Goal: Task Accomplishment & Management: Complete application form

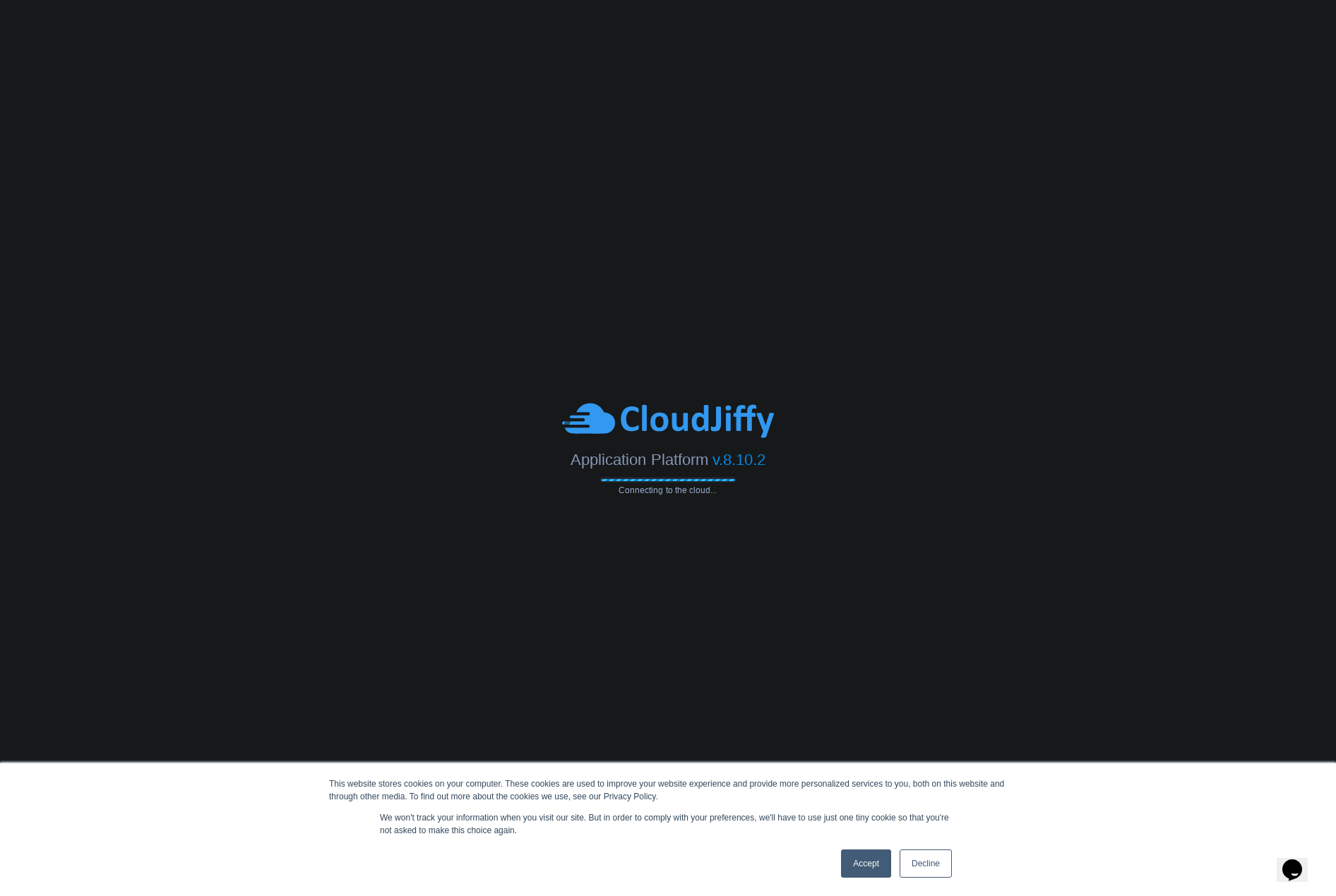
click at [879, 860] on link "Accept" at bounding box center [866, 864] width 50 height 29
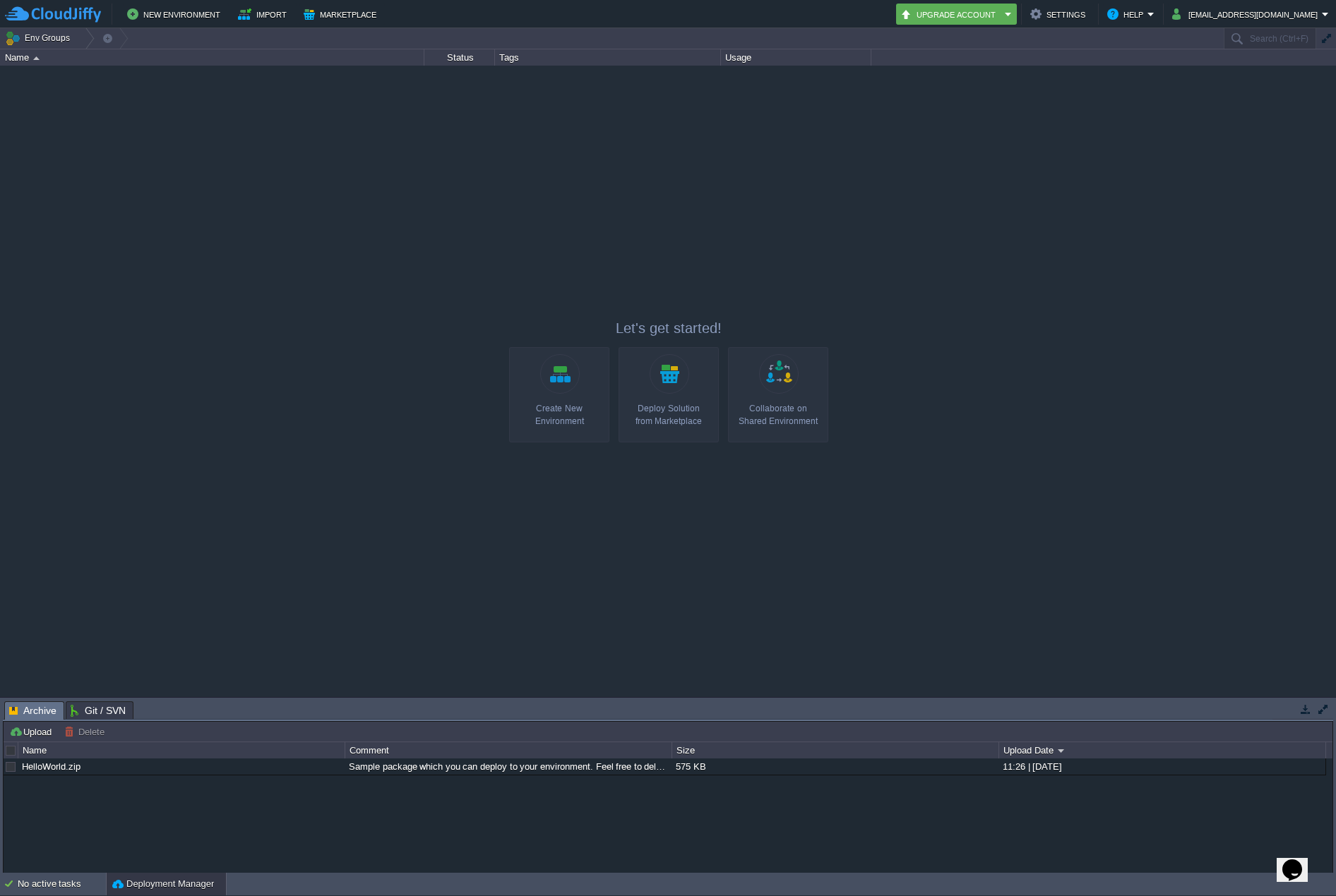
click at [549, 385] on link "Create New Environment" at bounding box center [559, 395] width 100 height 95
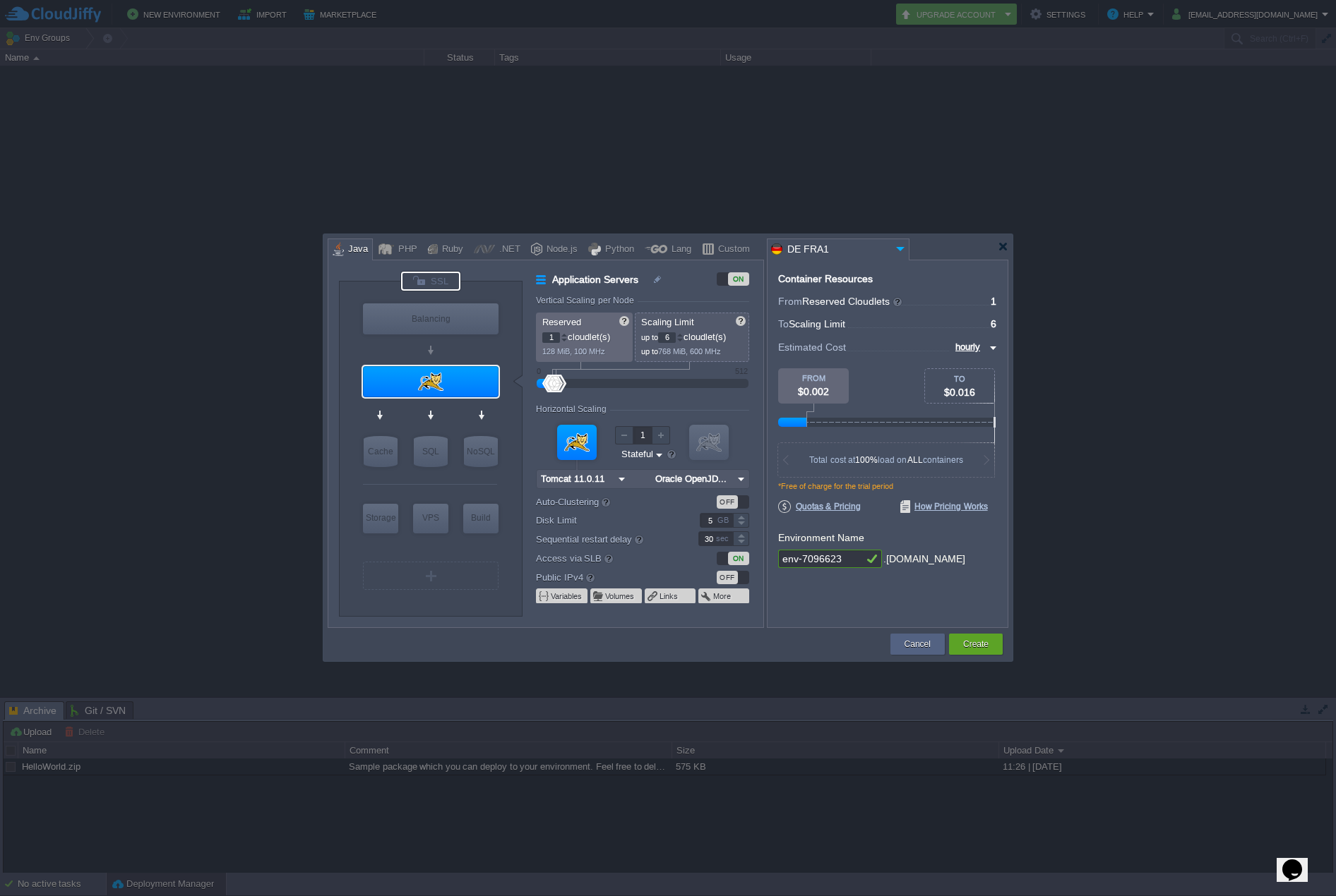
click at [443, 281] on div at bounding box center [430, 281] width 59 height 19
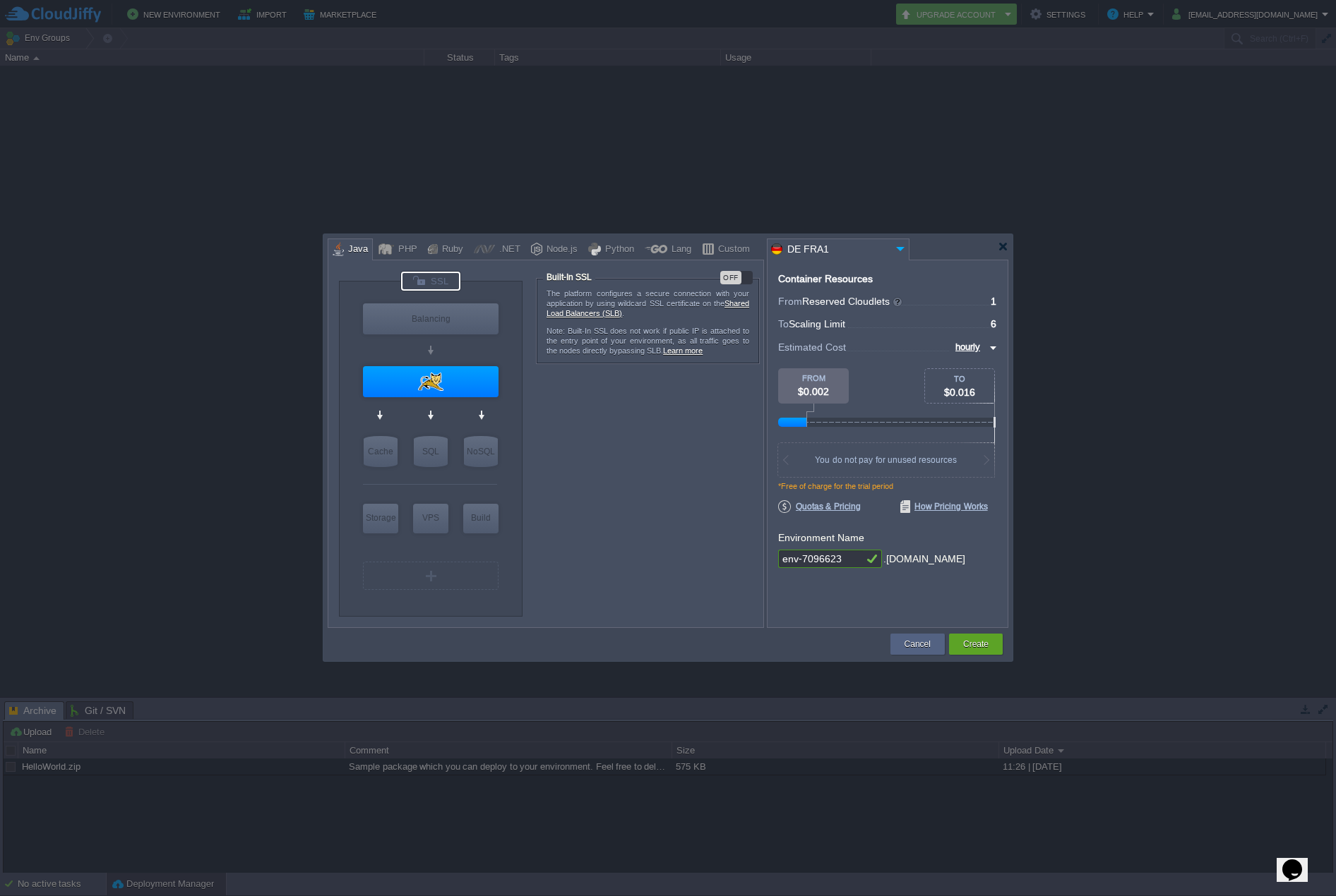
click at [734, 279] on div "OFF" at bounding box center [731, 278] width 21 height 13
click at [458, 322] on div "Balancing" at bounding box center [430, 319] width 136 height 31
type input "Load Balancer"
type input "4"
type input "NGINX 1.28.0"
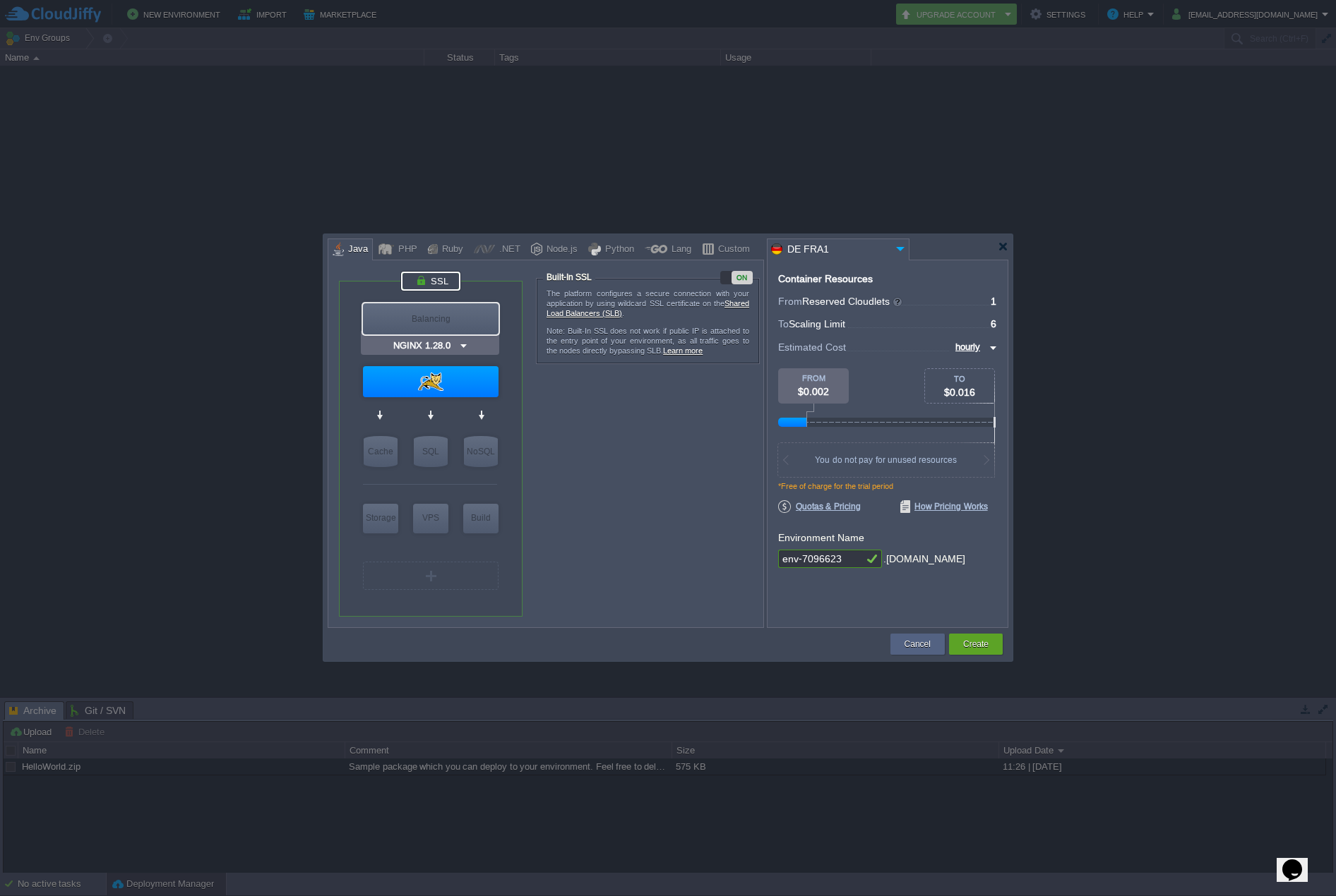
type input "1.28.0-almalin..."
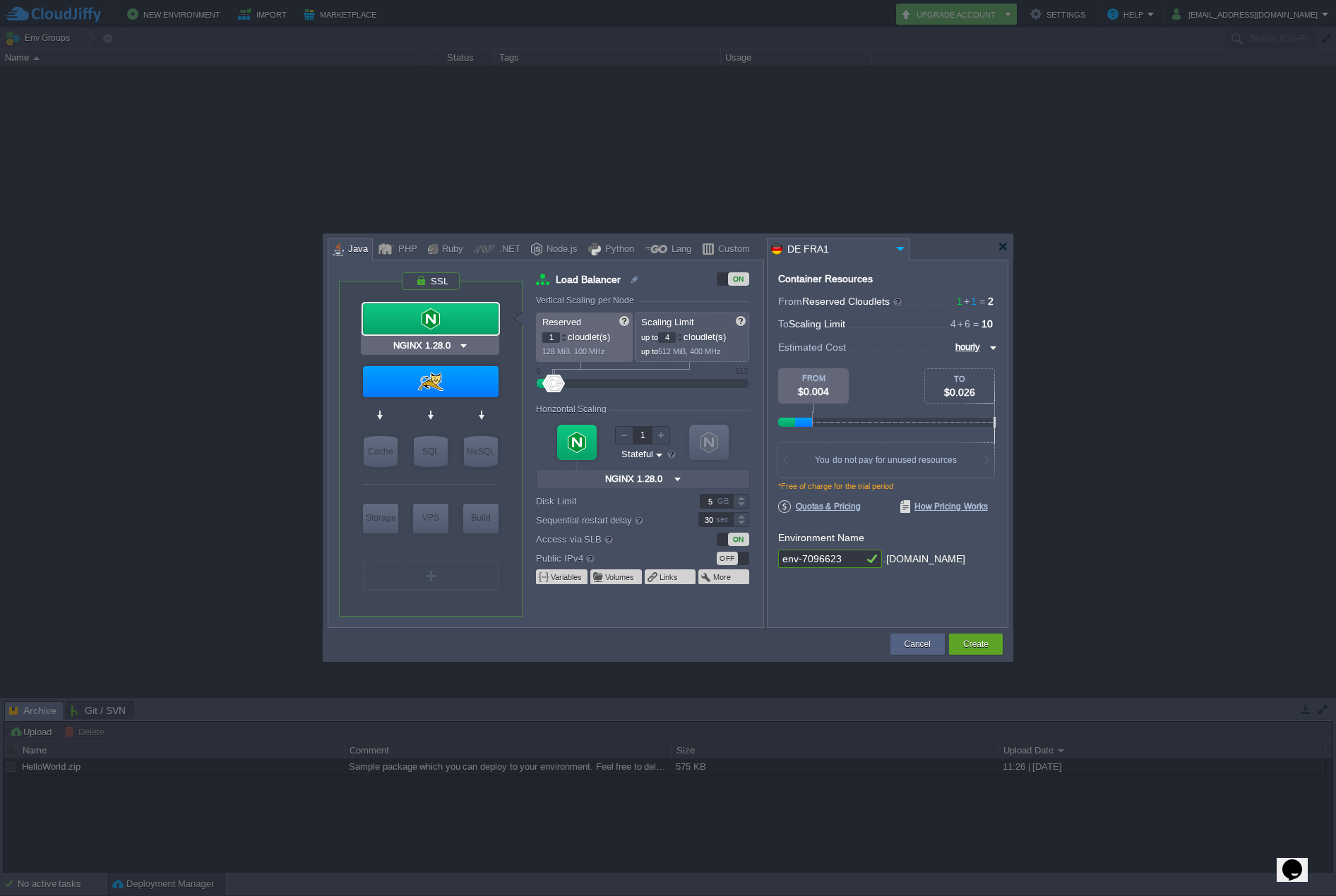
click at [469, 324] on div at bounding box center [430, 319] width 136 height 31
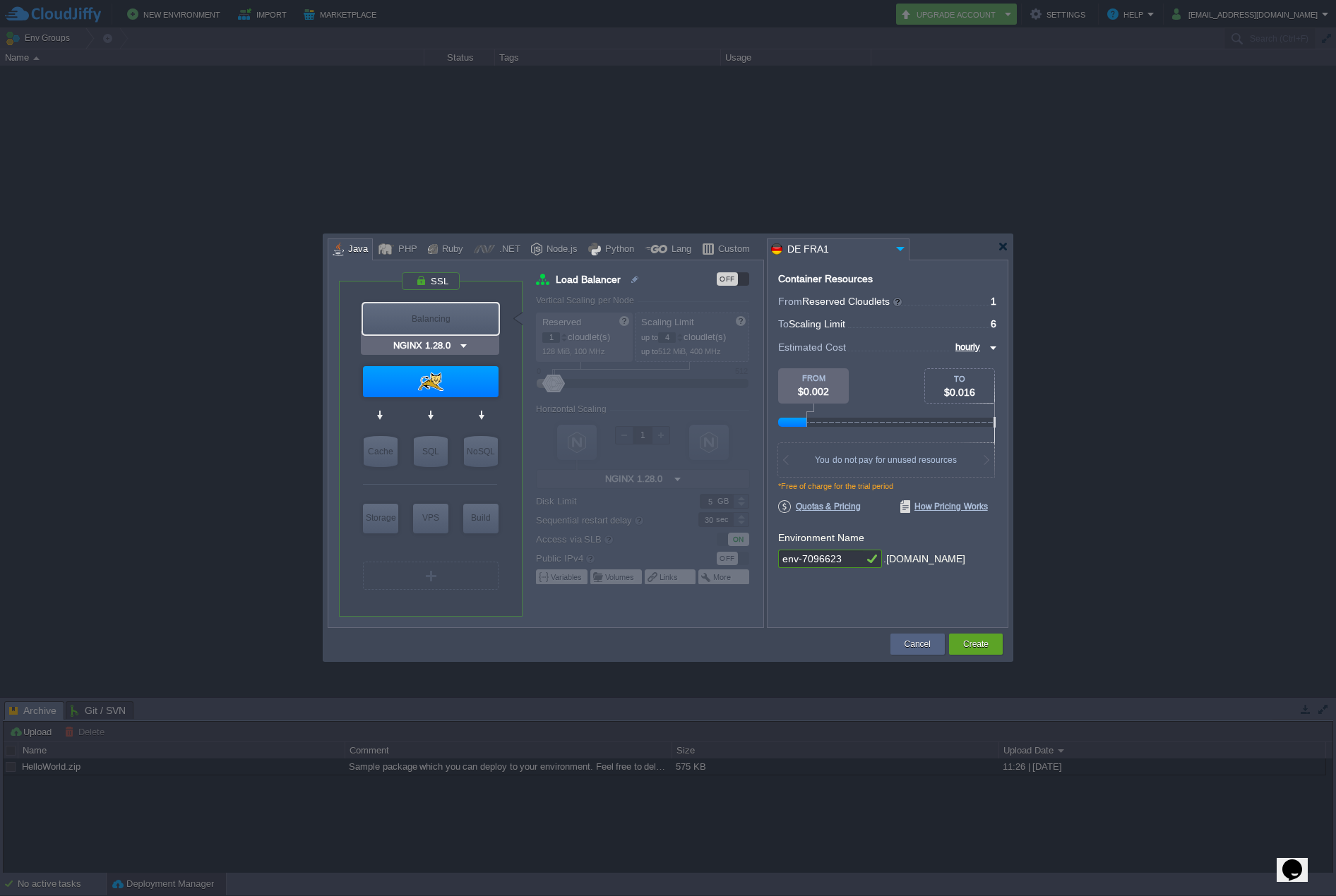
click at [462, 324] on div "Balancing" at bounding box center [430, 319] width 136 height 31
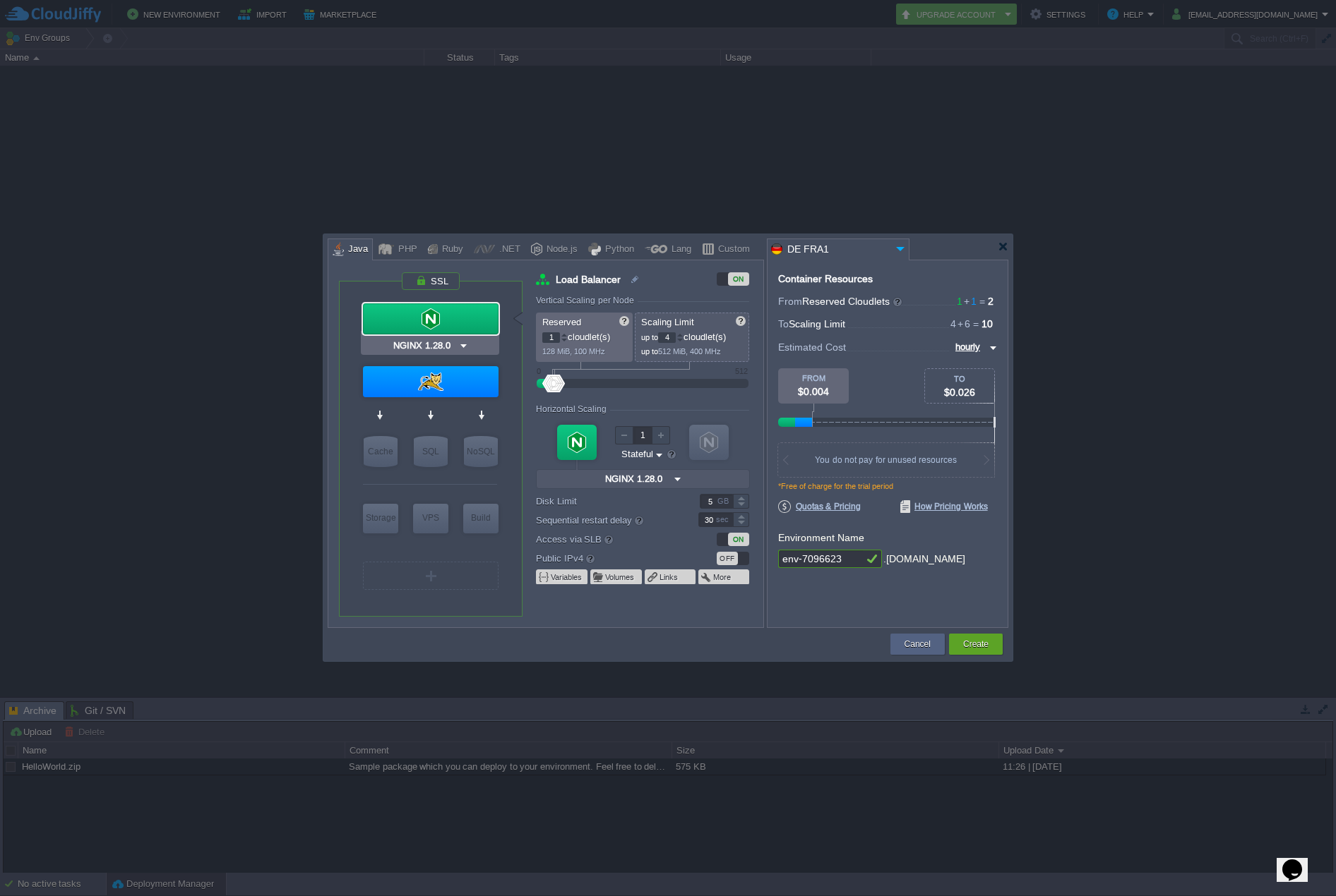
click at [461, 347] on img at bounding box center [463, 345] width 10 height 14
click at [465, 344] on img at bounding box center [463, 345] width 10 height 14
click at [477, 325] on div at bounding box center [430, 319] width 136 height 31
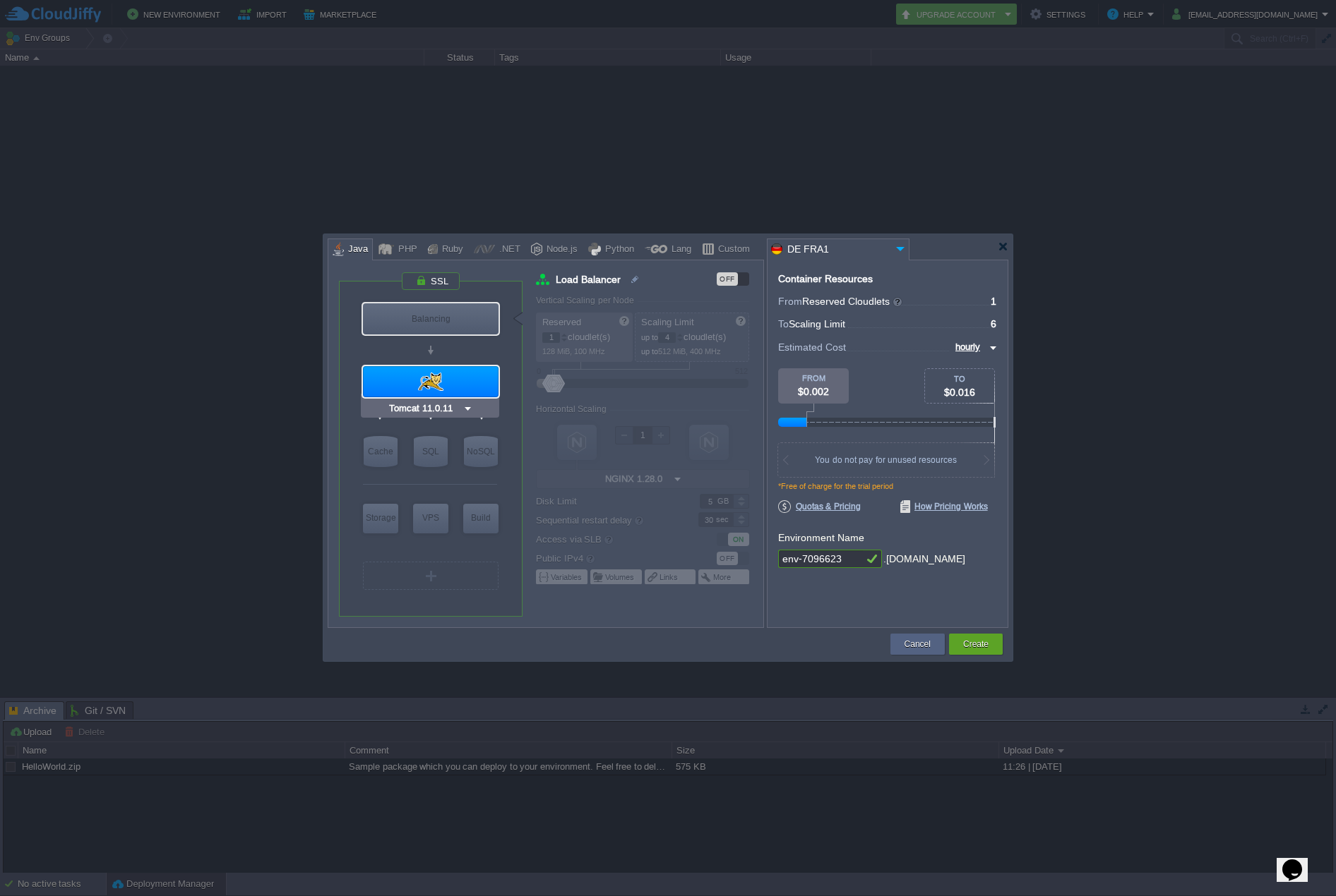
click at [470, 410] on img at bounding box center [468, 408] width 10 height 14
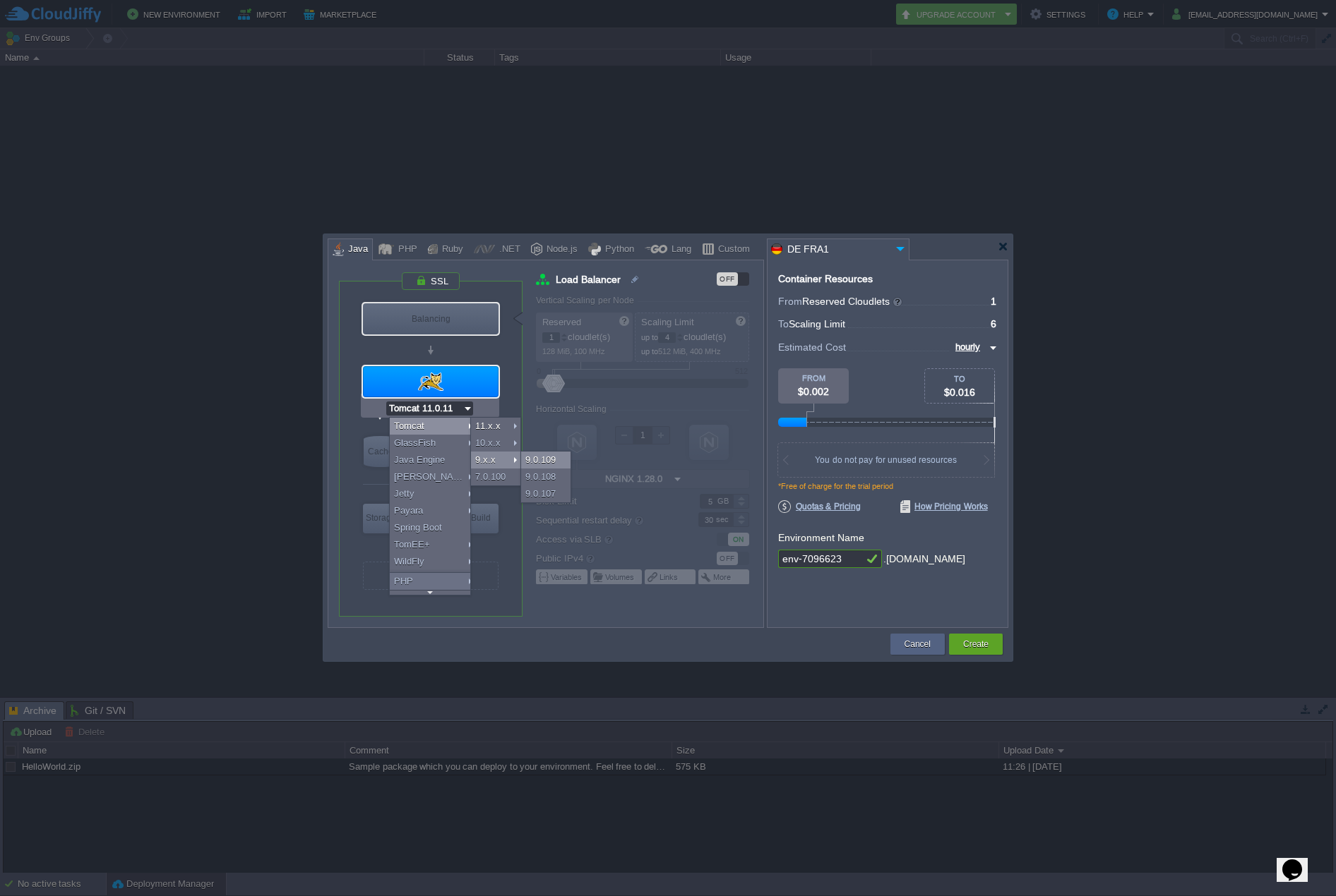
click at [542, 456] on div "9.0.109" at bounding box center [545, 460] width 49 height 17
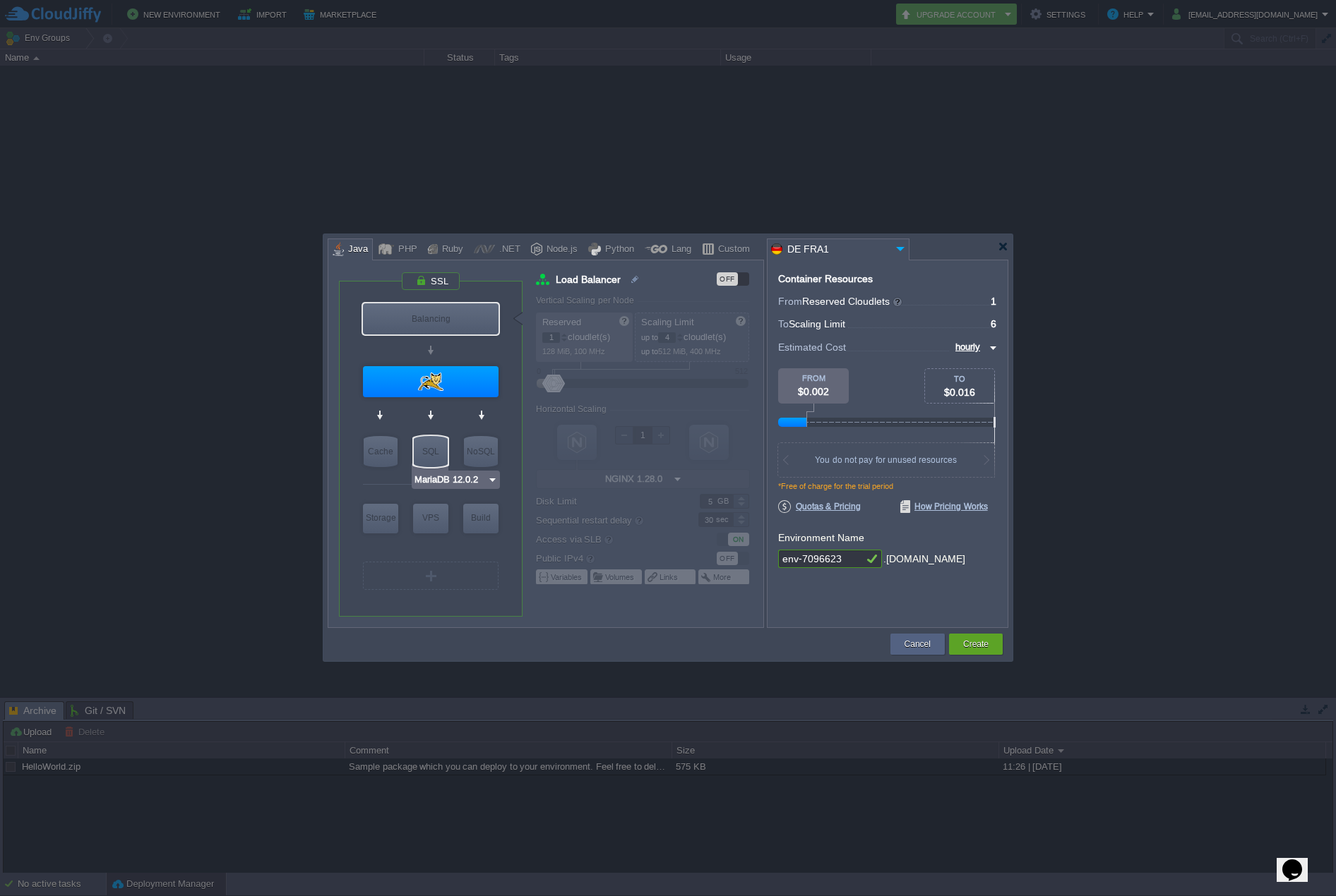
click at [492, 478] on img at bounding box center [492, 479] width 10 height 14
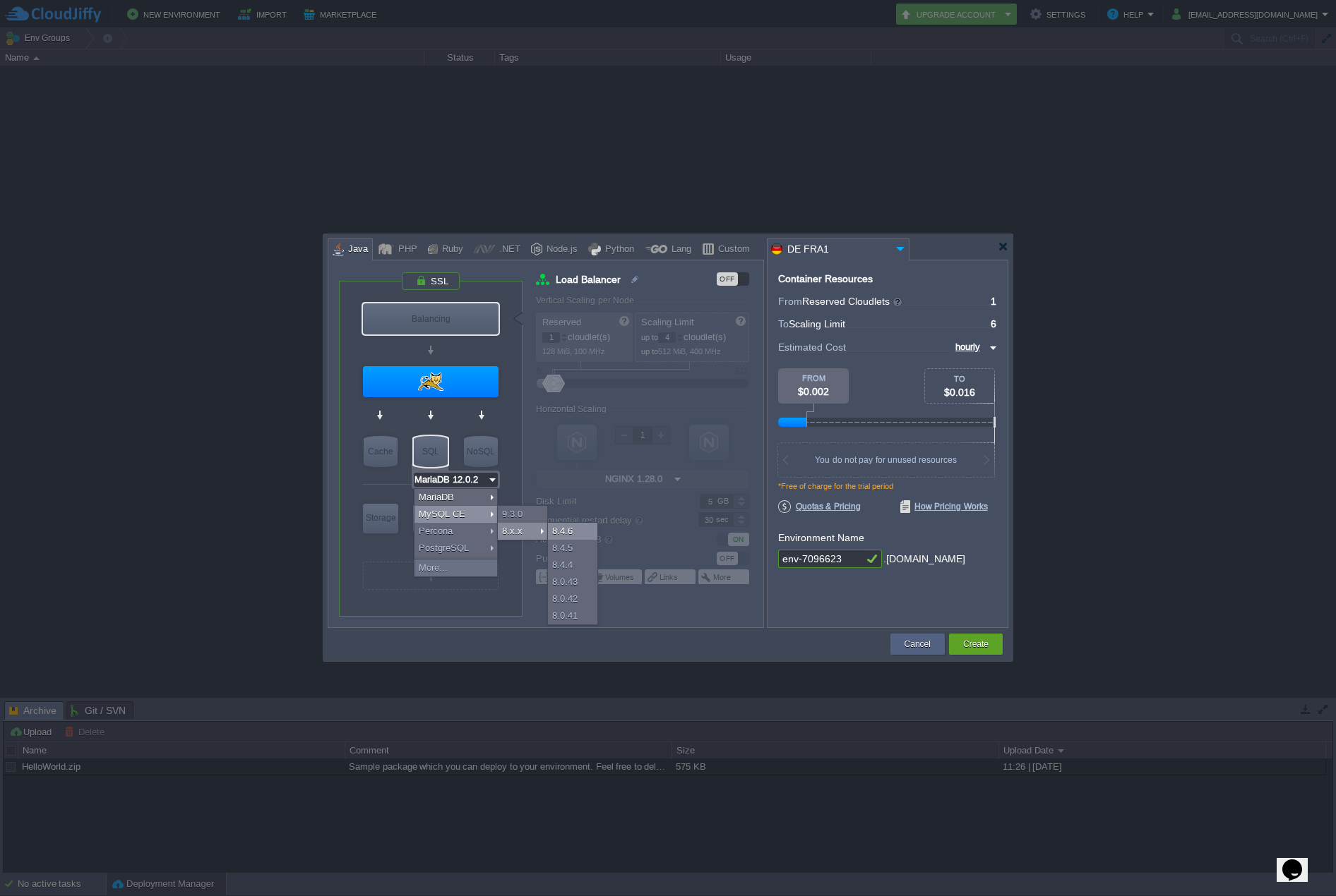
click at [573, 530] on div "8.4.6" at bounding box center [572, 531] width 49 height 17
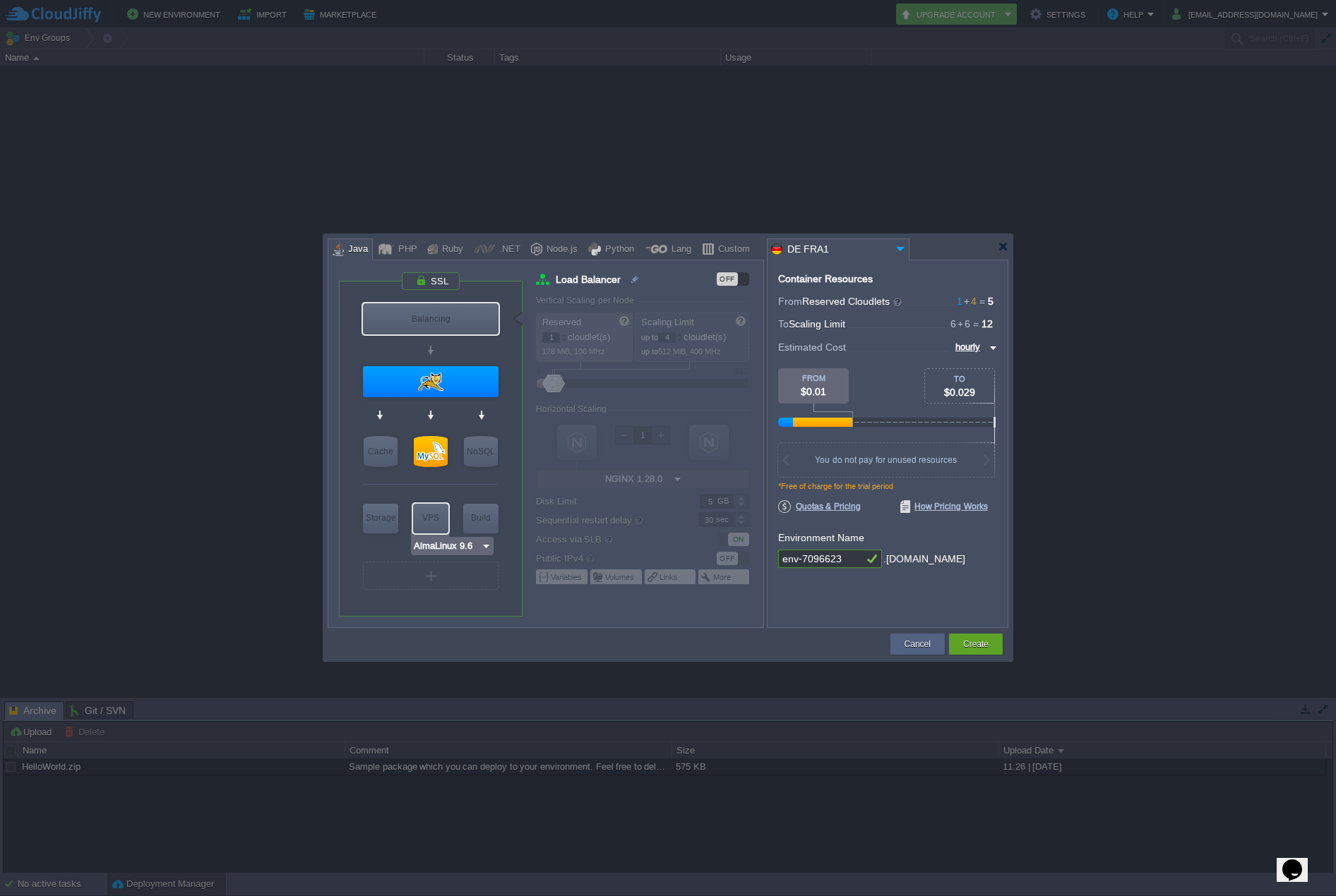
type input "Maven [DATE]"
click at [490, 544] on img at bounding box center [492, 546] width 10 height 14
click at [490, 543] on img at bounding box center [492, 546] width 10 height 14
click at [513, 560] on div "[DATE]" at bounding box center [521, 563] width 49 height 17
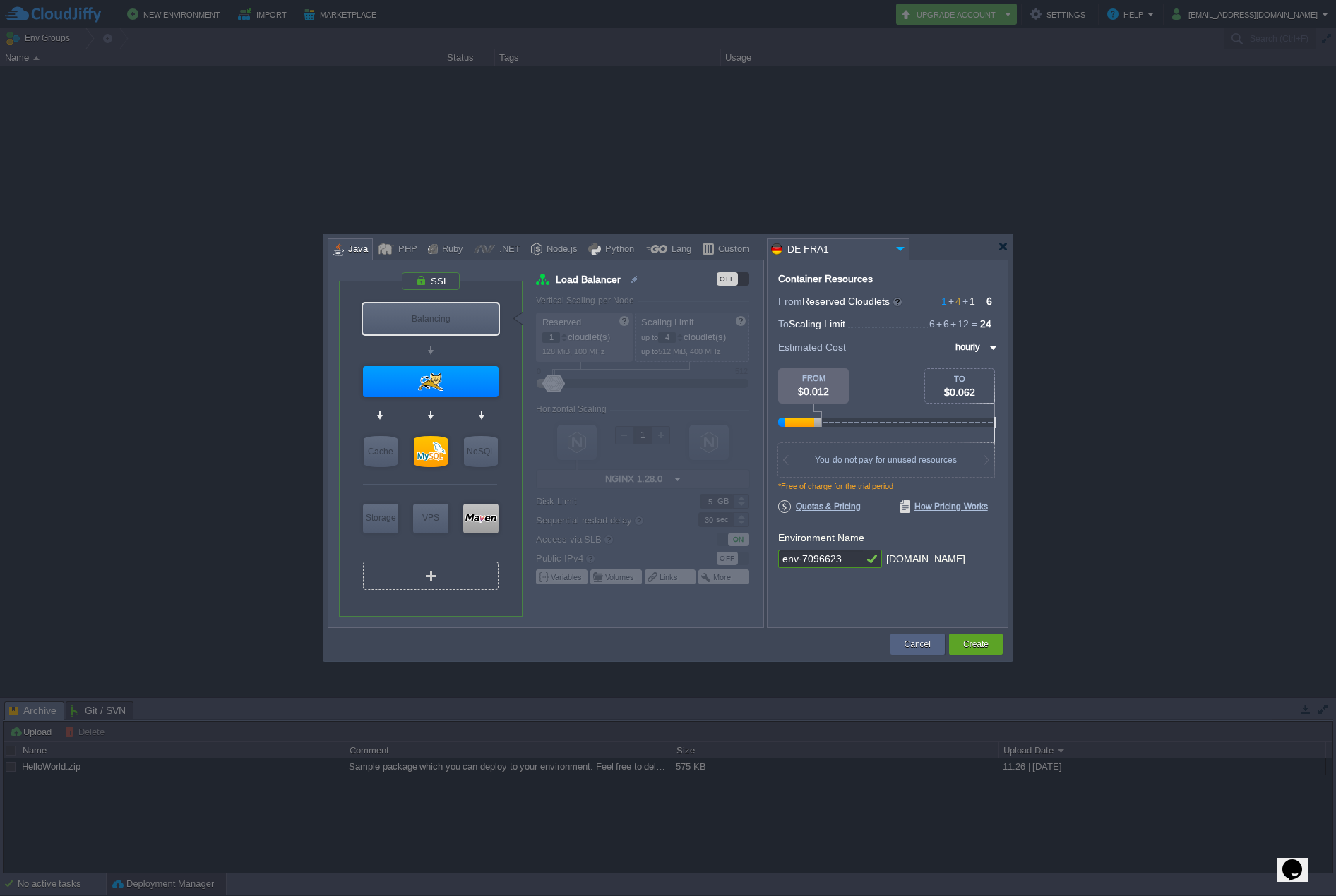
click at [450, 576] on div "VM" at bounding box center [430, 576] width 136 height 29
click at [460, 572] on div "VM" at bounding box center [430, 576] width 136 height 29
type input "Select Image"
click at [456, 574] on div "VM" at bounding box center [430, 576] width 136 height 29
click at [462, 574] on div "VM" at bounding box center [430, 576] width 136 height 29
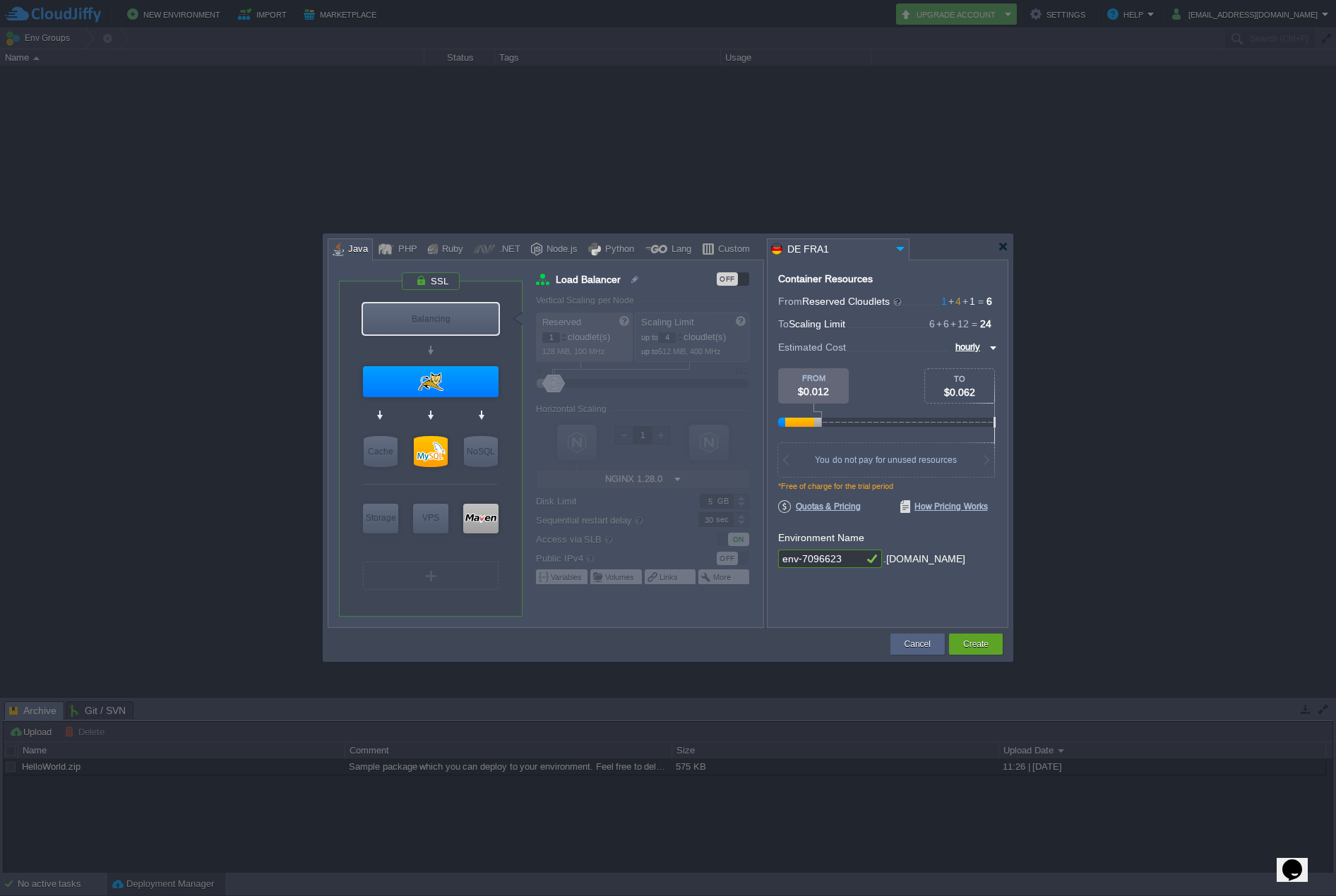
type input "Tomcat 9.0.109"
type input "Select Image"
click at [439, 369] on div at bounding box center [430, 382] width 136 height 31
type input "Application Servers"
type input "6"
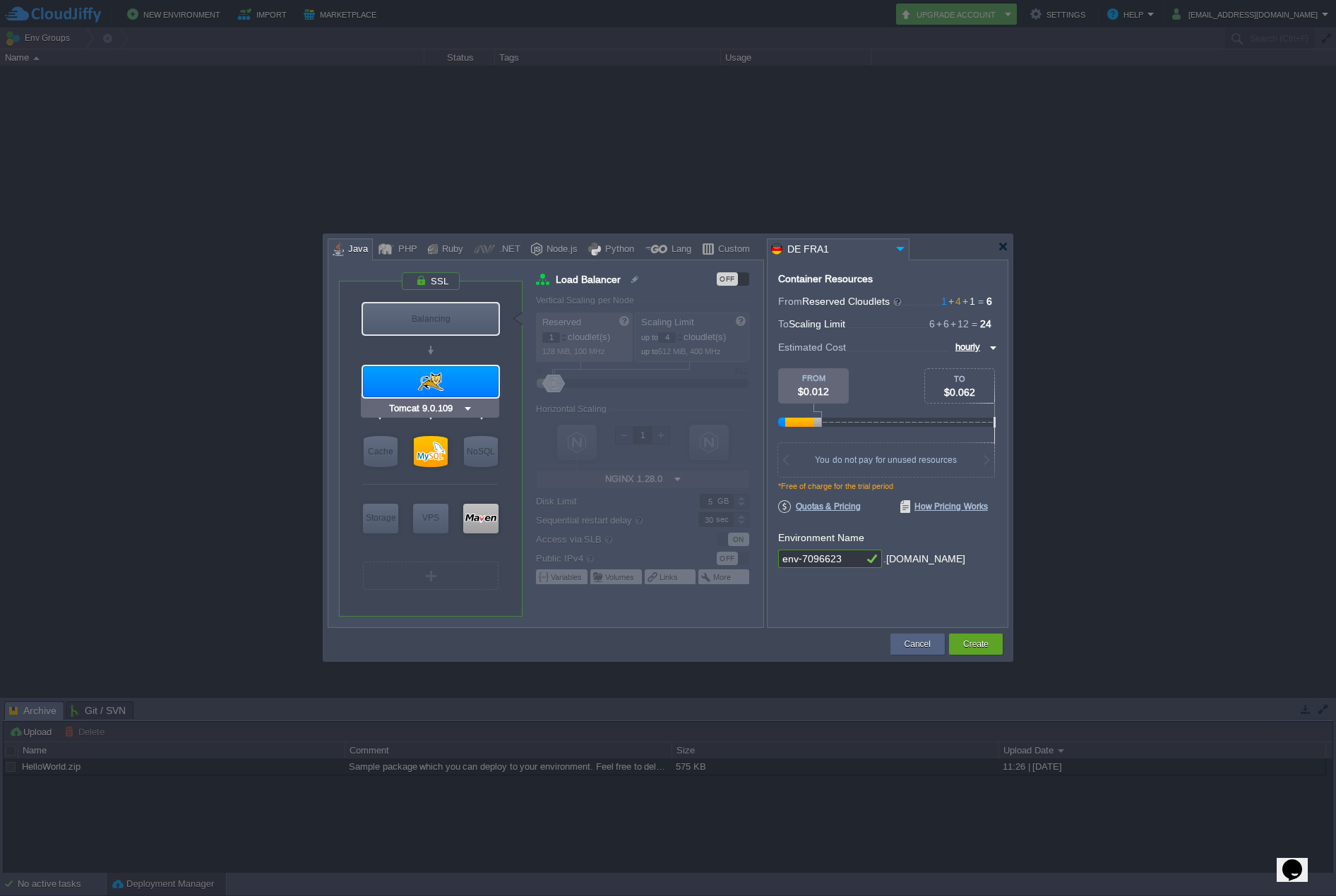
type input "Tomcat 9.0.109"
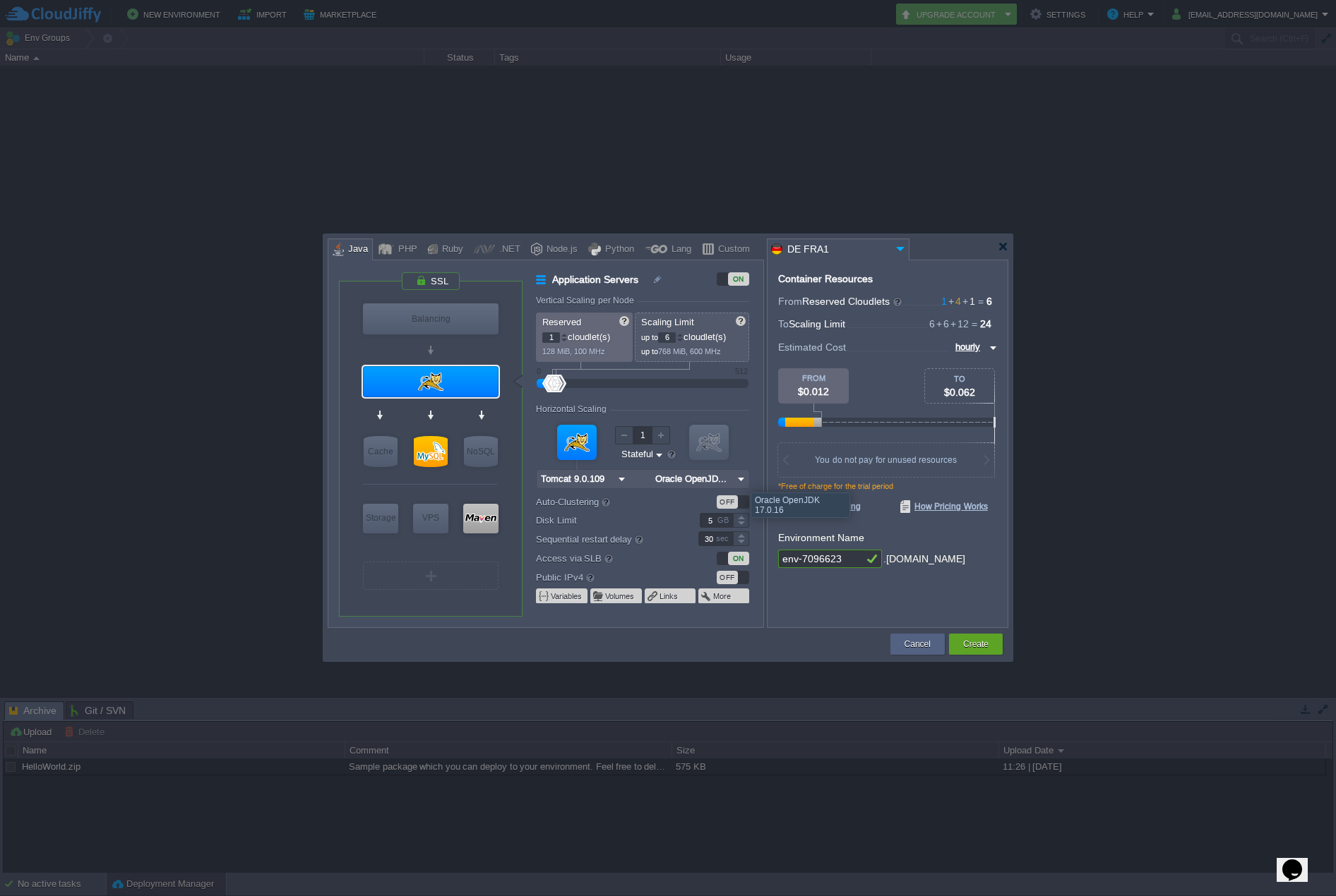
click at [740, 480] on img at bounding box center [741, 479] width 15 height 18
click at [774, 530] on div "8.0_462" at bounding box center [772, 531] width 49 height 17
type input "Oracle OpenJD..."
type input "Redis 7.2.4"
click at [710, 439] on div at bounding box center [709, 443] width 40 height 35
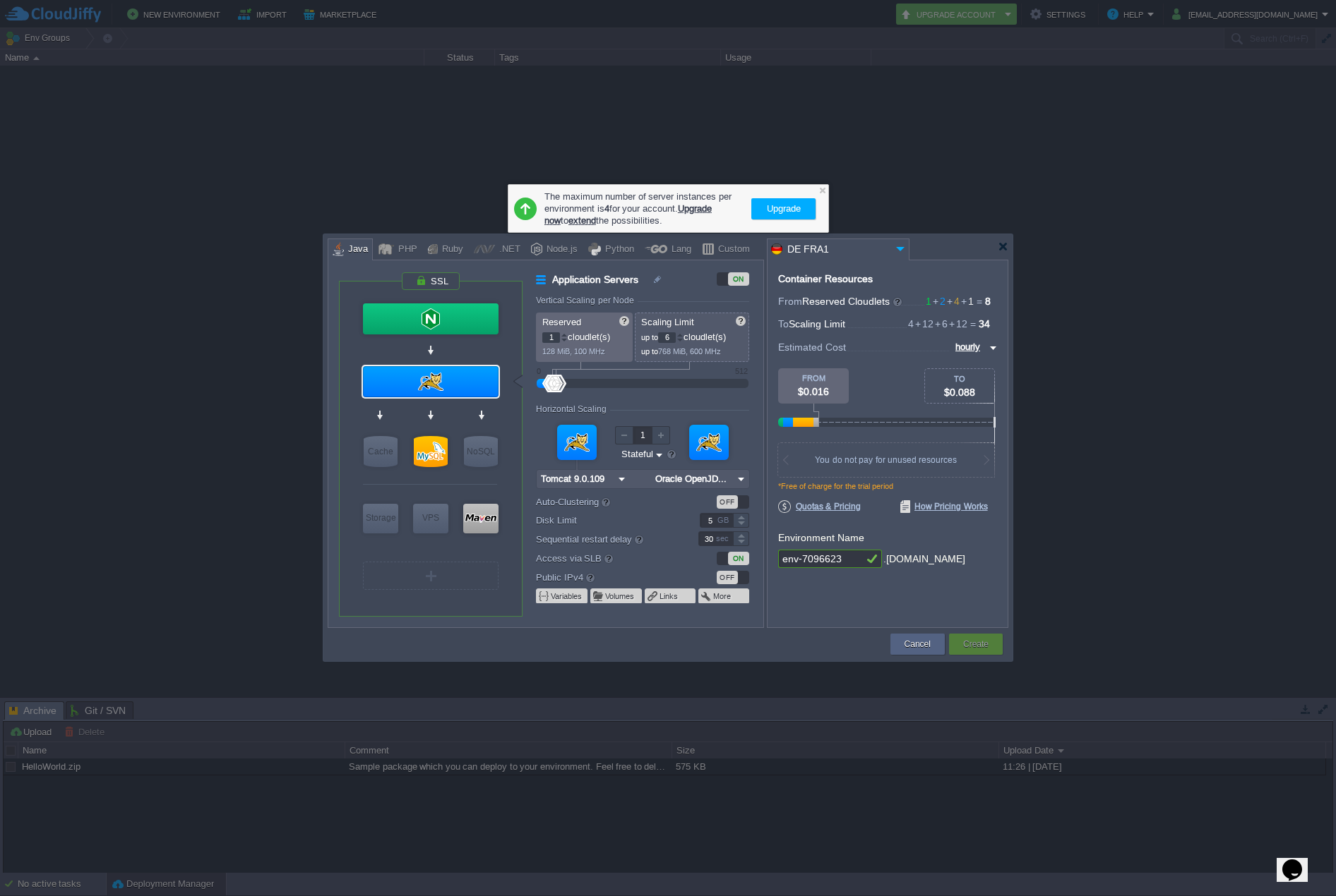
click at [720, 443] on div at bounding box center [709, 443] width 40 height 35
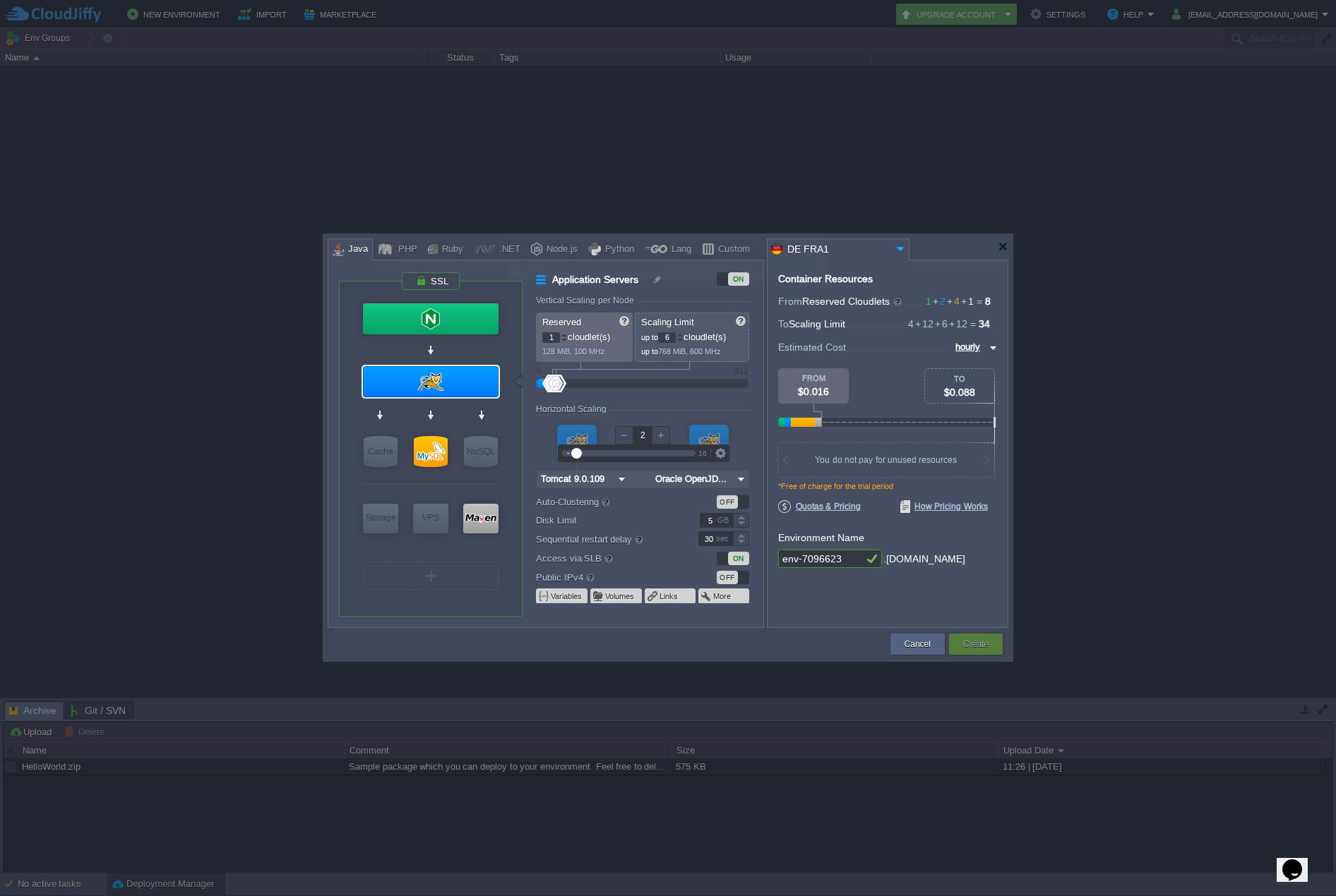
click at [663, 434] on div at bounding box center [660, 435] width 18 height 18
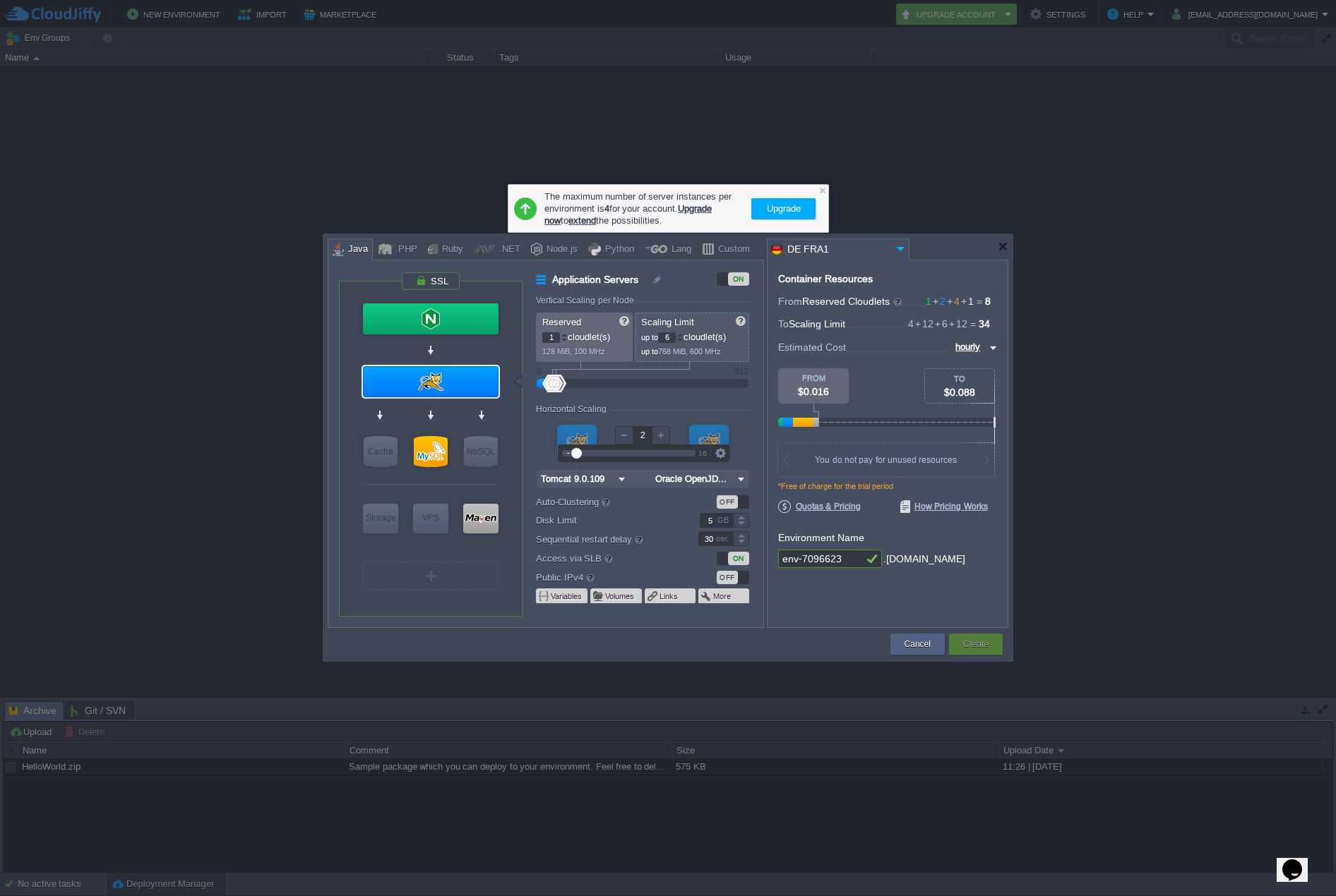
type input "1"
click at [623, 434] on div at bounding box center [624, 435] width 18 height 18
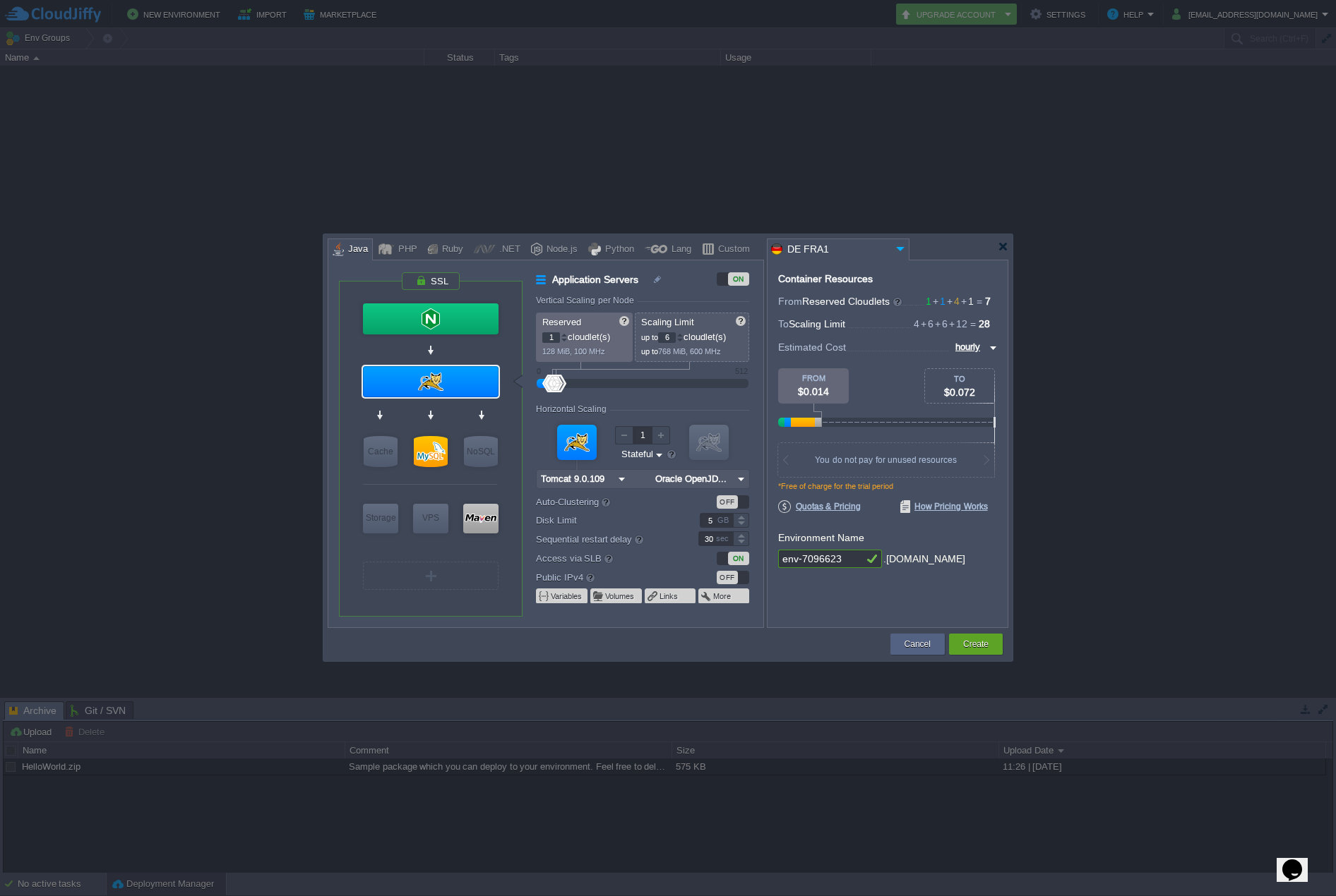
click at [448, 449] on div "VM SQL" at bounding box center [431, 451] width 40 height 37
type input "MySQL CE 8.4.6"
click at [440, 448] on div at bounding box center [431, 451] width 34 height 31
type input "SQL Databases"
type input "4"
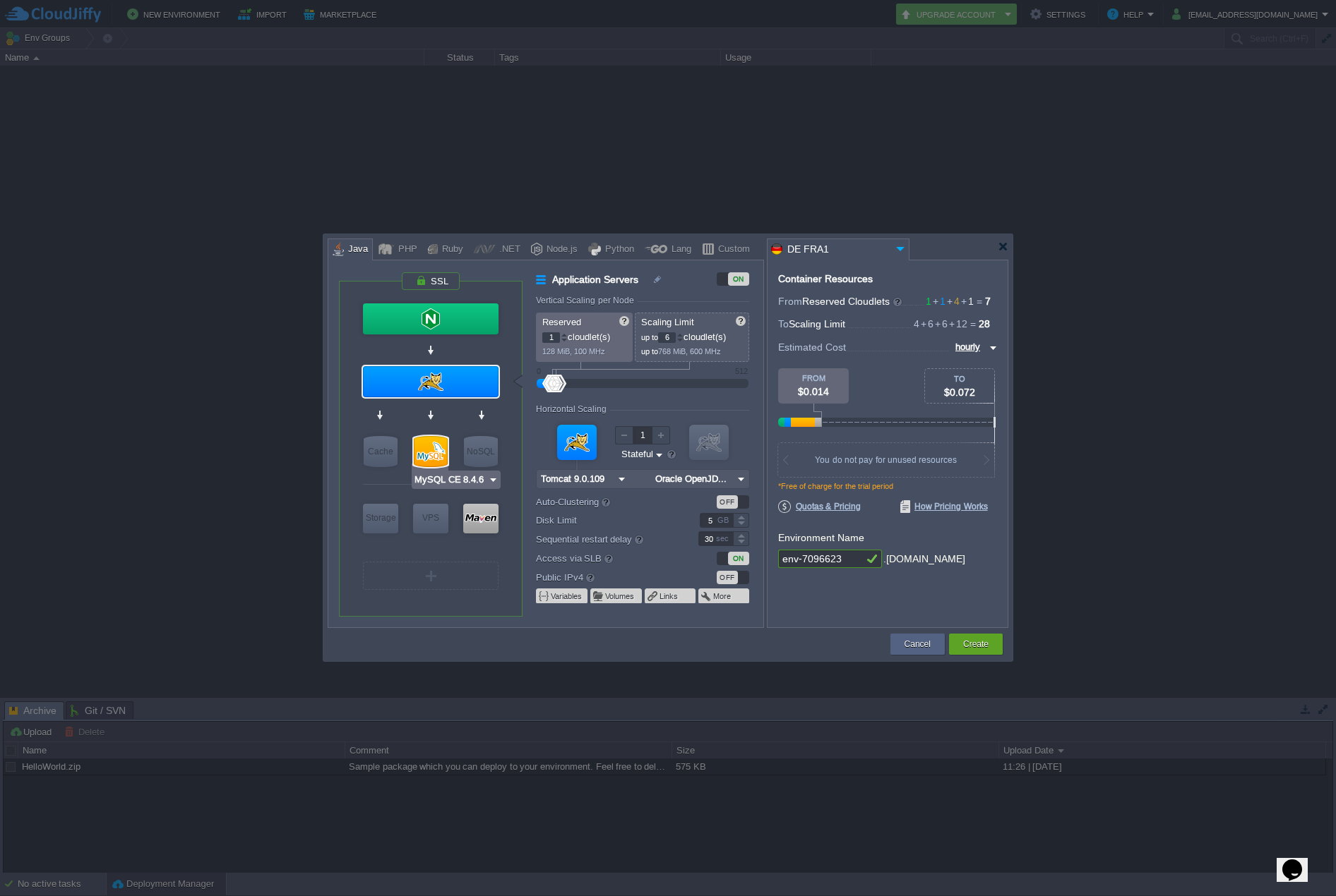
type input "MySQL CE 8.4.6"
type input "8.4.6-almalinux-9"
type input "Stateless"
type input "Maven [DATE]"
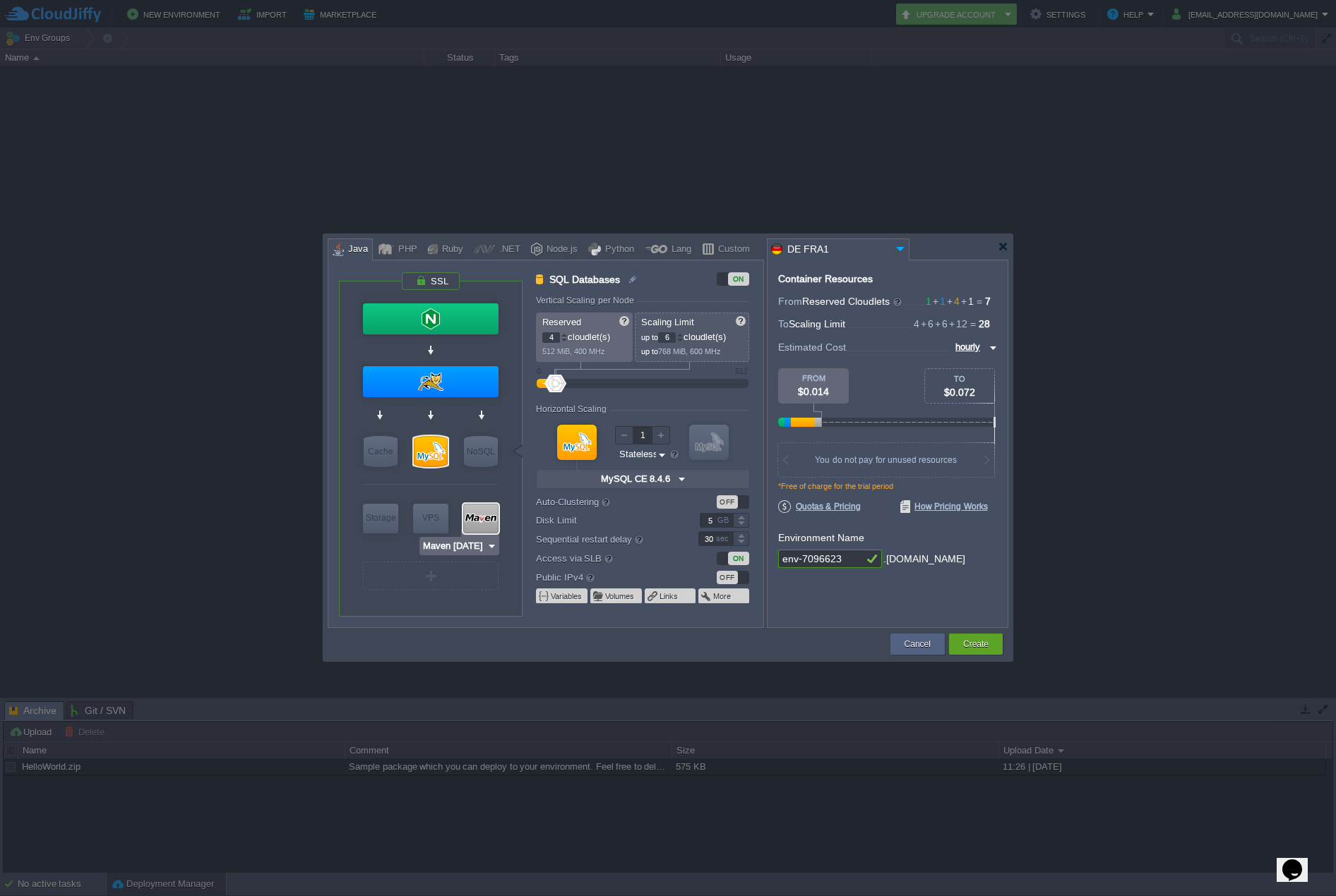
click at [484, 522] on div at bounding box center [481, 519] width 35 height 29
type input "Build Node"
type input "1"
type input "12"
type input "Maven [DATE]"
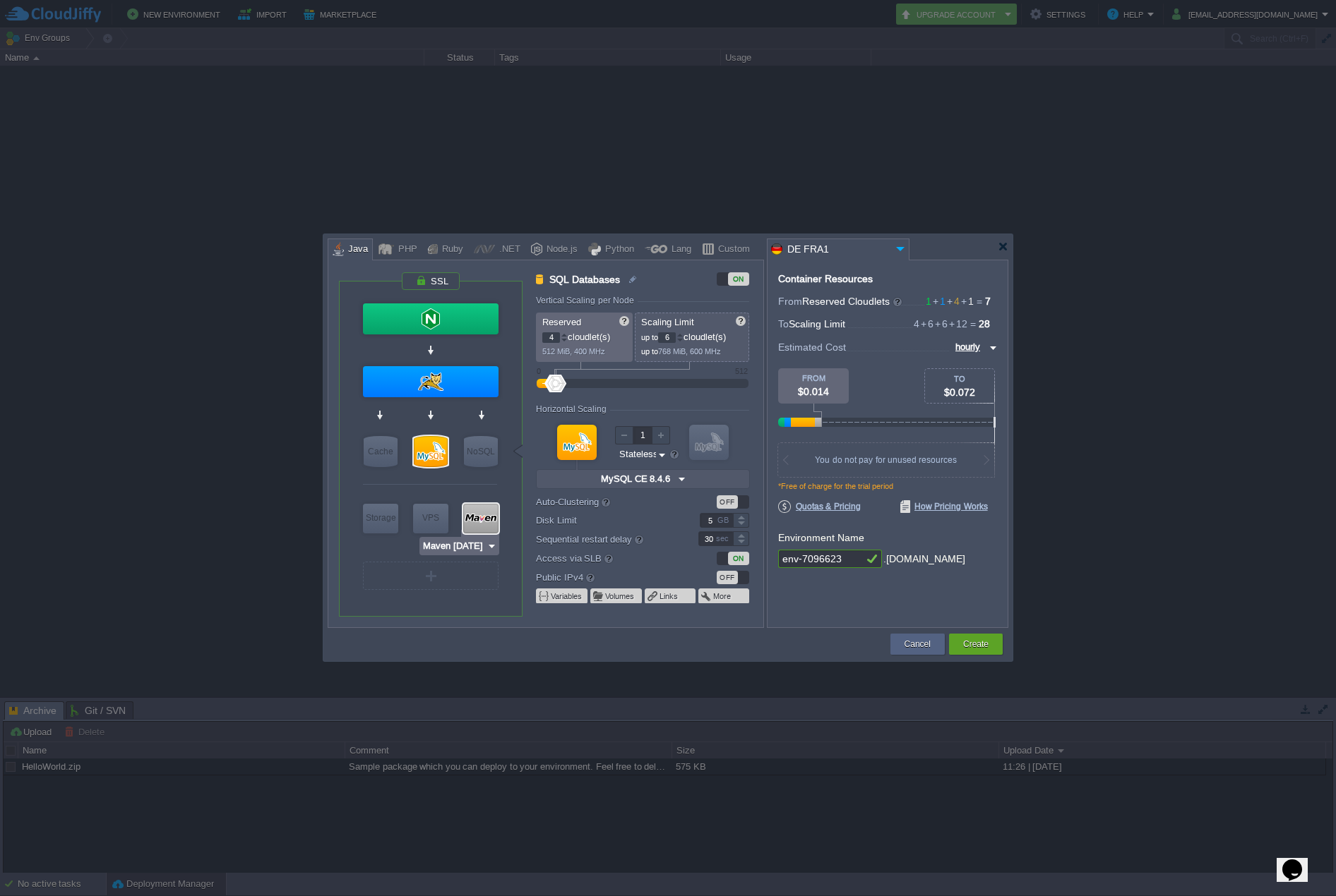
type input "Oracle OpenJD..."
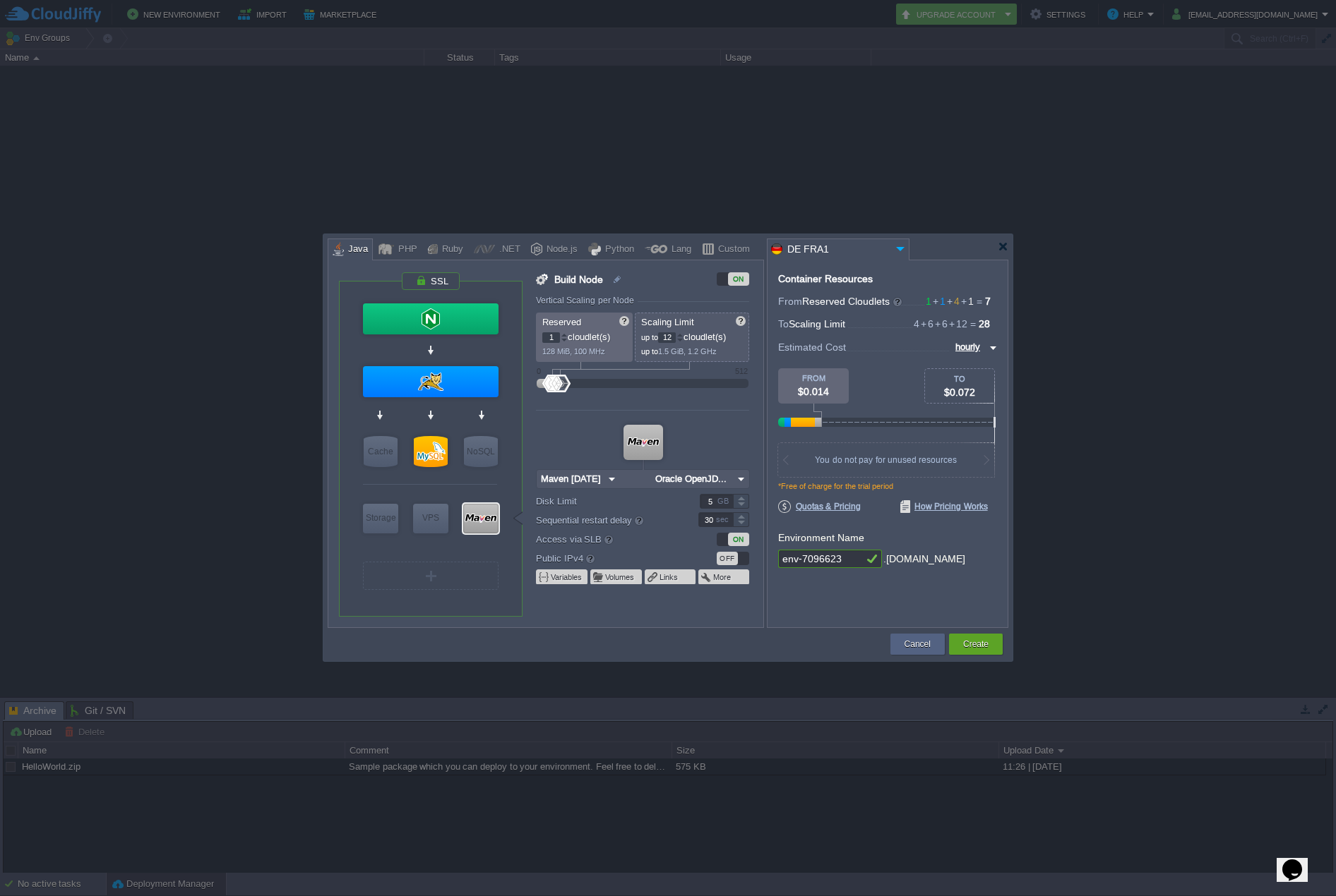
type input "MySQL CE 8.4.6"
click at [434, 449] on div at bounding box center [431, 451] width 34 height 31
type input "SQL Databases"
type input "4"
type input "6"
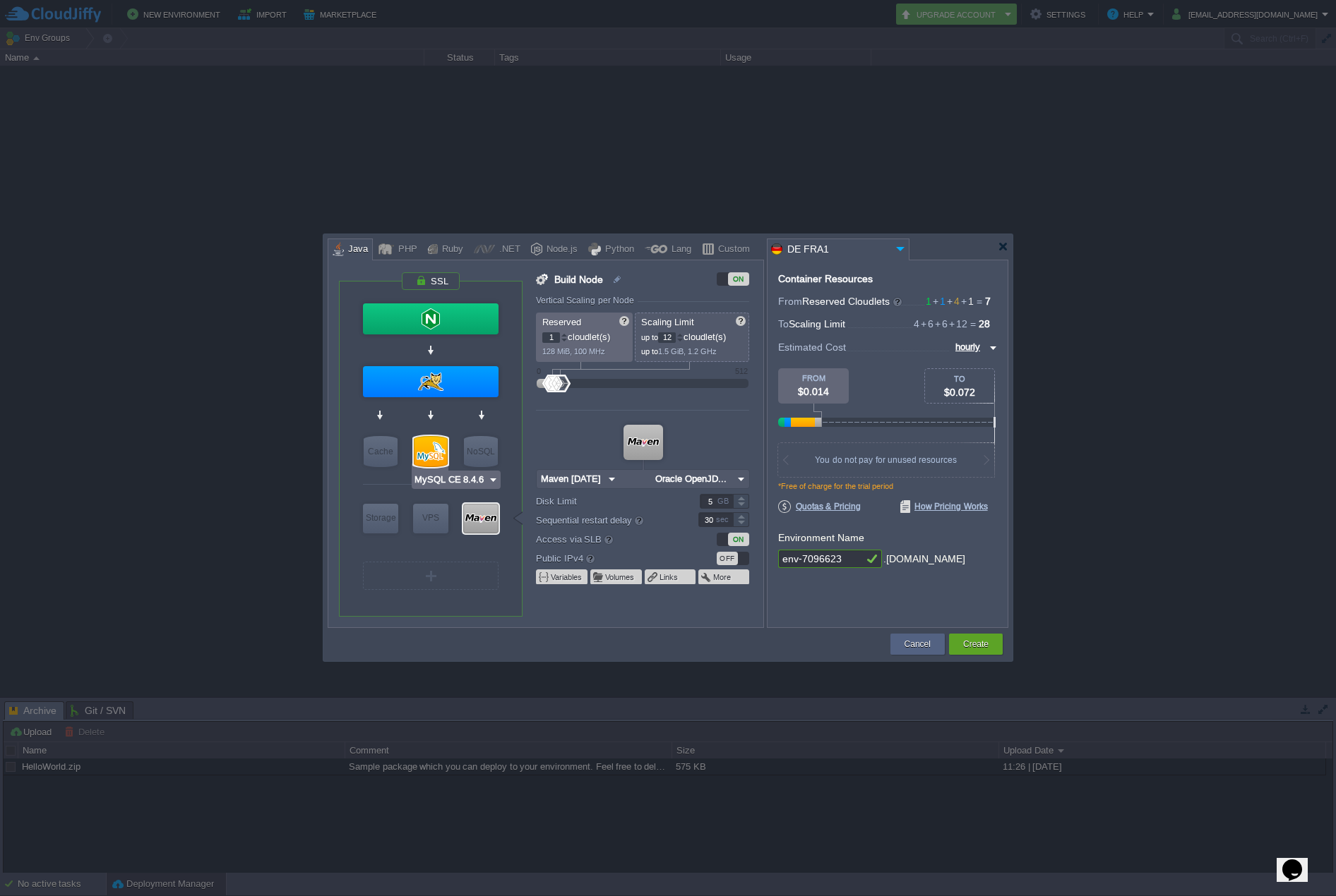
type input "MySQL CE 8.4.6"
type input "8.4.6-almalinux-9"
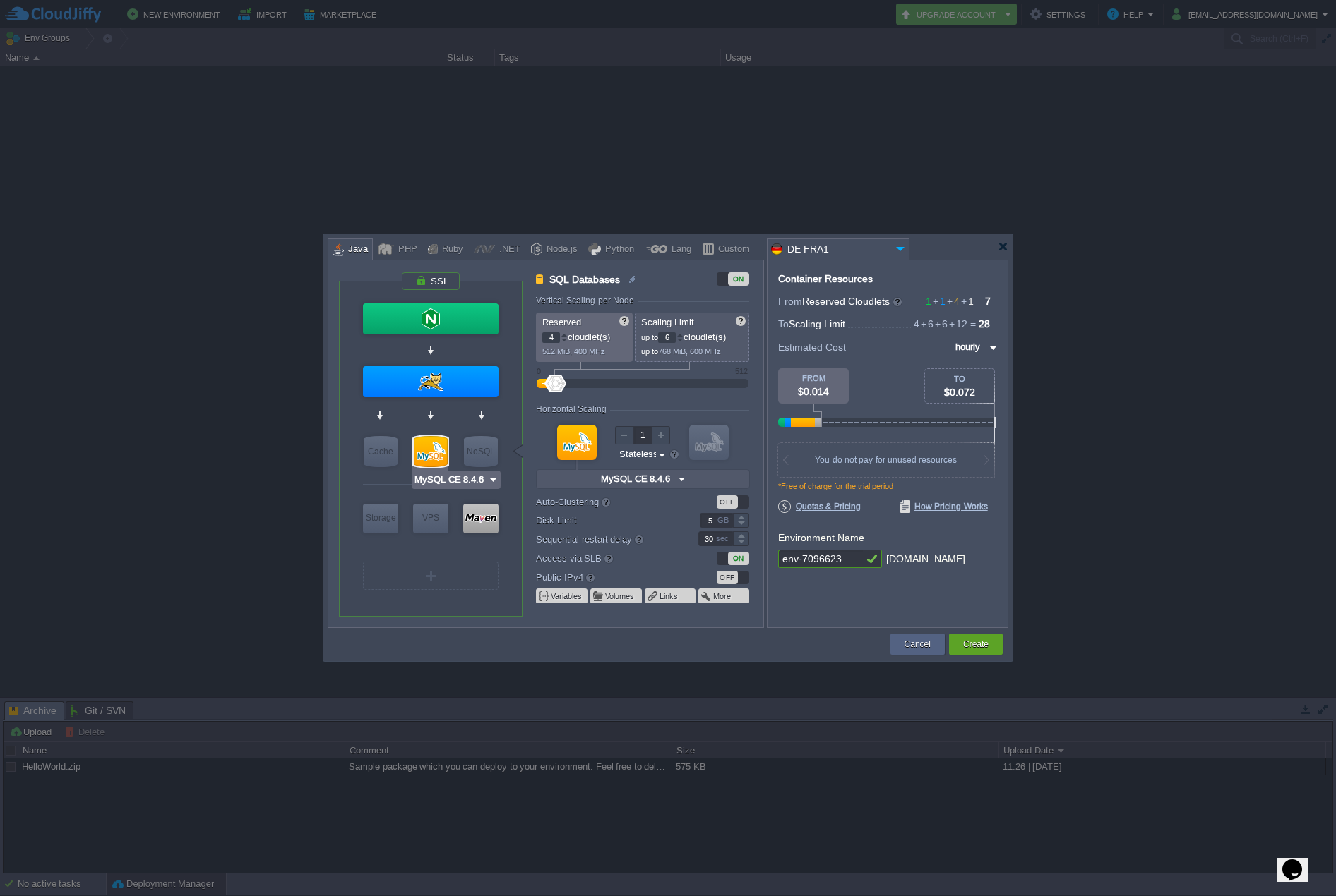
type input "Tomcat 9.0.109"
click at [438, 379] on div at bounding box center [430, 382] width 136 height 31
type input "Application Servers"
type input "1"
type input "Tomcat 9.0.109"
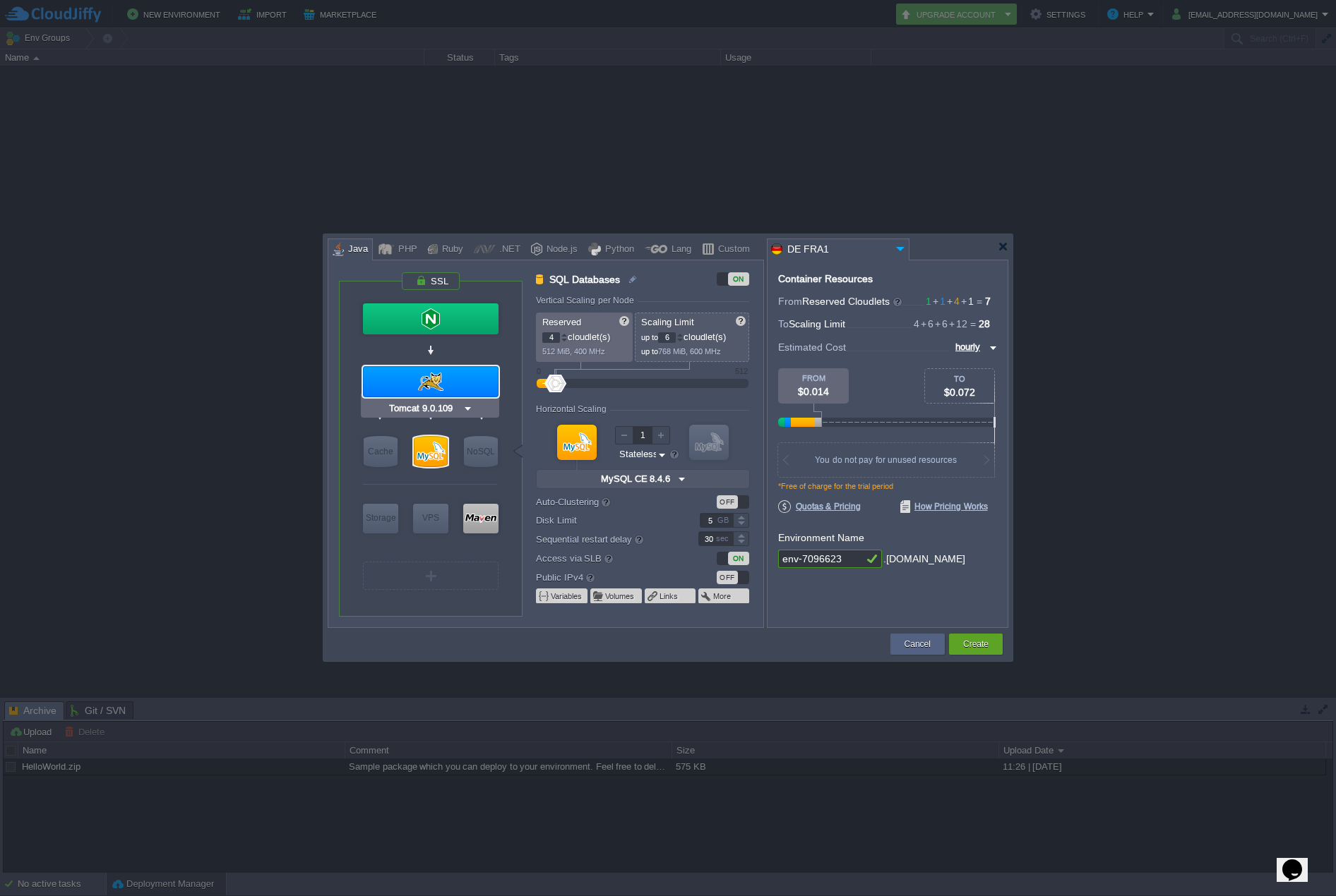
type input "Oracle OpenJD..."
type input "Stateful"
type input "NGINX 1.28.0"
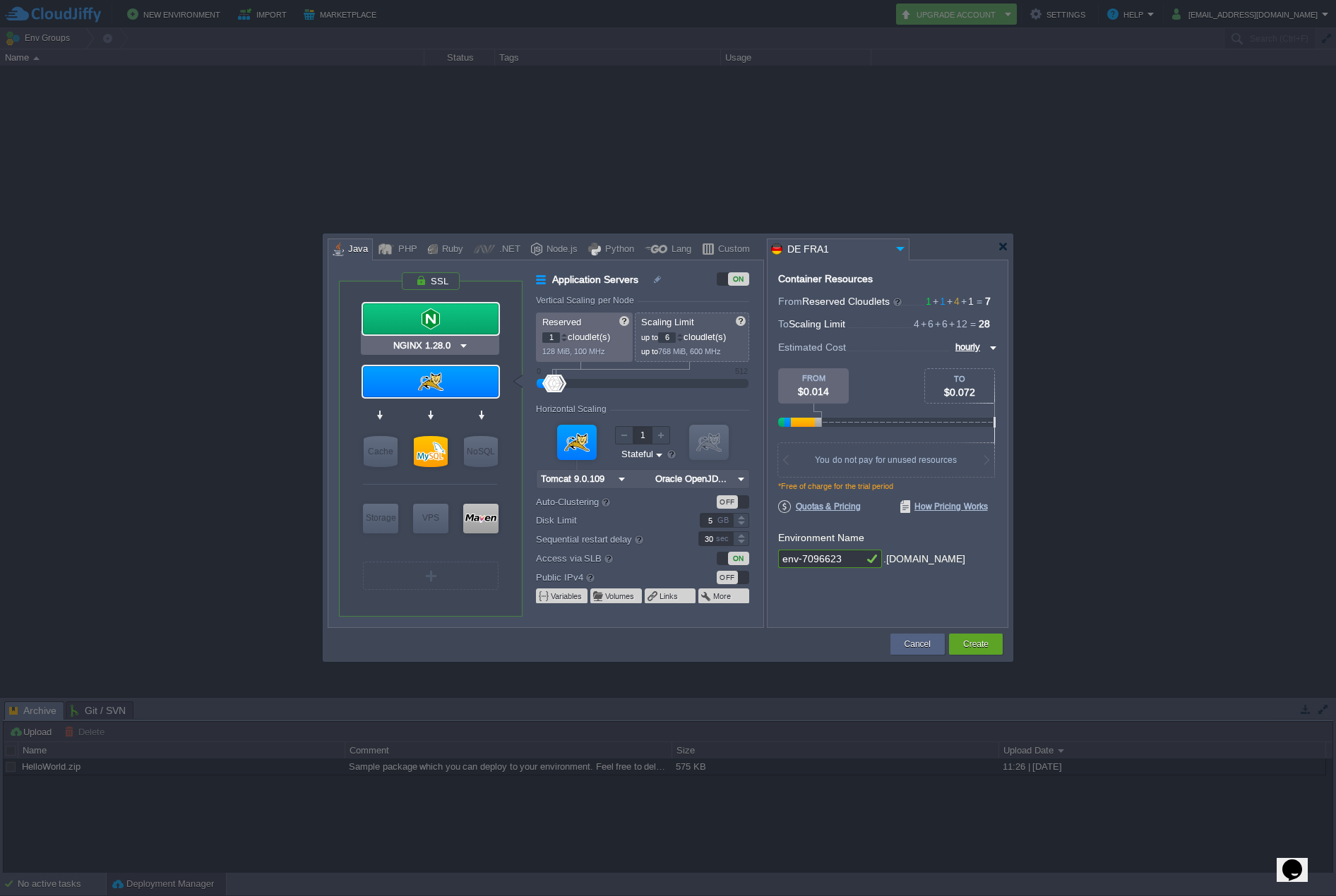
click at [463, 308] on div at bounding box center [430, 319] width 136 height 31
type input "Load Balancer"
type input "4"
type input "NGINX 1.28.0"
type input "1.28.0-almalin..."
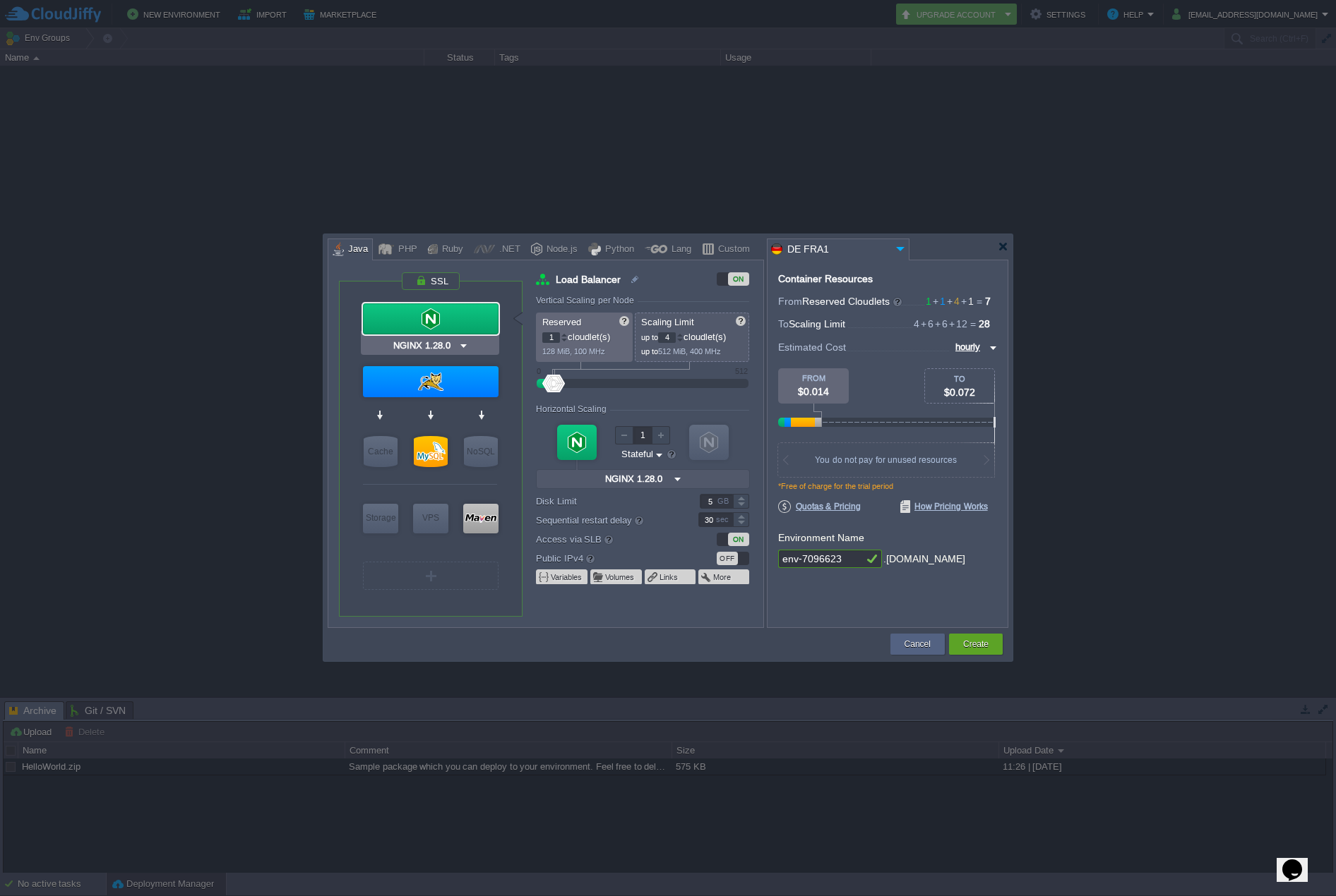
type input "Tomcat 9.0.109"
click at [466, 383] on div at bounding box center [430, 382] width 136 height 31
type input "Application Servers"
type input "6"
type input "Tomcat 9.0.109"
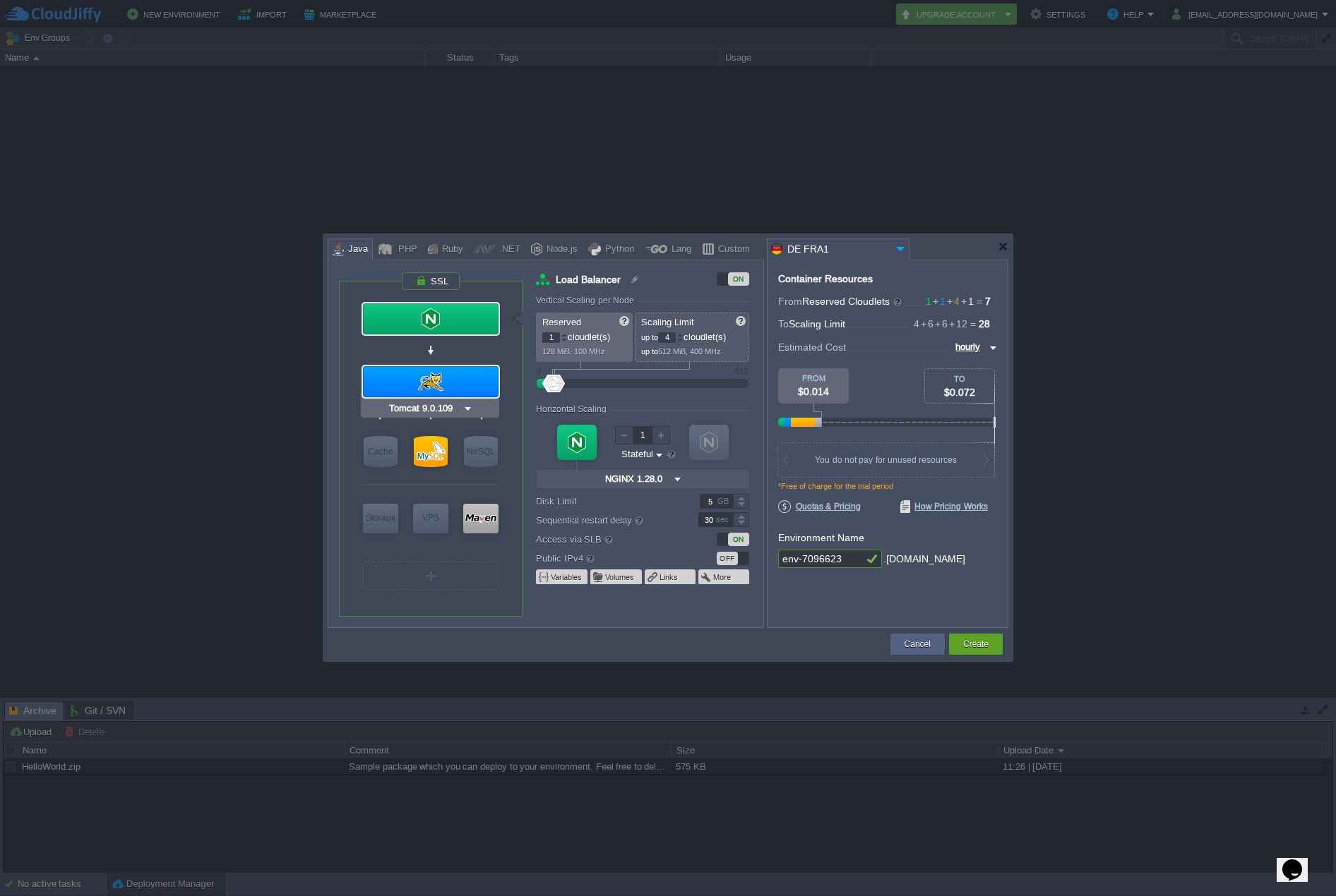
type input "Oracle OpenJD..."
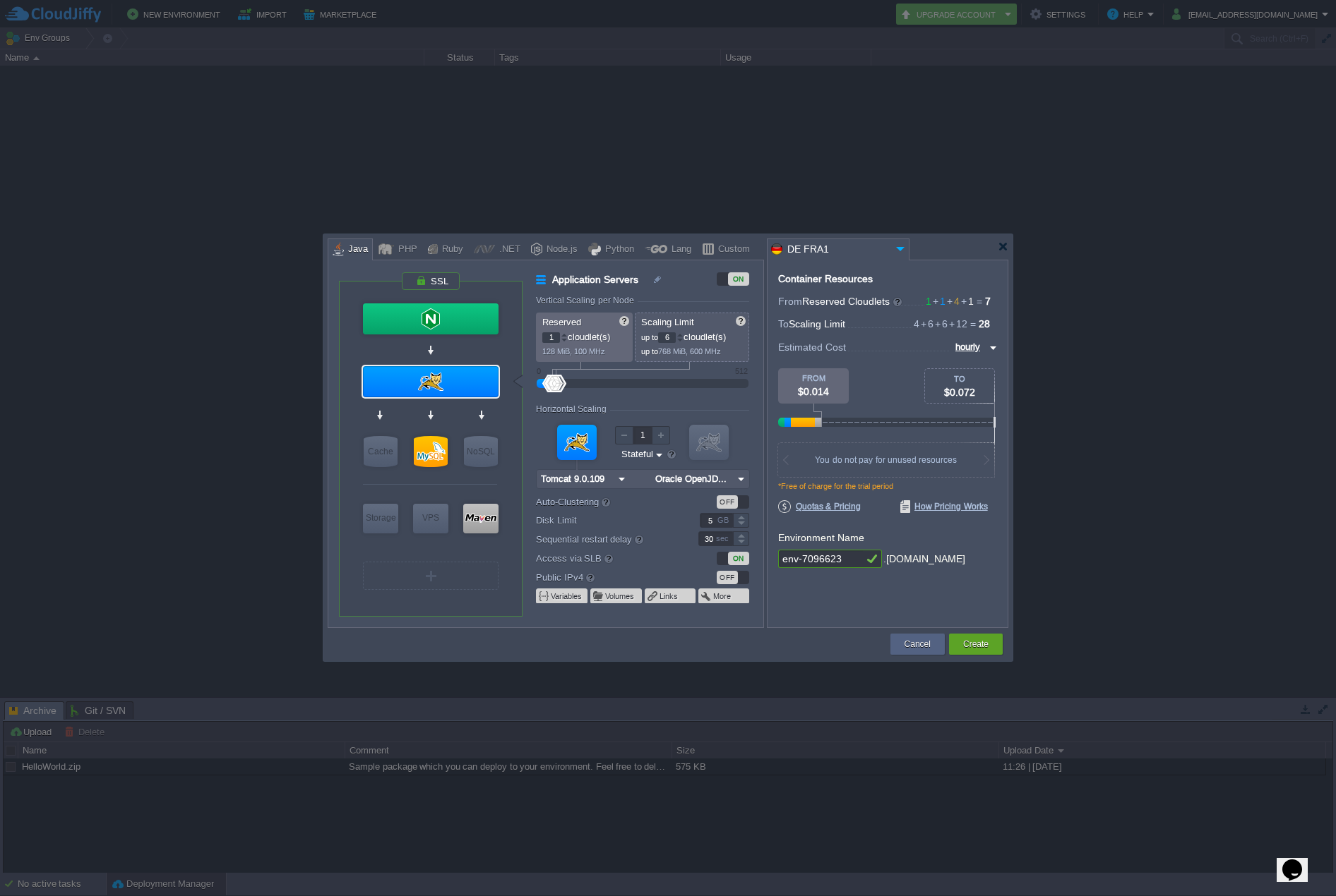
click at [849, 558] on input "env-7096623" at bounding box center [821, 558] width 85 height 18
drag, startPoint x: 848, startPoint y: 556, endPoint x: 706, endPoint y: 557, distance: 142.0
click at [706, 557] on div "VM Balancing VM Application Servers VM Cache VM SQL VM NoSQL VM Storage VM VPS …" at bounding box center [668, 444] width 681 height 369
type input "clubfinds"
click at [987, 645] on button "Create" at bounding box center [975, 644] width 26 height 14
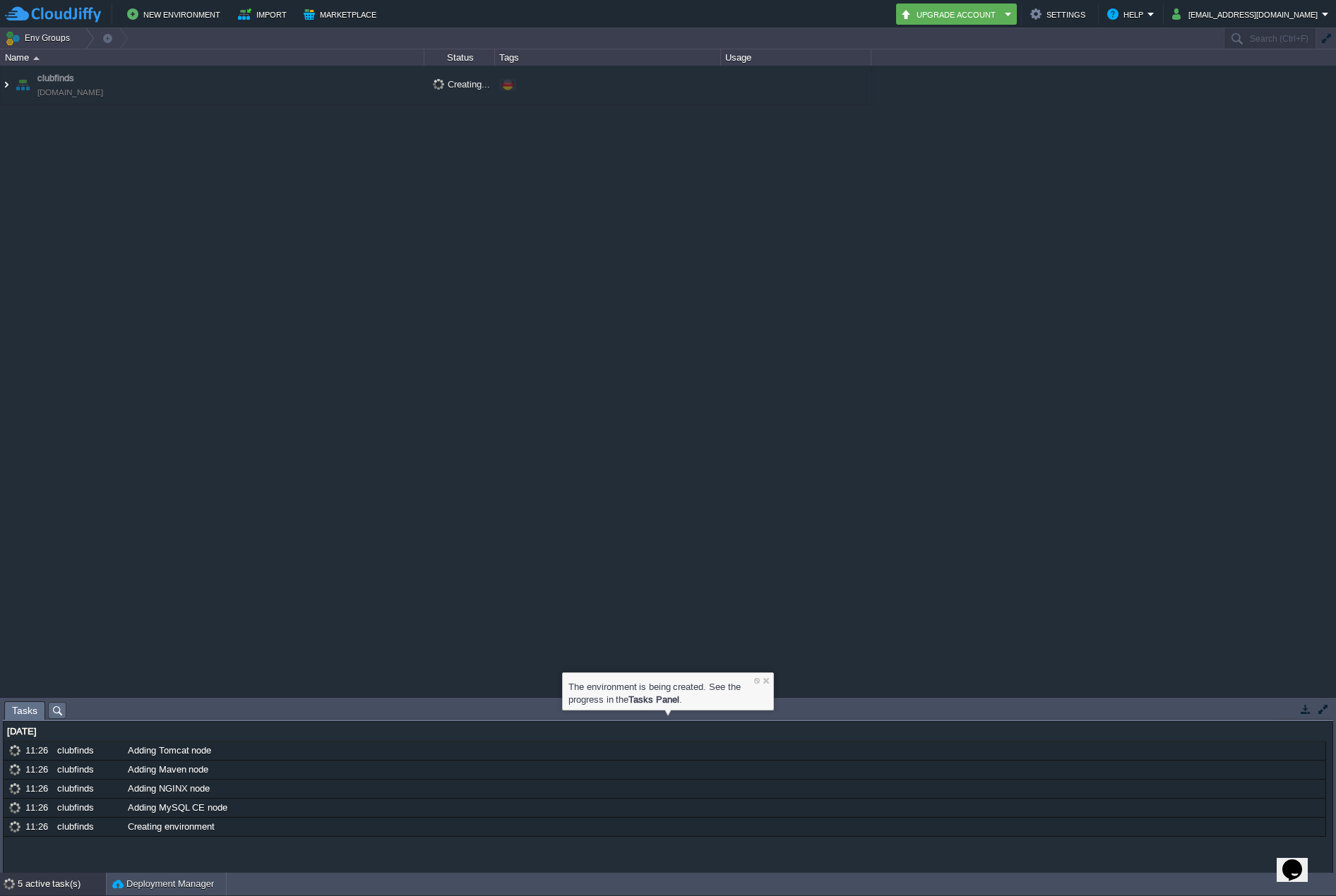
click at [9, 86] on img at bounding box center [6, 85] width 11 height 38
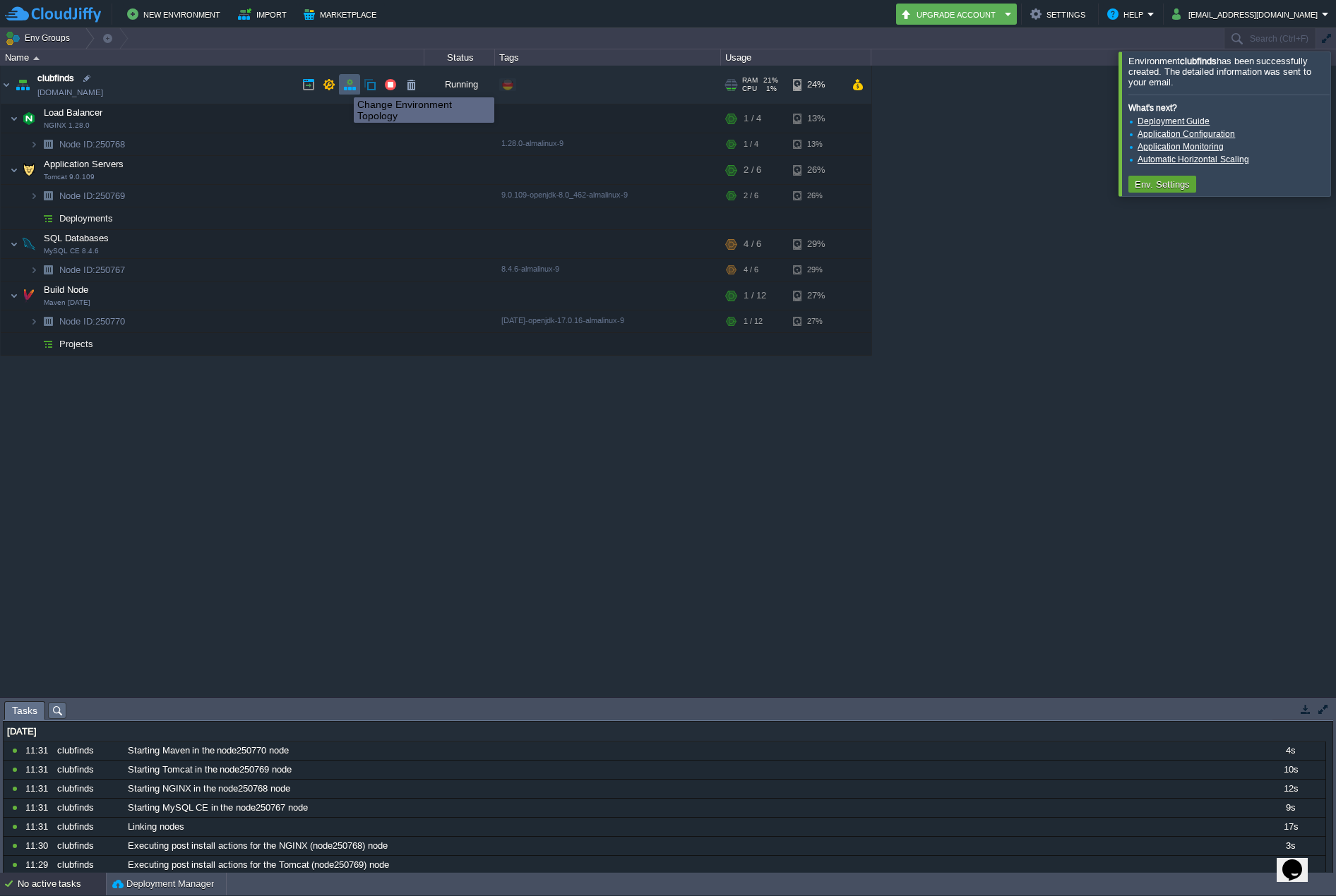
click at [346, 85] on button "button" at bounding box center [349, 84] width 12 height 12
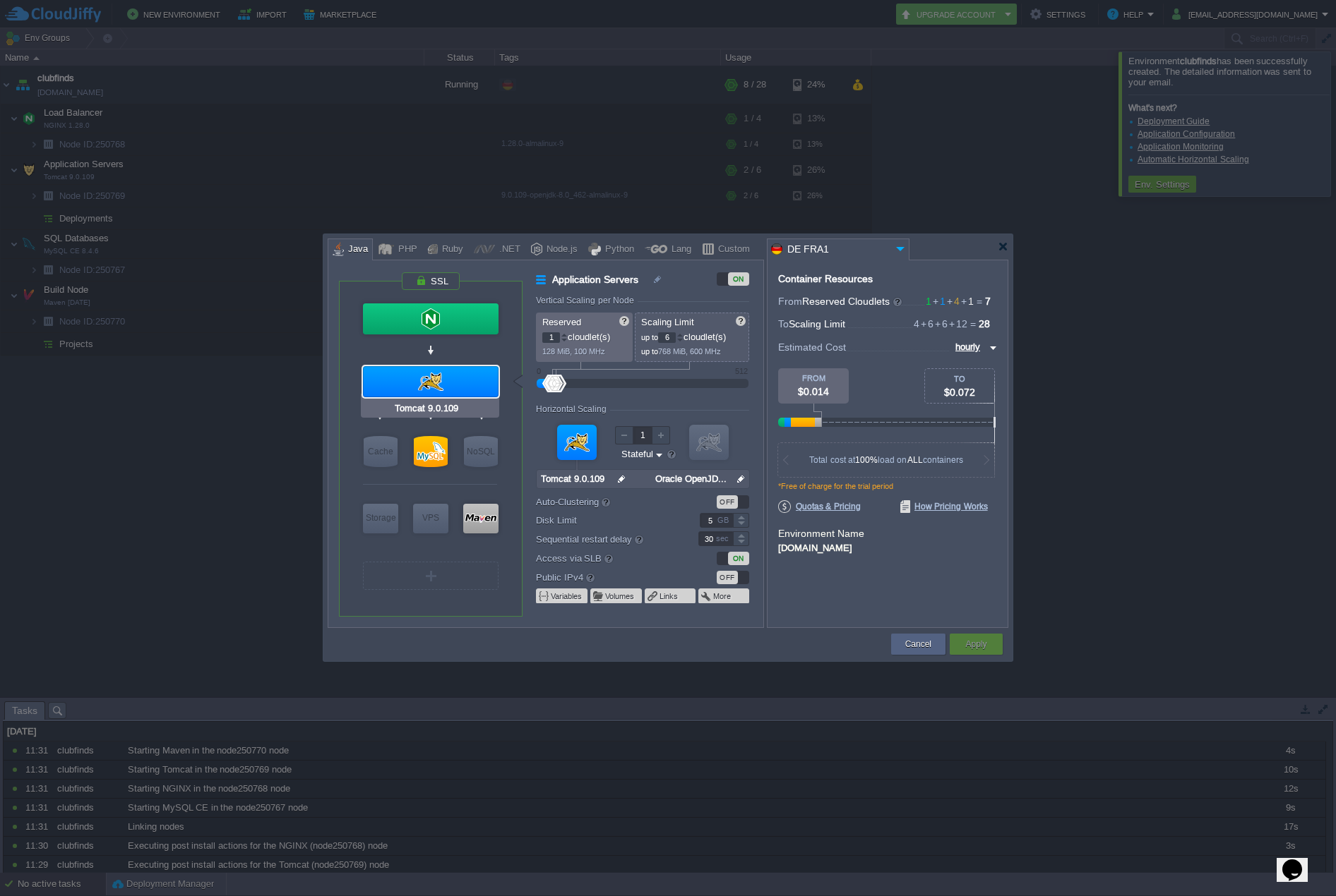
type input "NGINX 1.28.0"
click at [479, 319] on div at bounding box center [430, 319] width 136 height 31
type input "Load Balancer"
type input "4"
type input "NGINX 1.28.0"
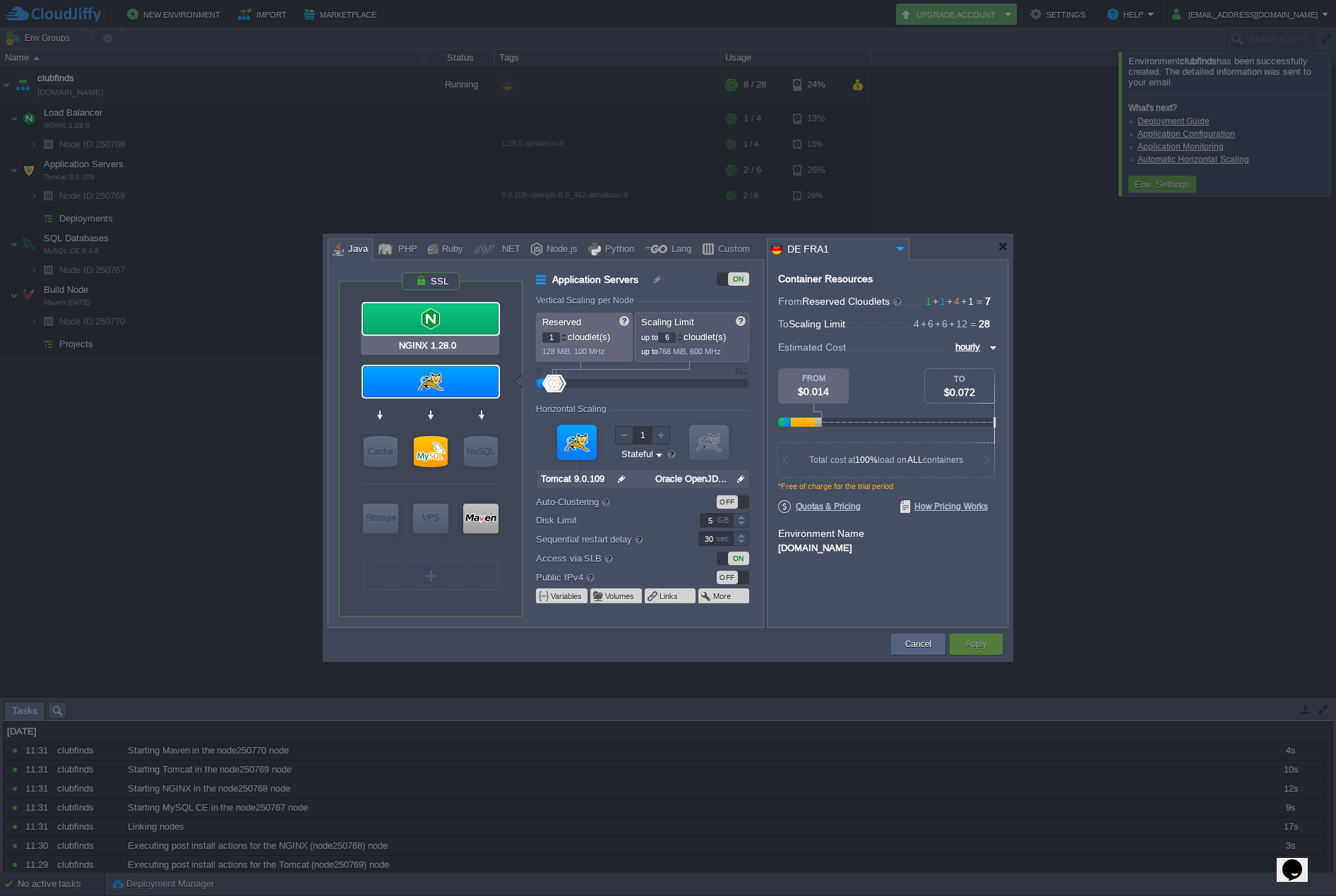
type input "null"
type input "1.28.0-almalin..."
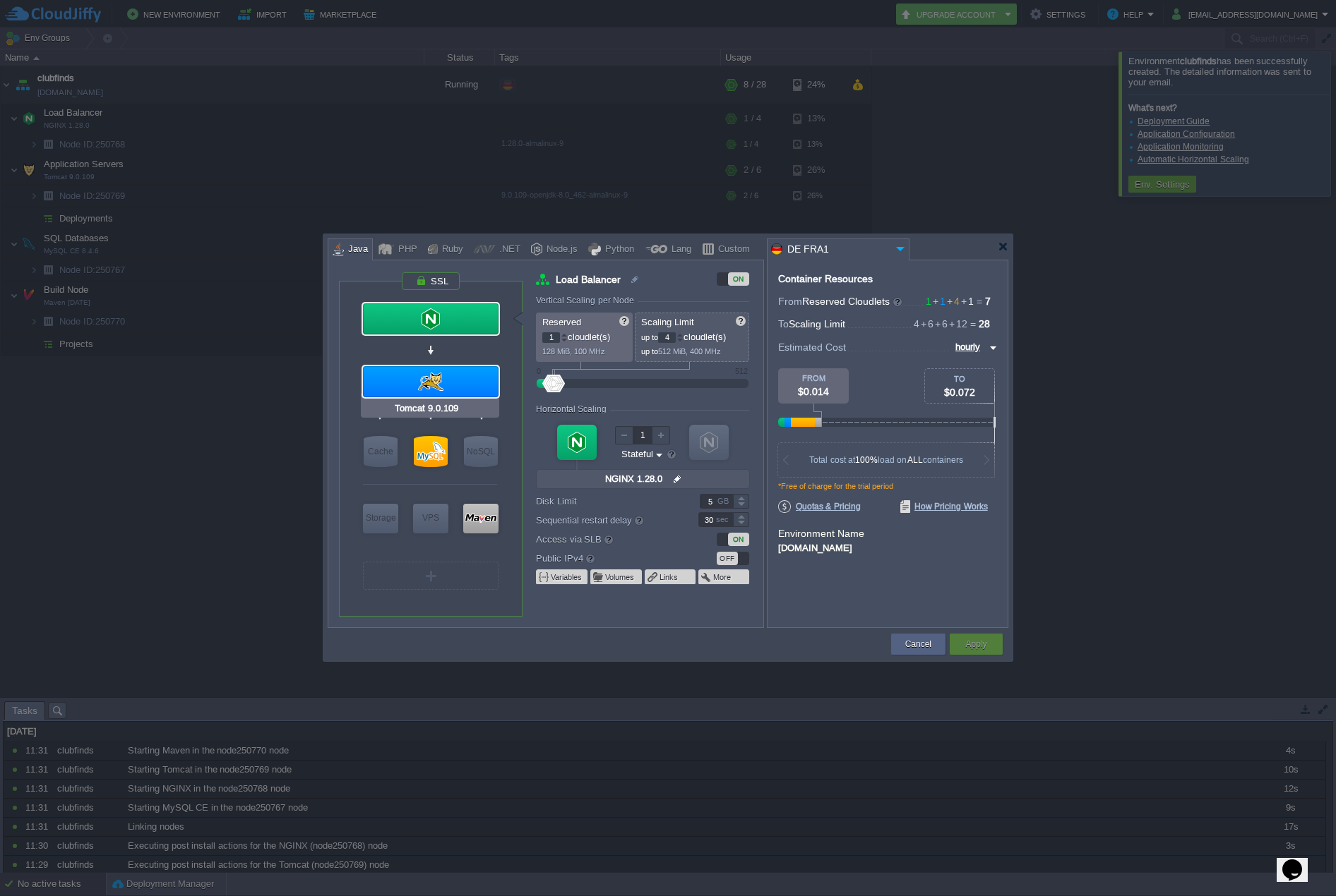
type input "NGINX 1.28.0"
click at [468, 318] on div at bounding box center [430, 319] width 136 height 31
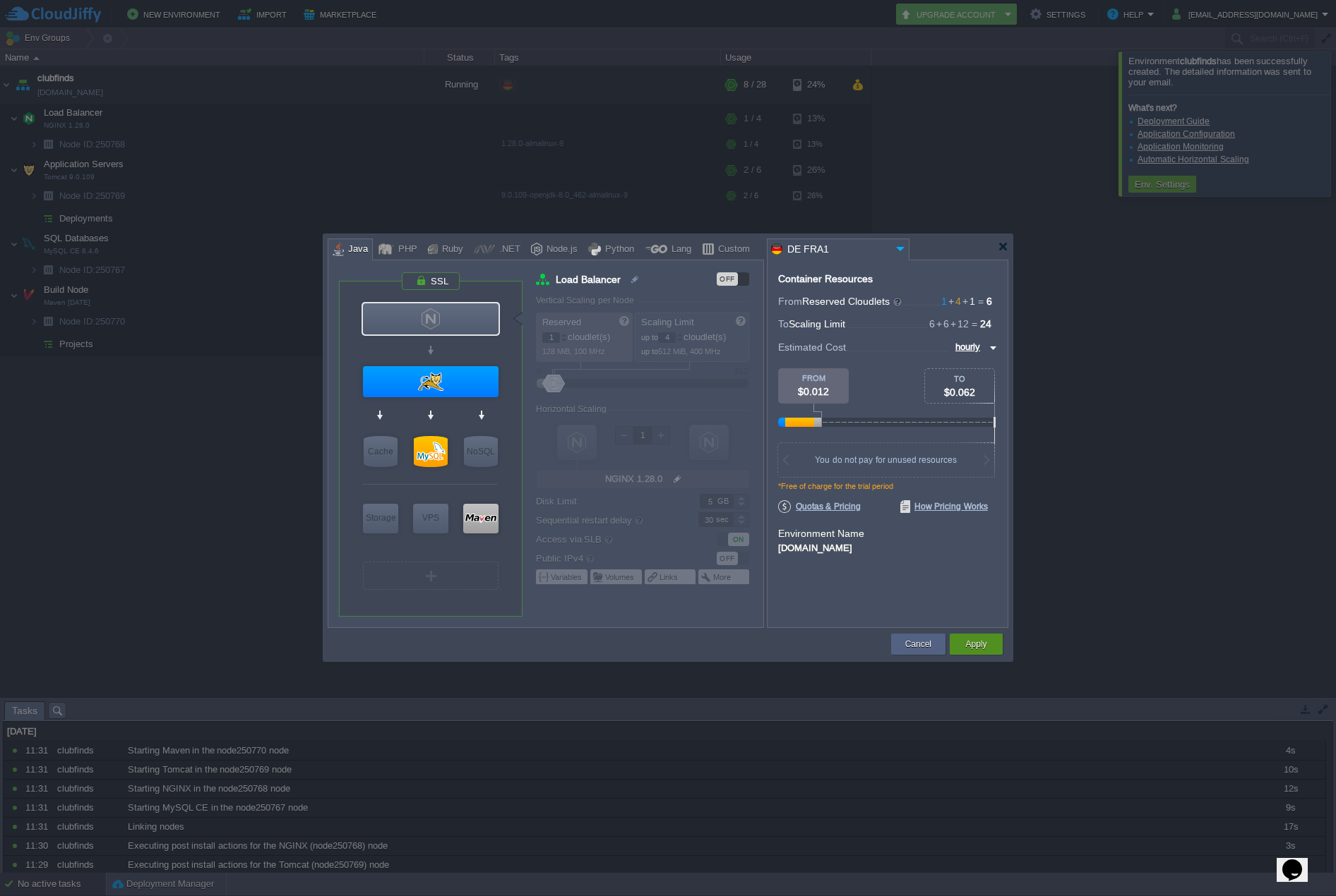
click at [980, 645] on button "Apply" at bounding box center [975, 644] width 21 height 14
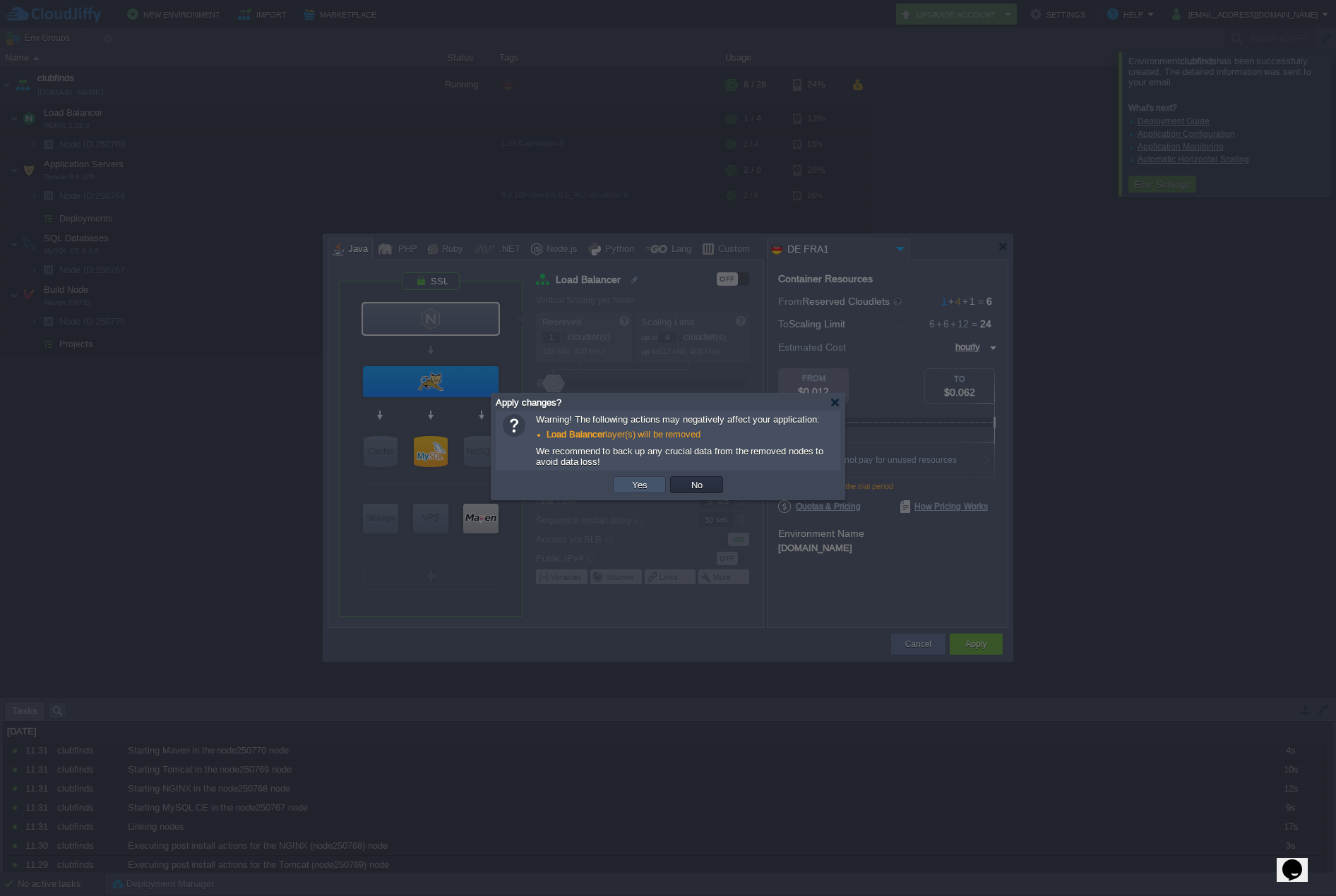
click at [643, 490] on button "Yes" at bounding box center [639, 484] width 24 height 12
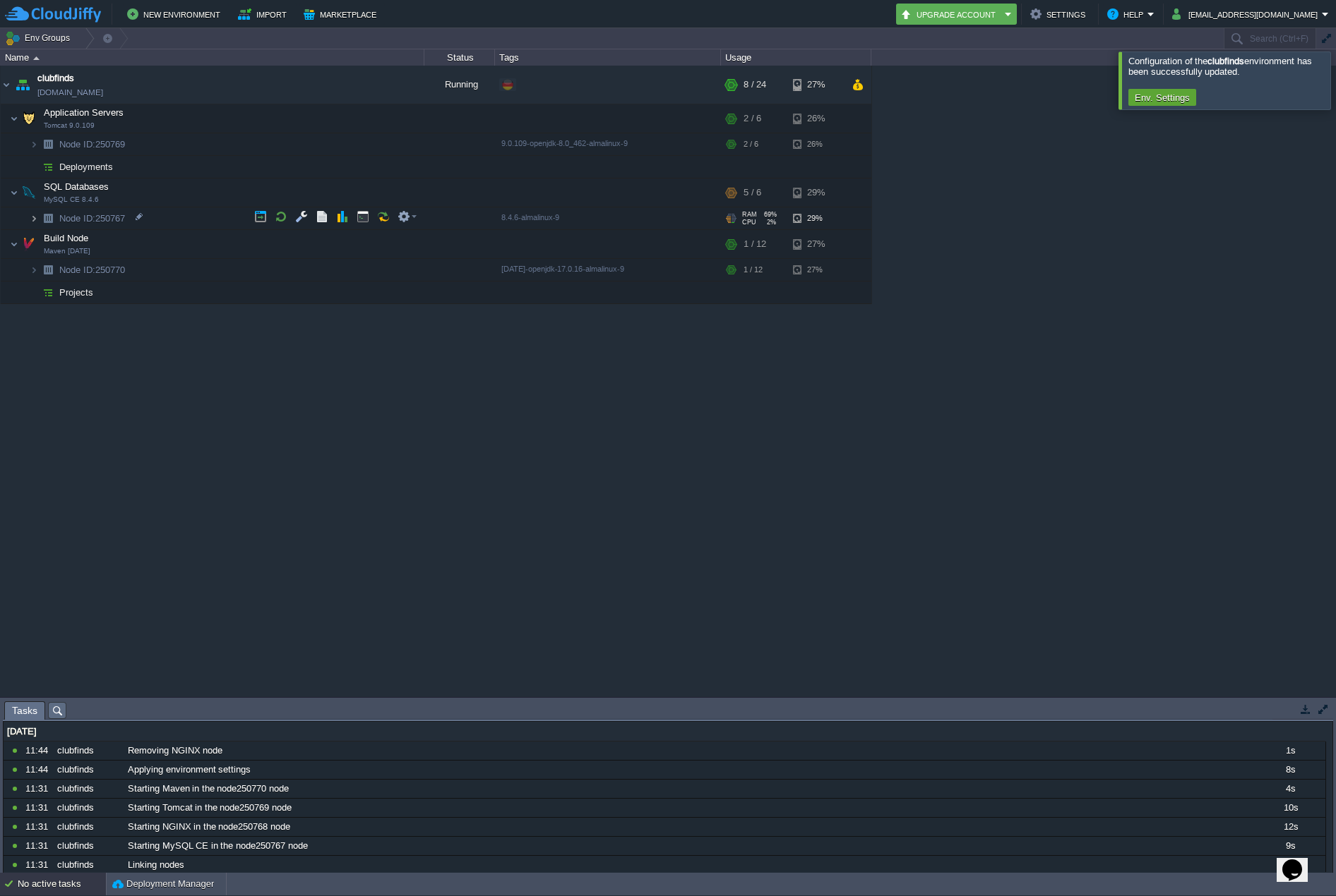
click at [33, 212] on img at bounding box center [34, 218] width 9 height 22
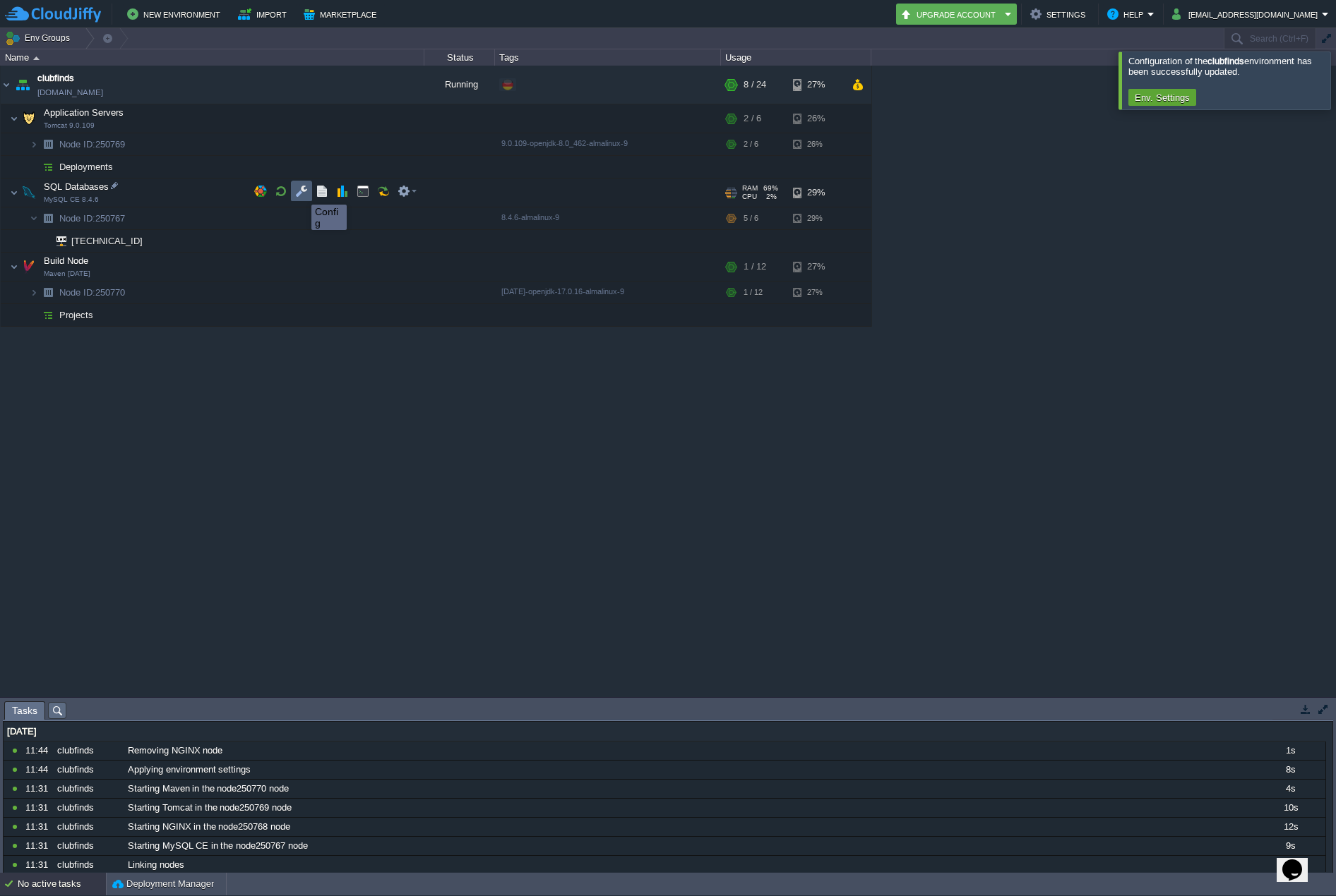
click at [300, 192] on button "button" at bounding box center [301, 190] width 12 height 12
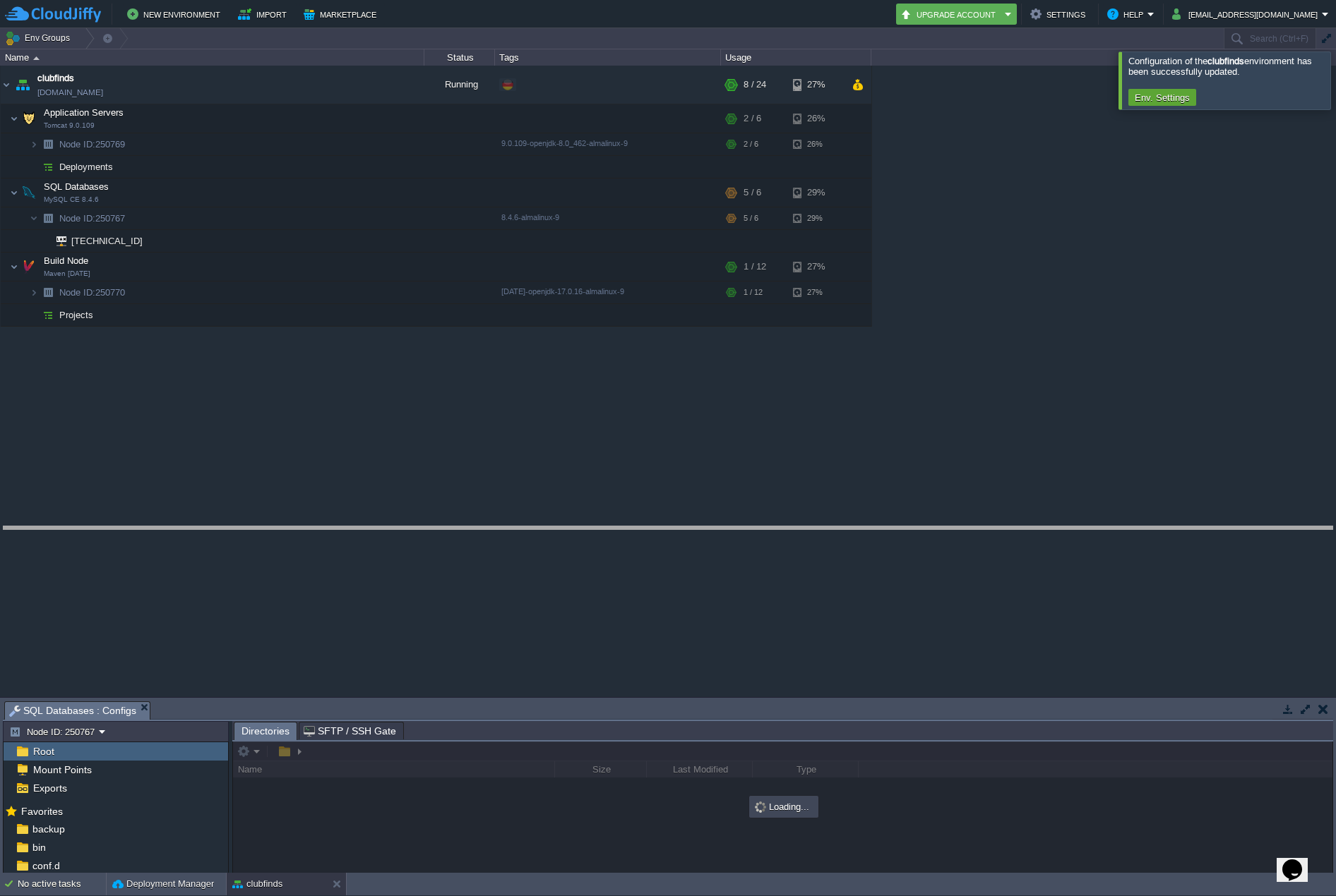
drag, startPoint x: 422, startPoint y: 717, endPoint x: 445, endPoint y: 541, distance: 177.5
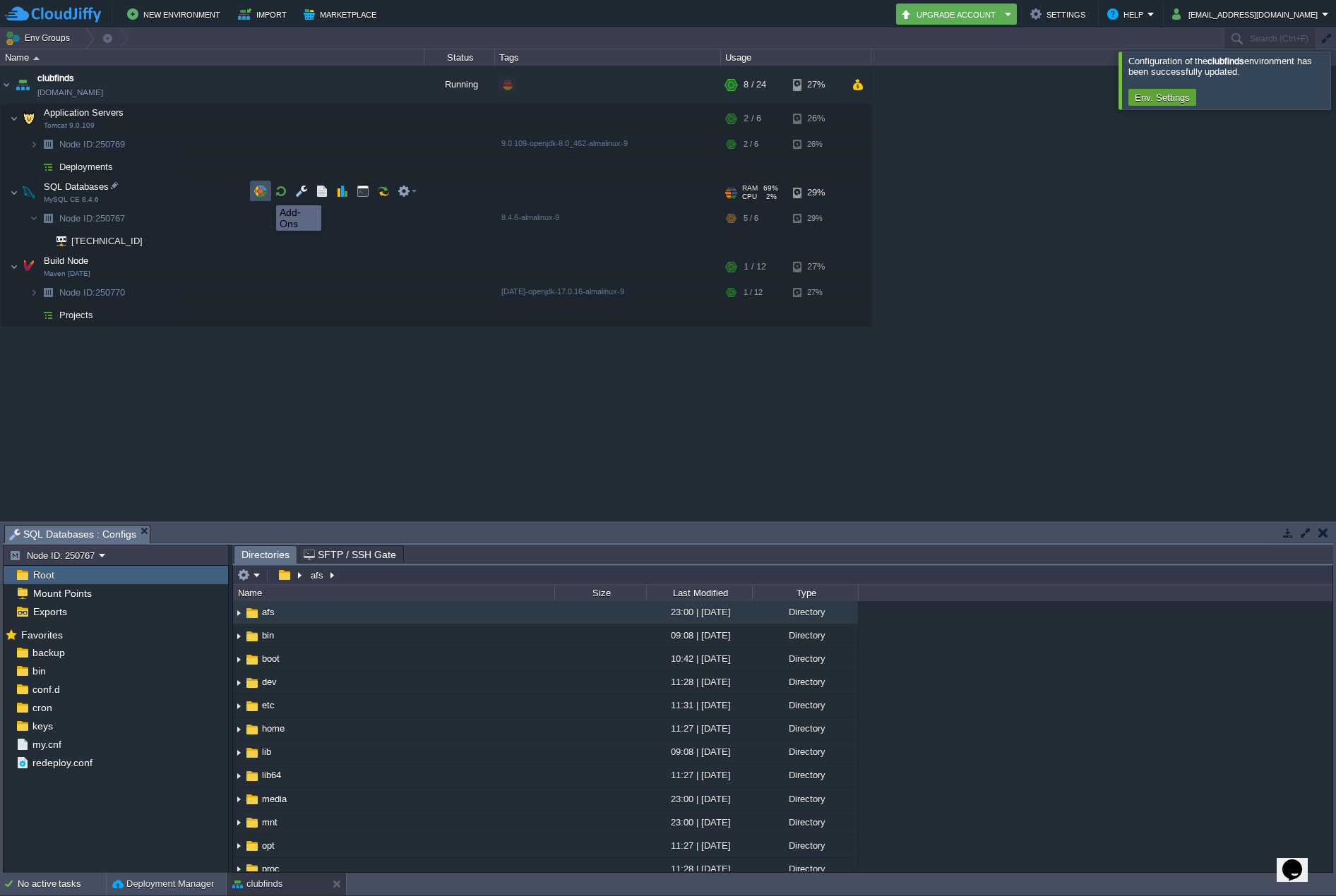
click at [259, 193] on button "button" at bounding box center [260, 190] width 12 height 12
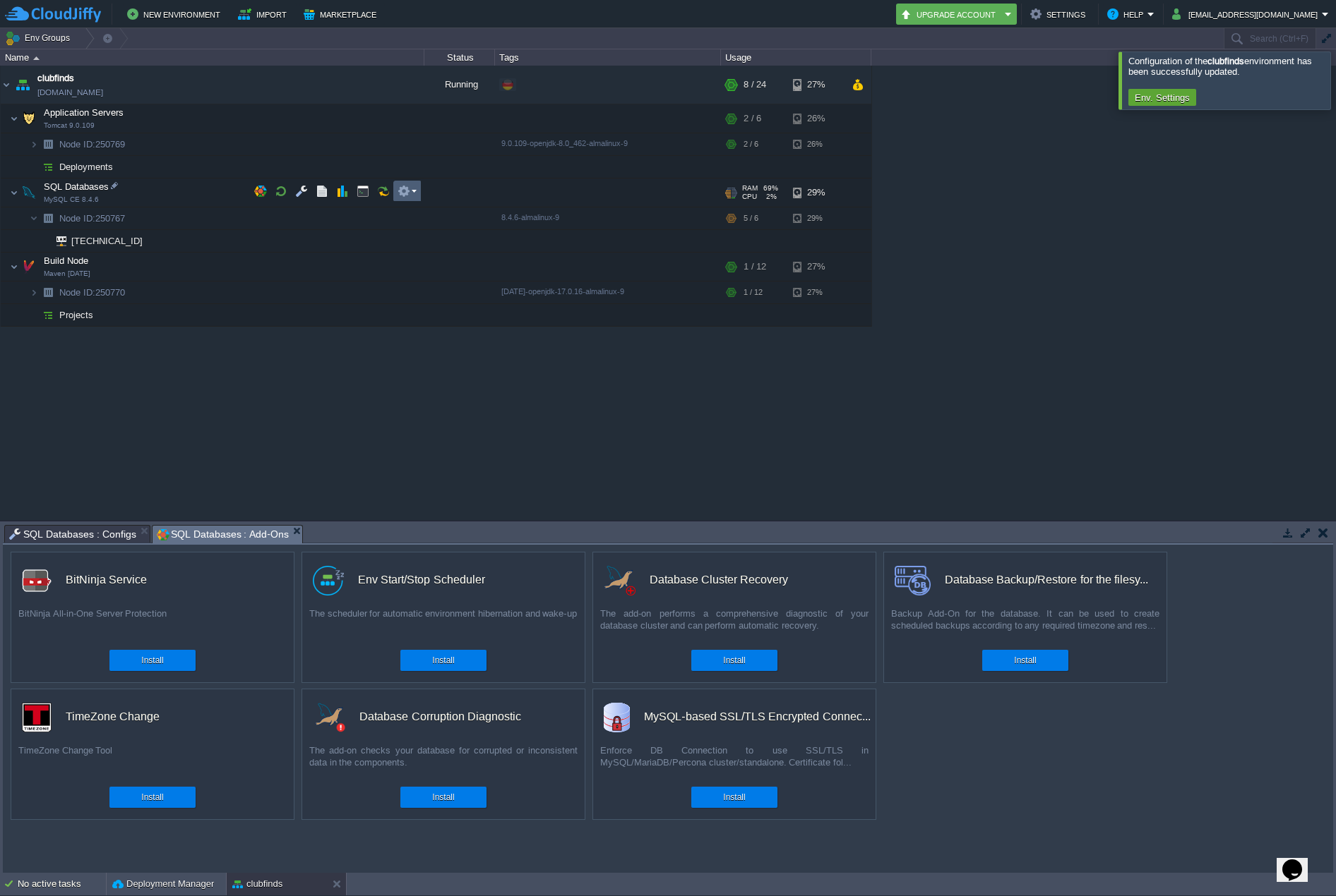
click at [412, 191] on em at bounding box center [407, 190] width 19 height 12
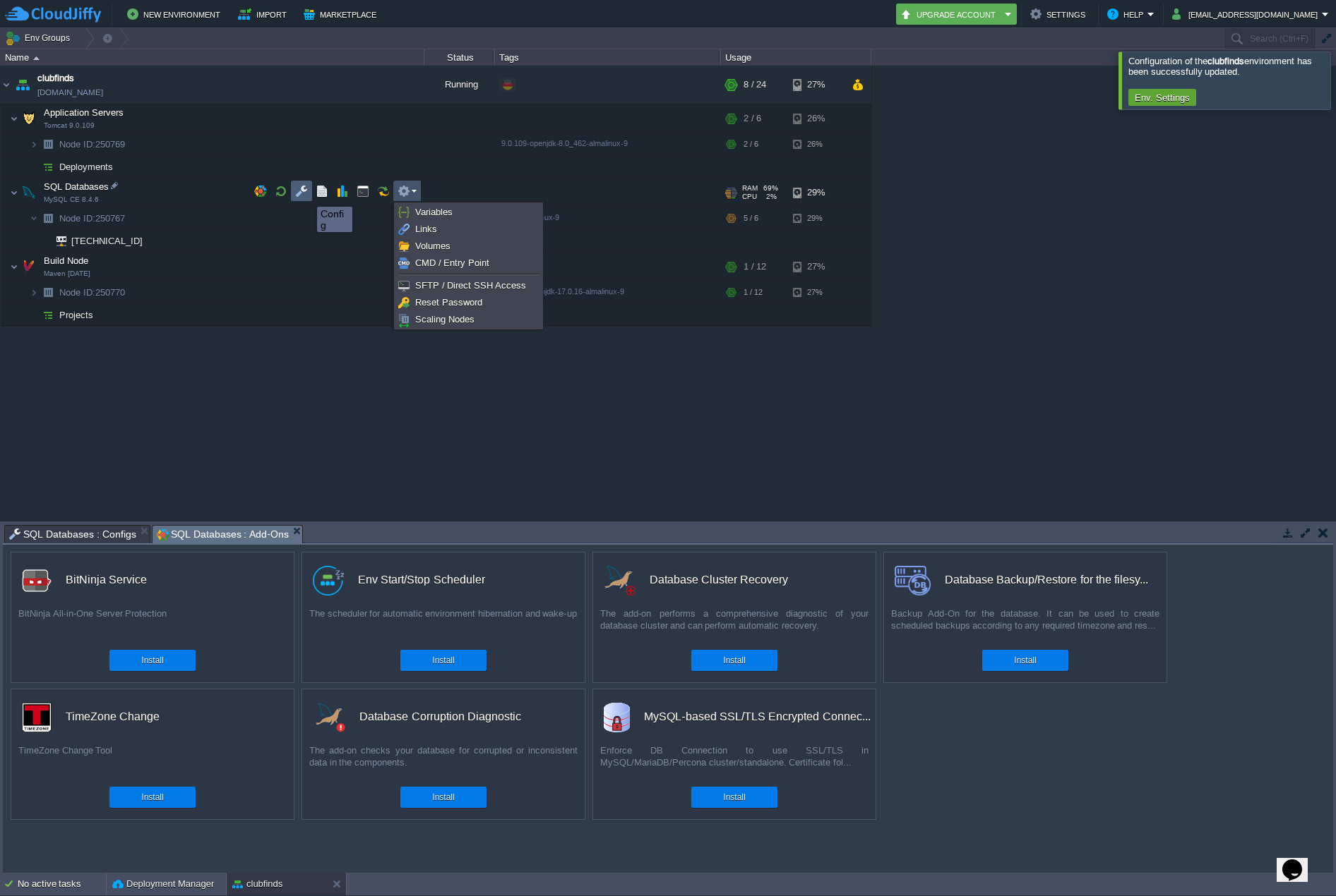
click at [298, 194] on button "button" at bounding box center [301, 190] width 12 height 12
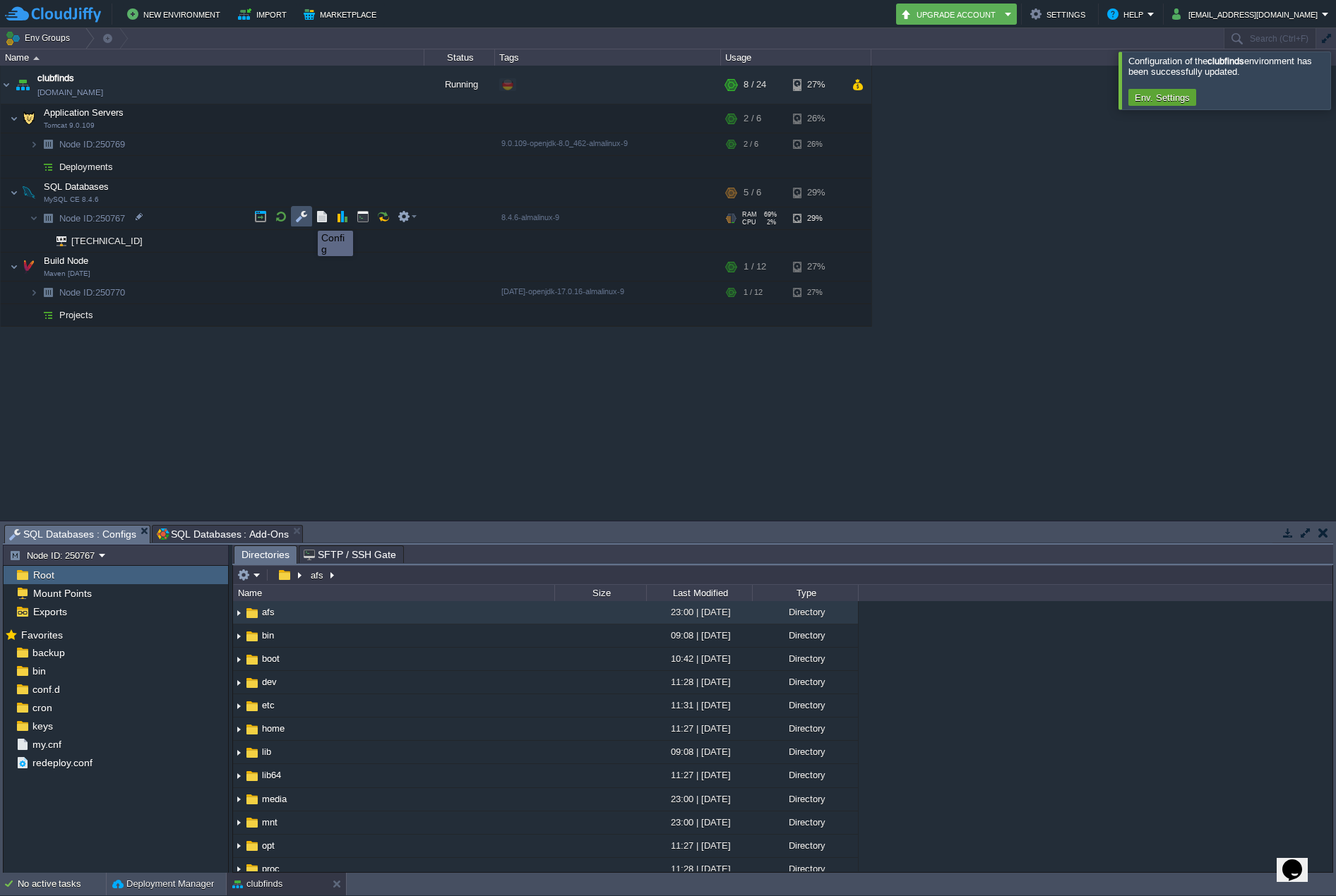
click at [303, 218] on button "button" at bounding box center [301, 216] width 12 height 12
click at [402, 218] on button "button" at bounding box center [403, 216] width 12 height 12
click at [438, 270] on link "Info" at bounding box center [468, 271] width 144 height 15
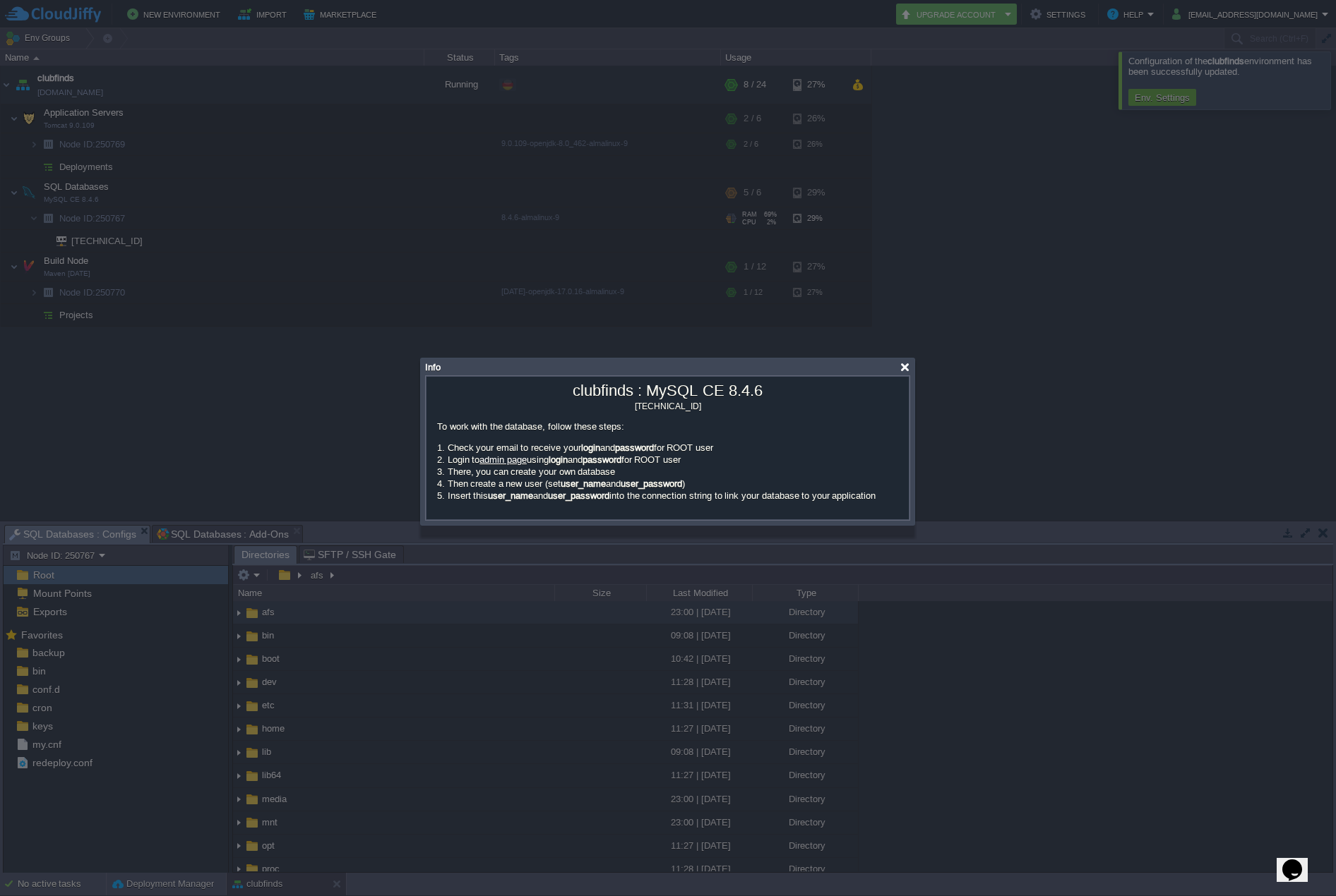
click at [904, 366] on div at bounding box center [904, 367] width 10 height 10
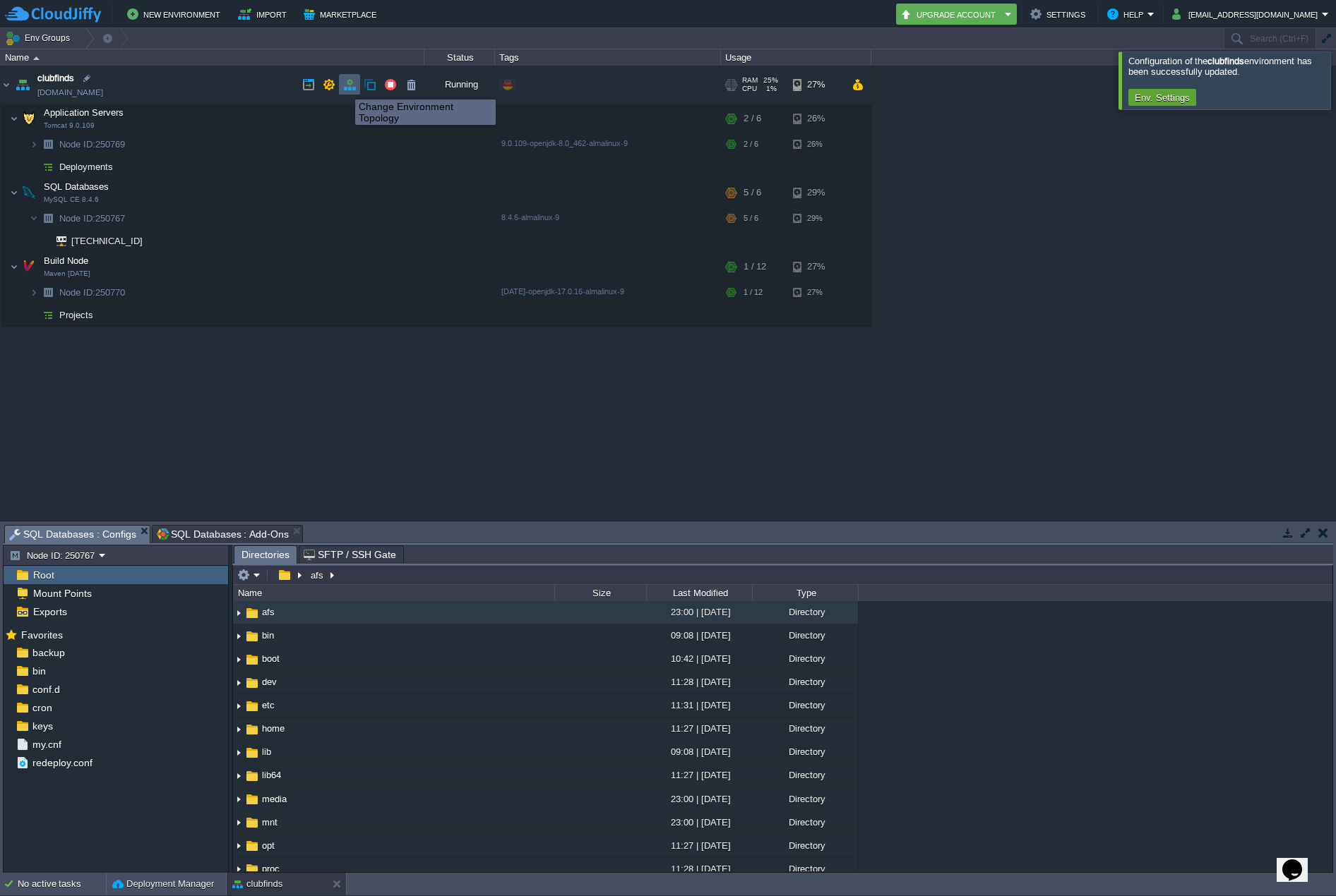
click at [344, 86] on button "button" at bounding box center [349, 84] width 12 height 12
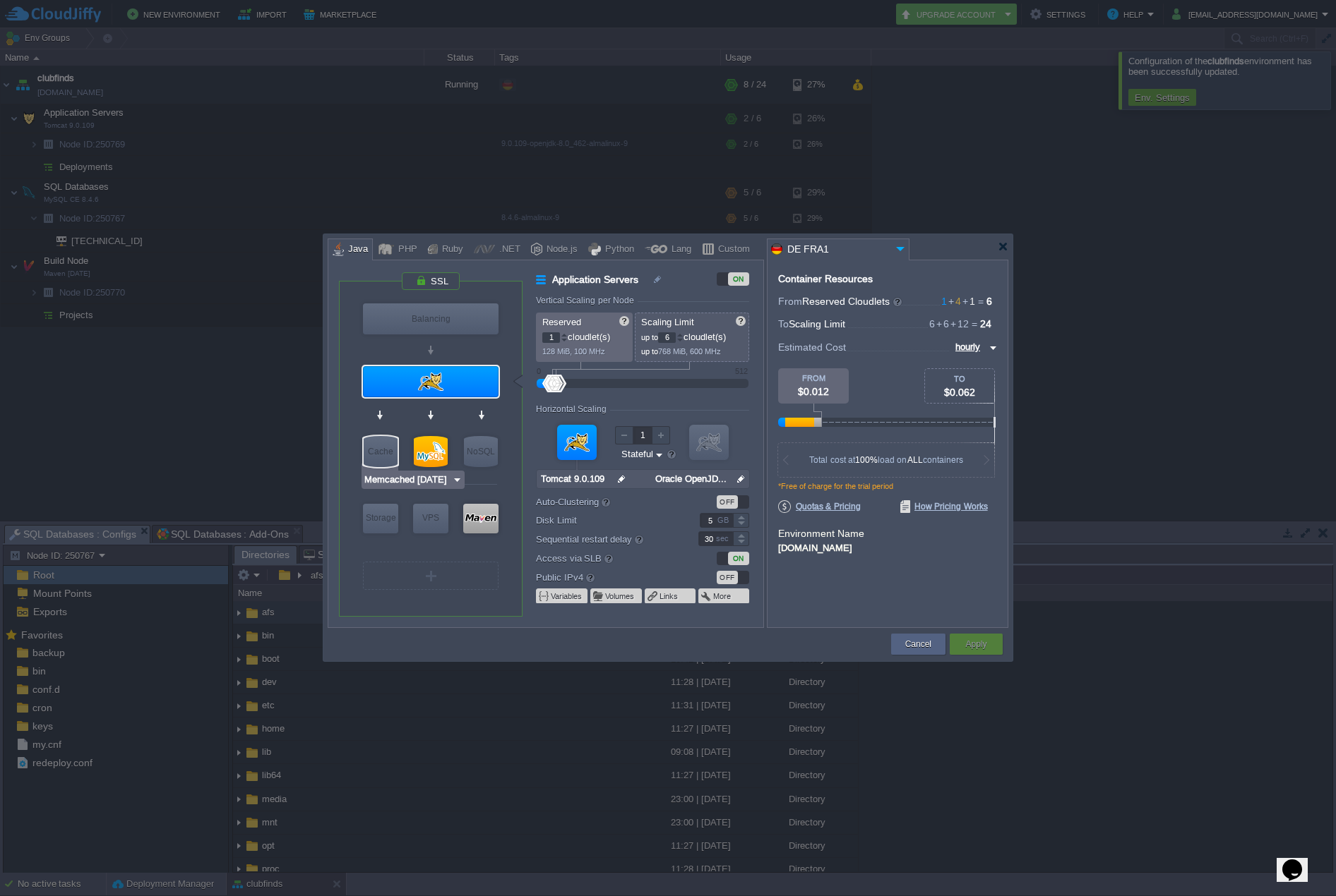
type input "MySQL CE 8.4.6"
click at [428, 450] on div at bounding box center [431, 451] width 34 height 31
type input "SQL Databases"
type input "4"
type input "MySQL CE 8.4.6"
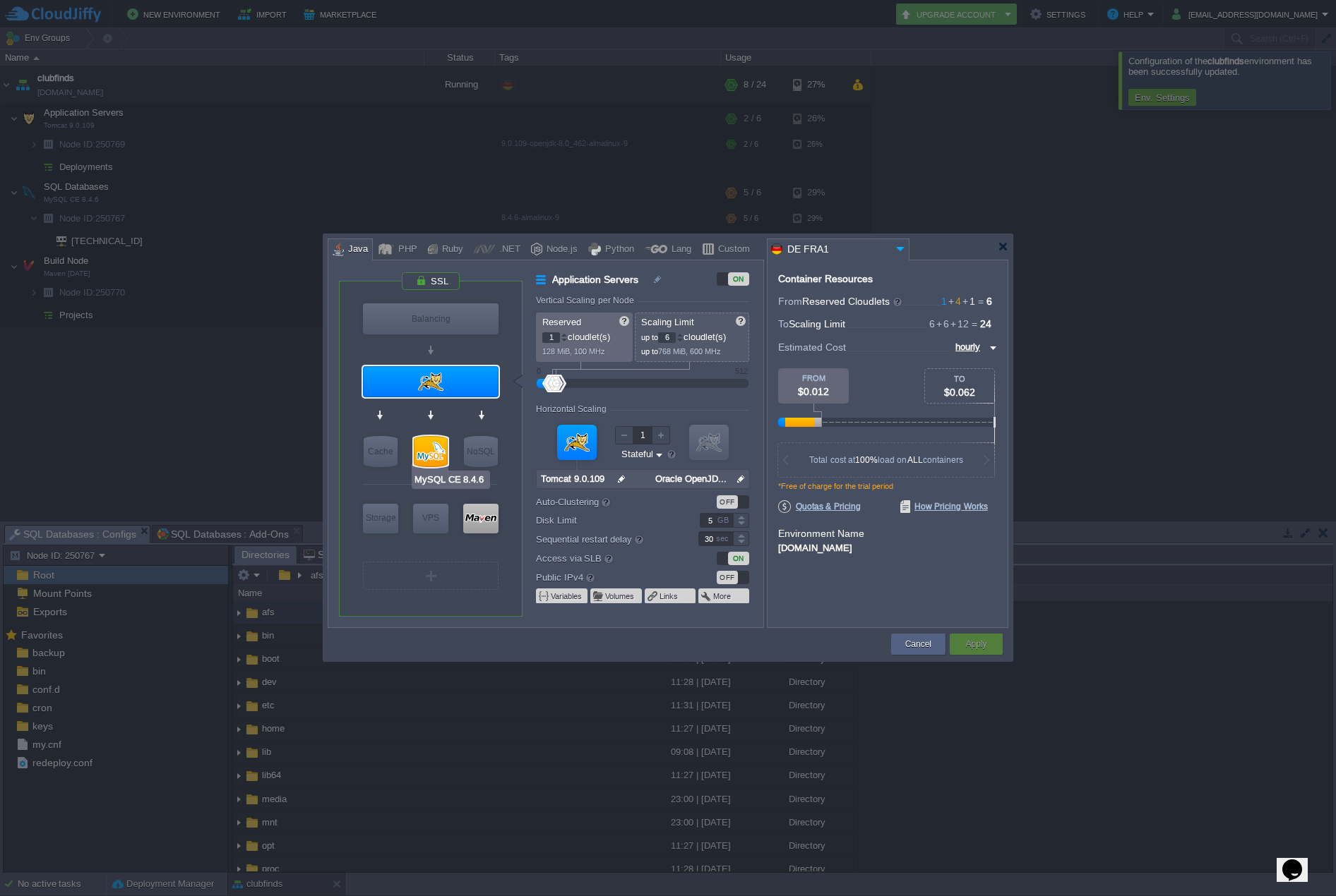
type input "null"
type input "8.4.6-almalinux-9"
type input "Stateless"
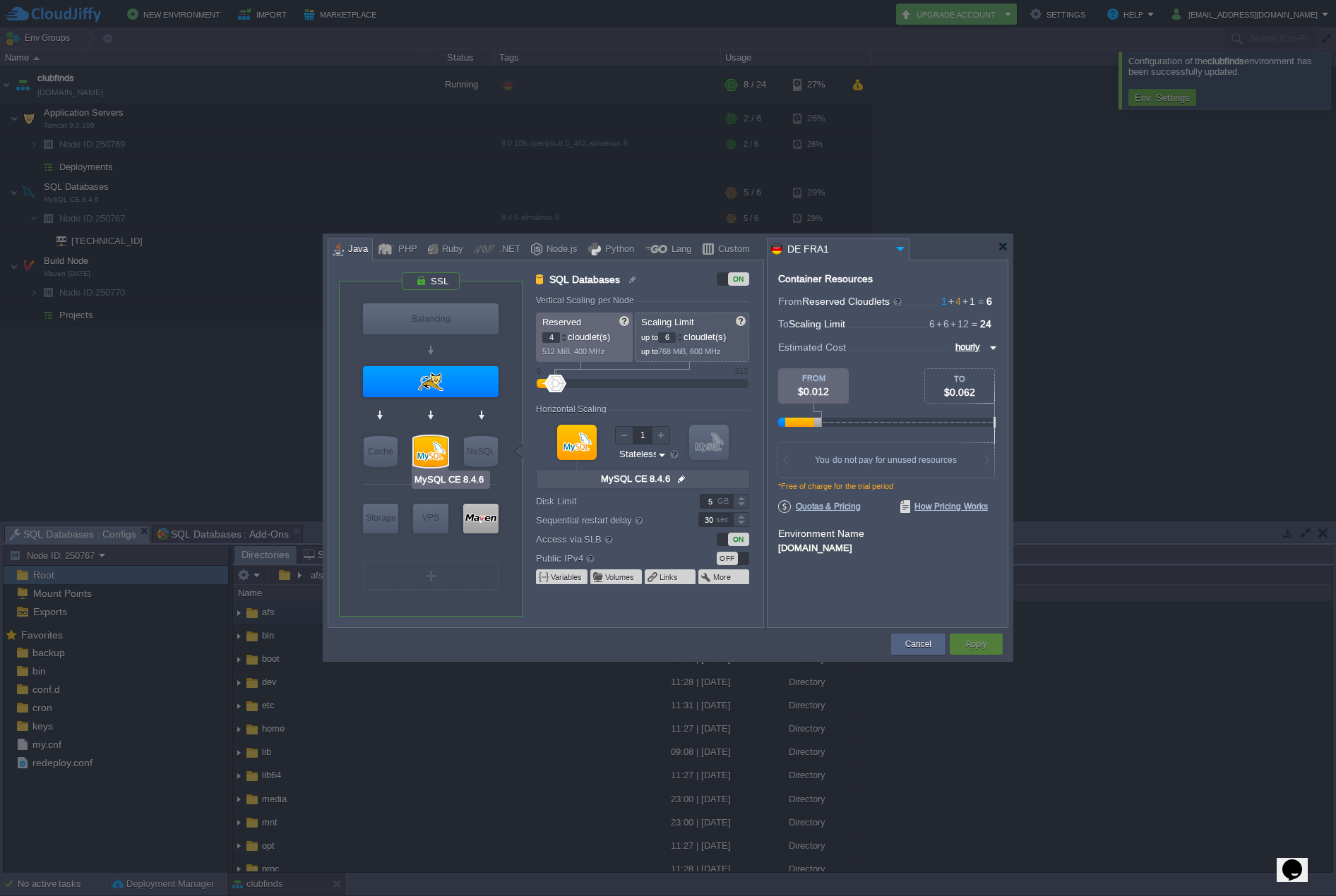
type input "Redis 7.2.4"
click at [726, 560] on div "OFF" at bounding box center [727, 558] width 21 height 13
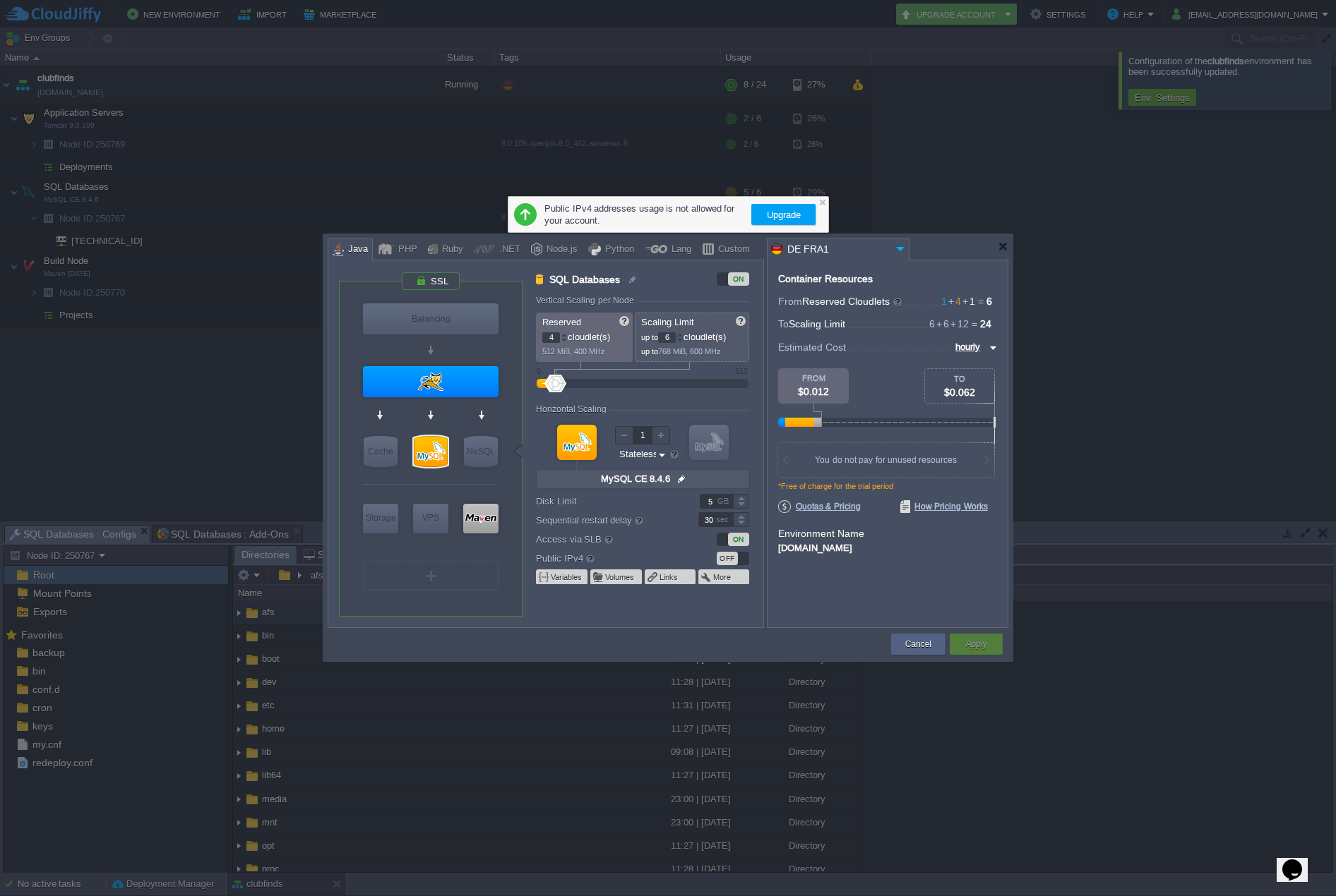
click at [785, 215] on button "Upgrade" at bounding box center [783, 214] width 43 height 17
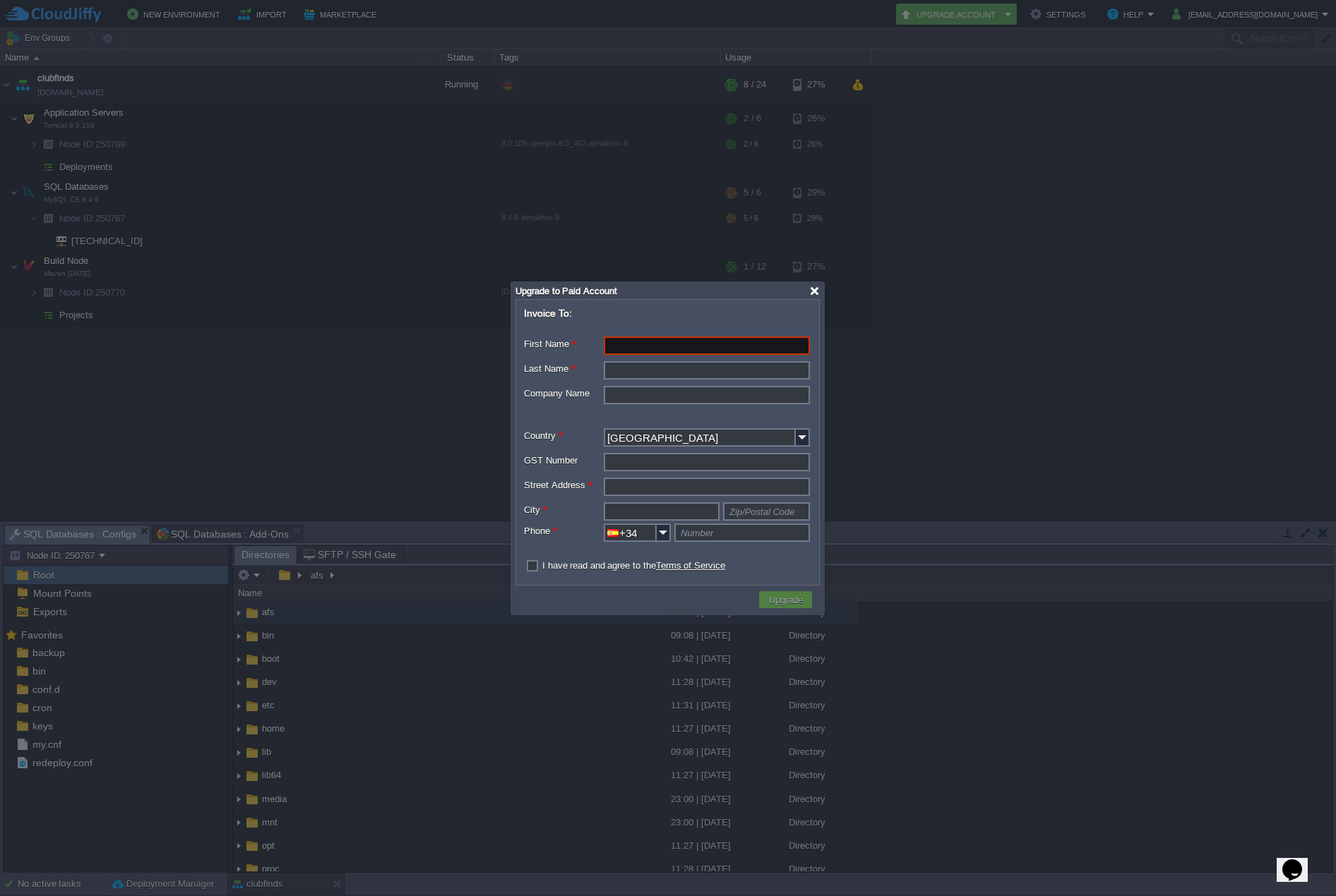
drag, startPoint x: 813, startPoint y: 289, endPoint x: 795, endPoint y: 289, distance: 18.0
click at [813, 289] on div at bounding box center [814, 291] width 10 height 10
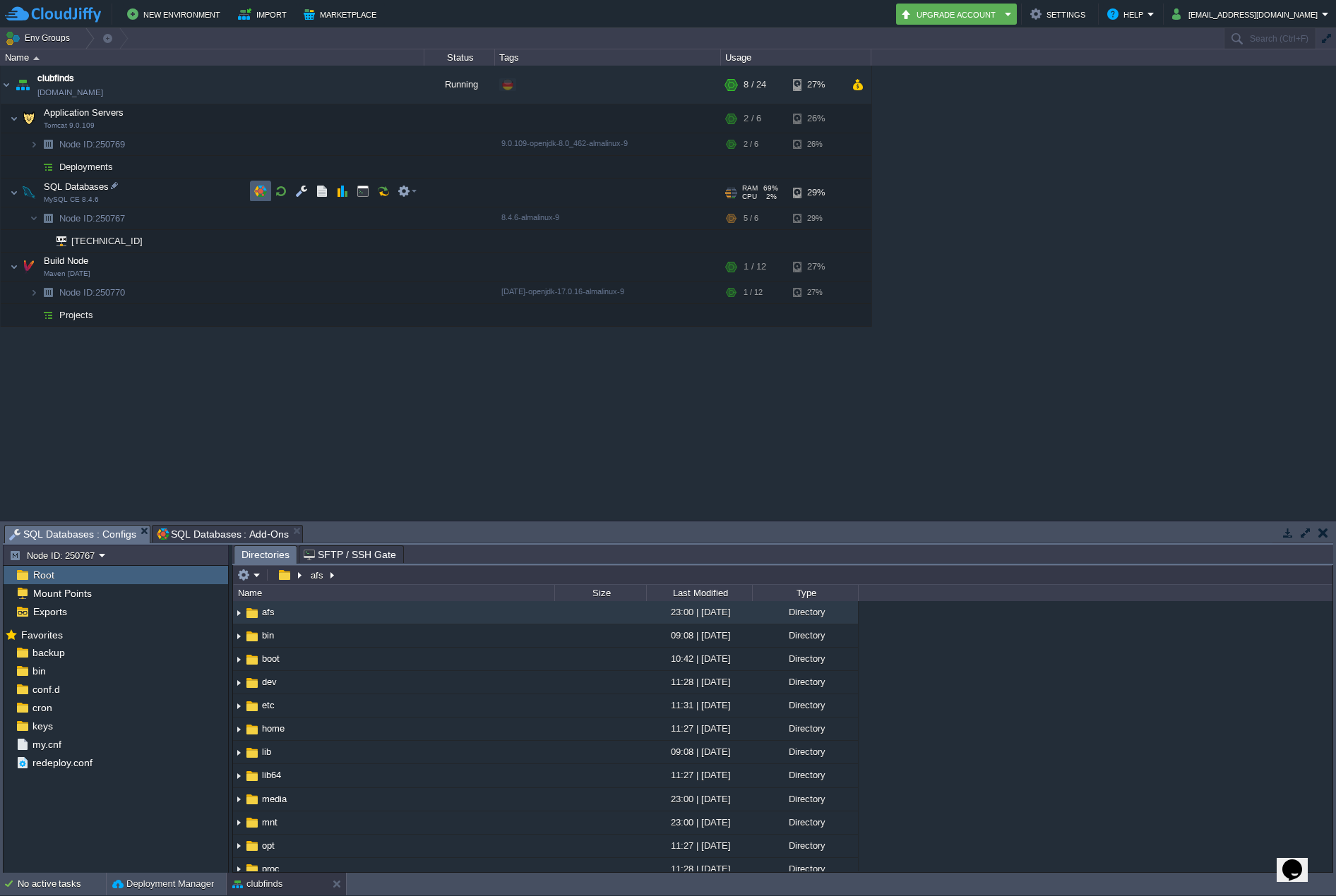
click at [259, 194] on button "button" at bounding box center [260, 190] width 12 height 12
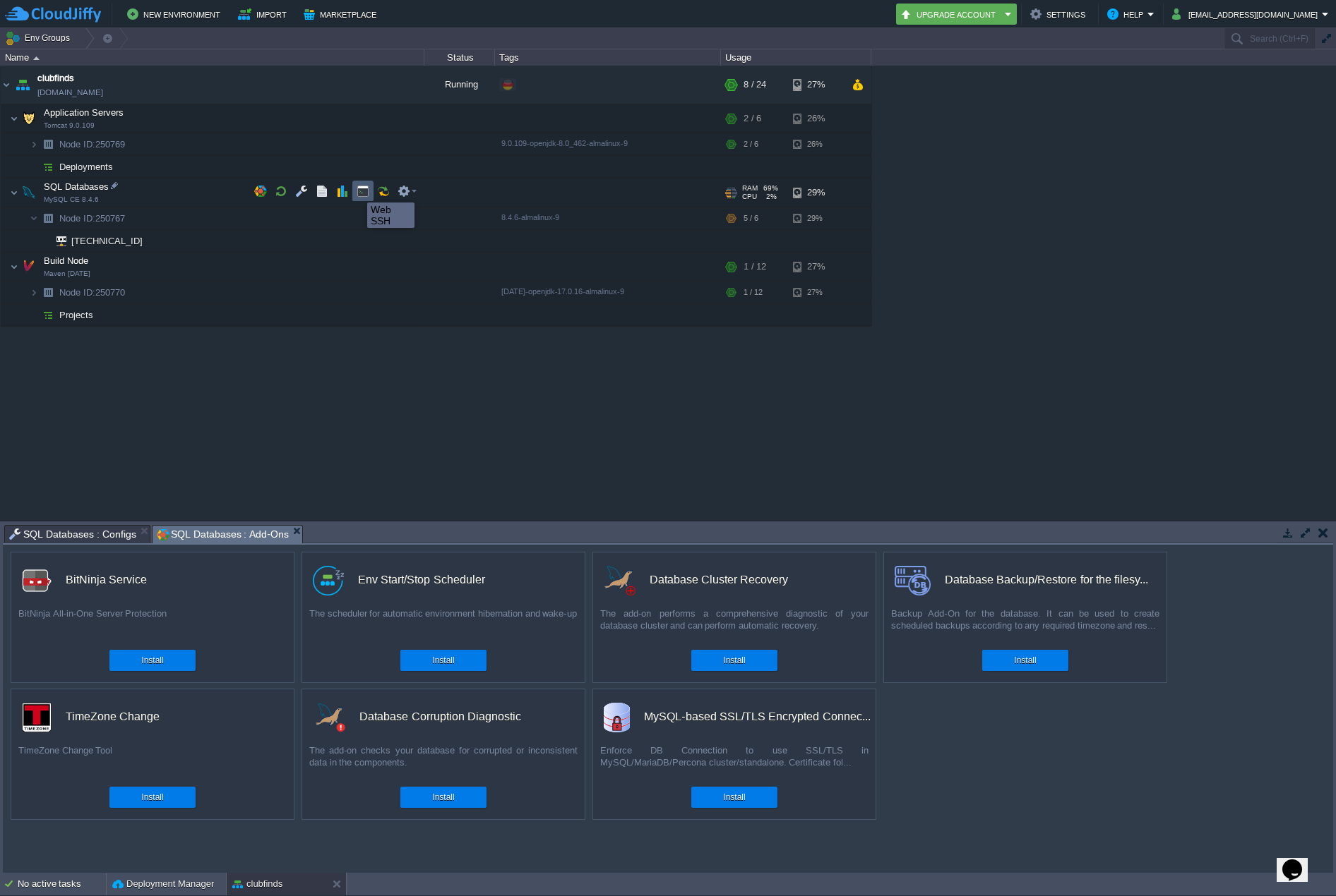
click at [361, 190] on button "button" at bounding box center [362, 190] width 12 height 12
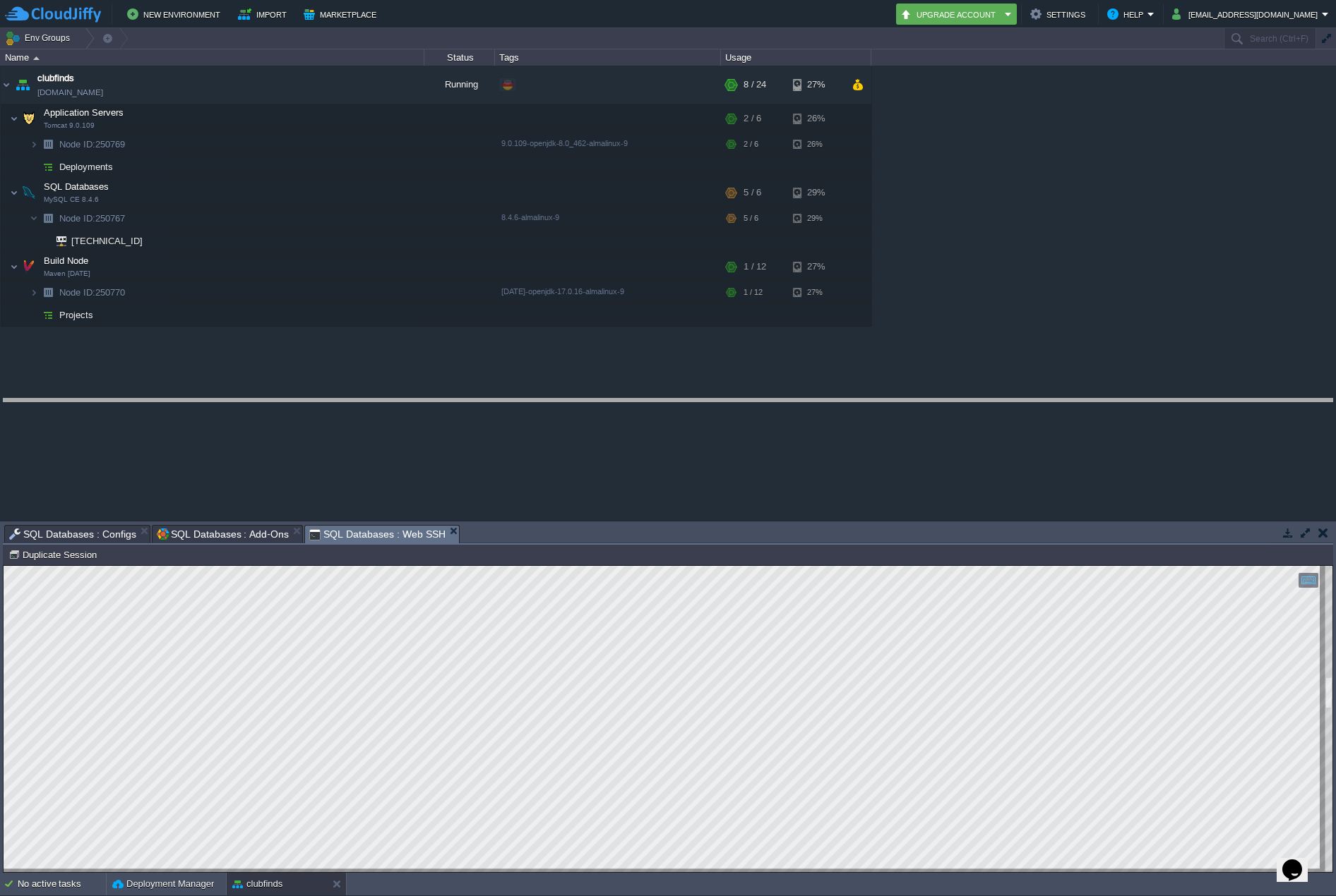
drag, startPoint x: 493, startPoint y: 530, endPoint x: 523, endPoint y: 369, distance: 163.8
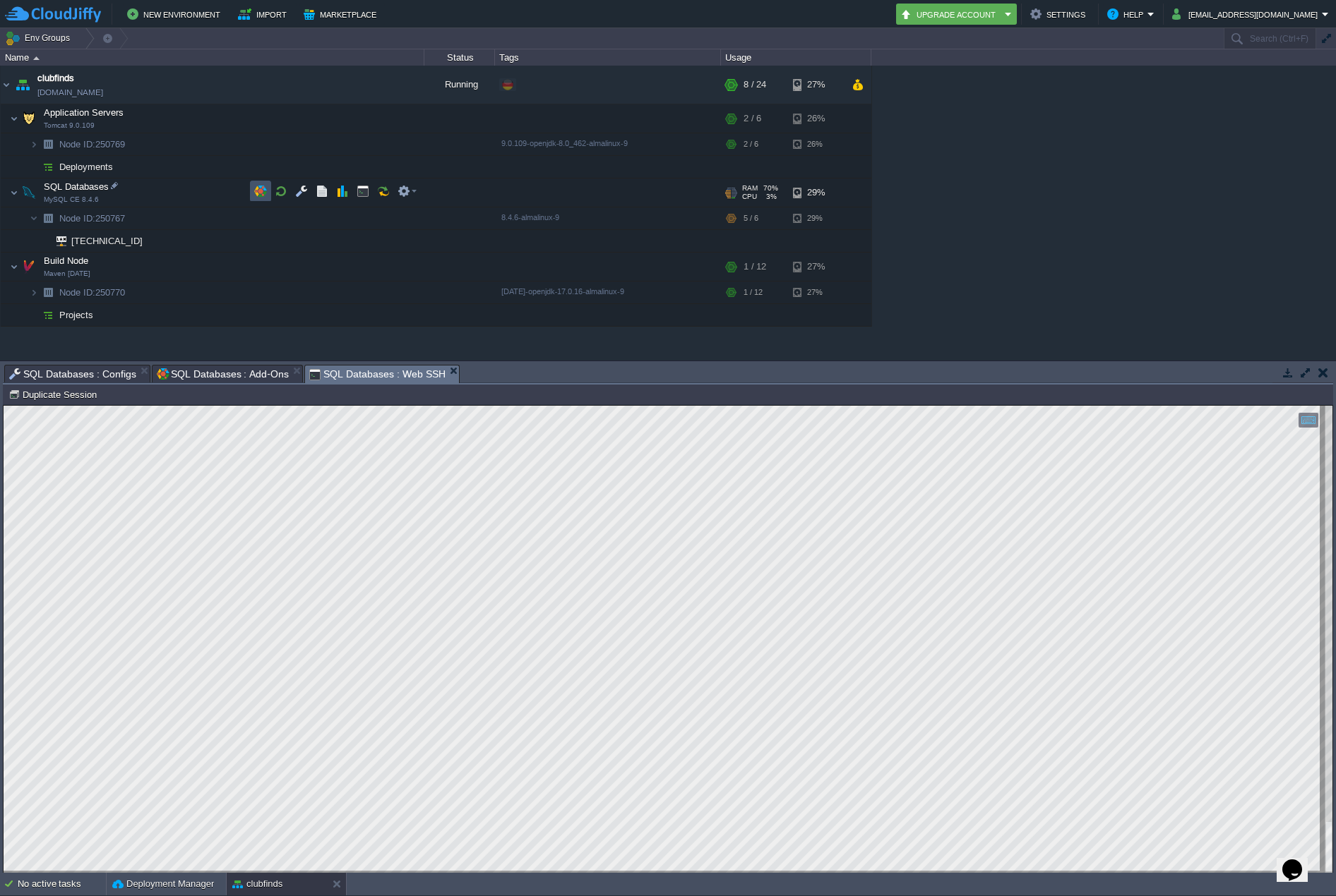
click at [260, 190] on button "button" at bounding box center [260, 190] width 12 height 12
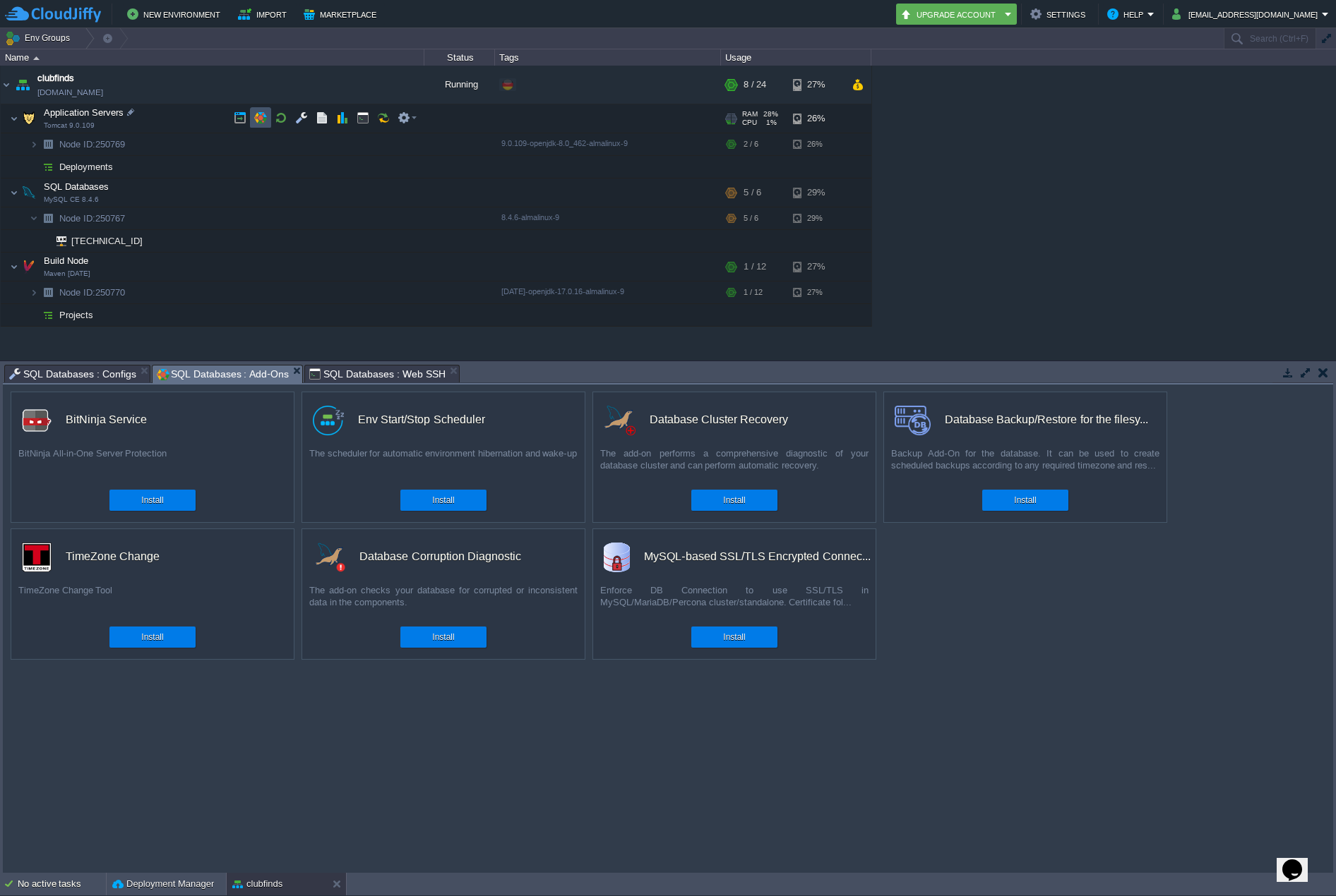
click at [261, 116] on button "button" at bounding box center [260, 117] width 12 height 12
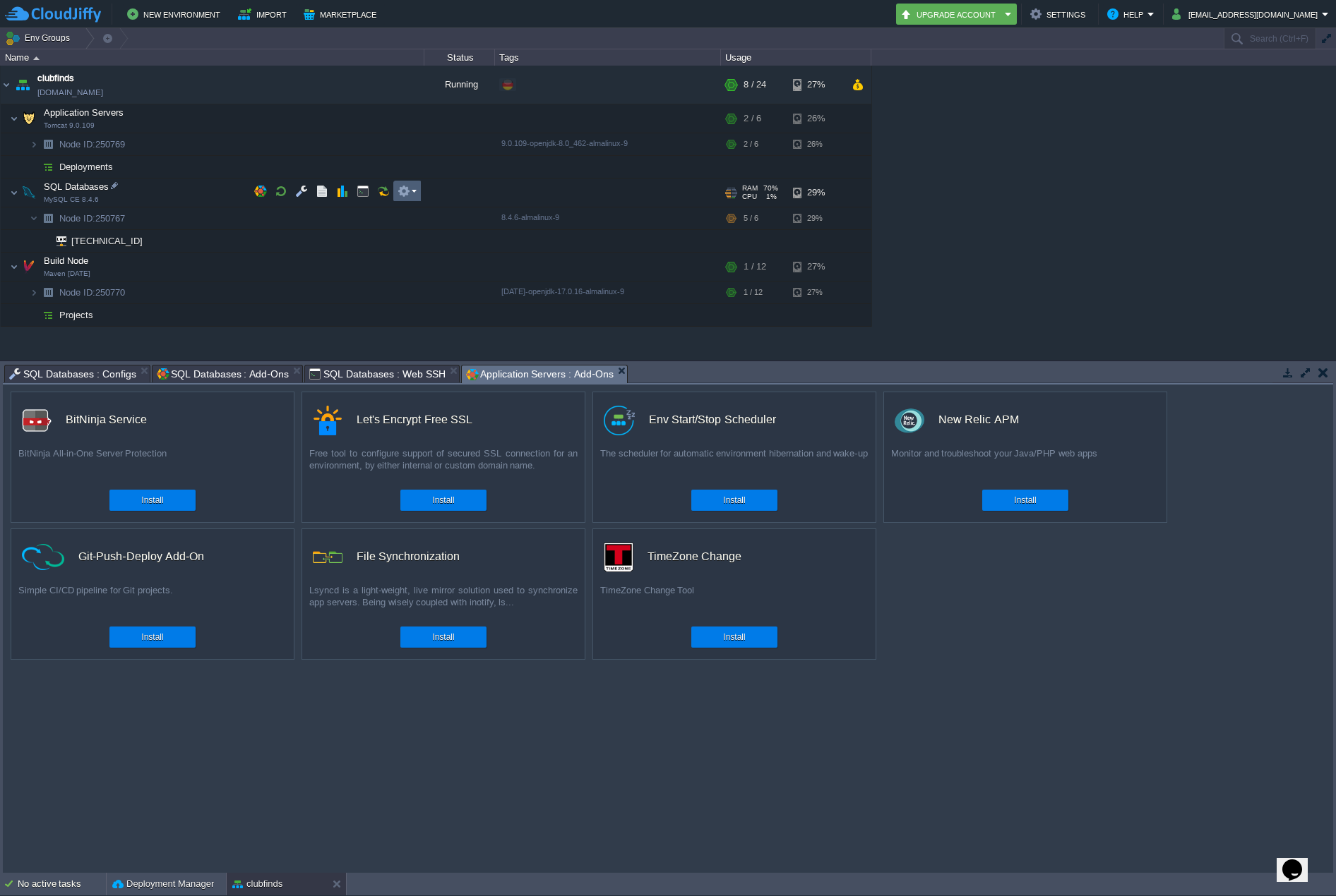
click at [408, 191] on button "button" at bounding box center [403, 190] width 12 height 12
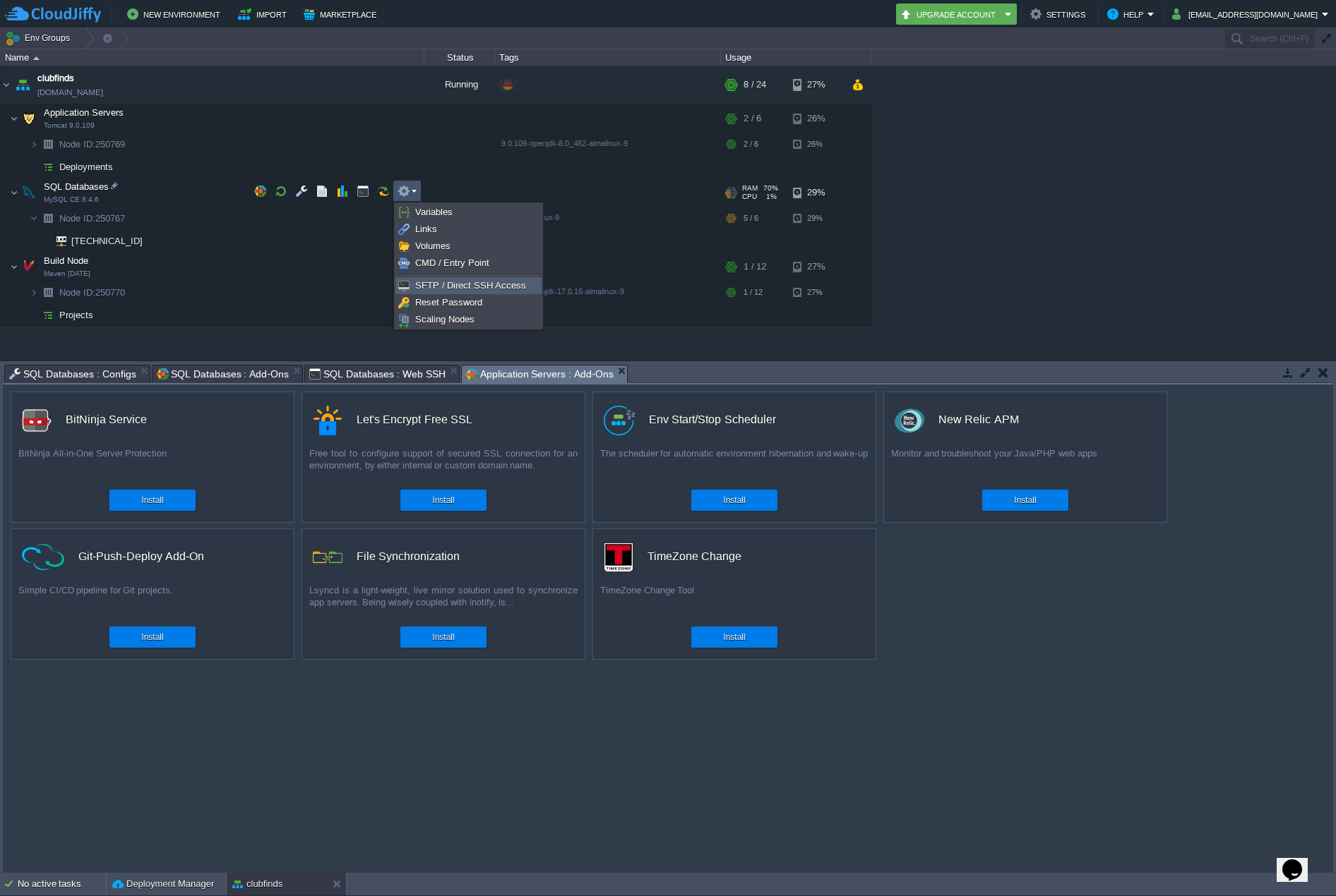
click at [486, 287] on span "SFTP / Direct SSH Access" at bounding box center [470, 285] width 111 height 10
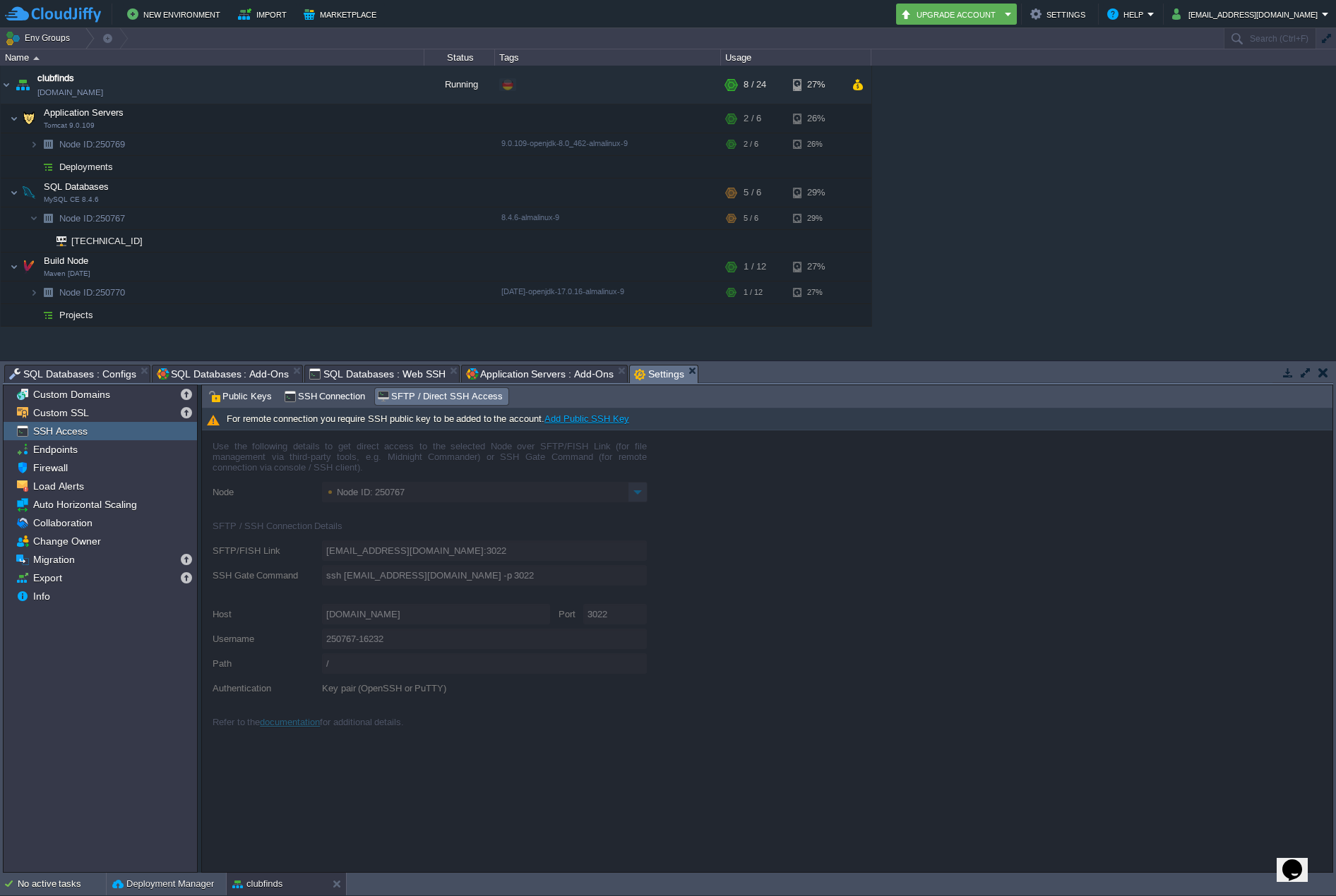
click at [603, 417] on link "Add Public SSH Key" at bounding box center [587, 419] width 85 height 10
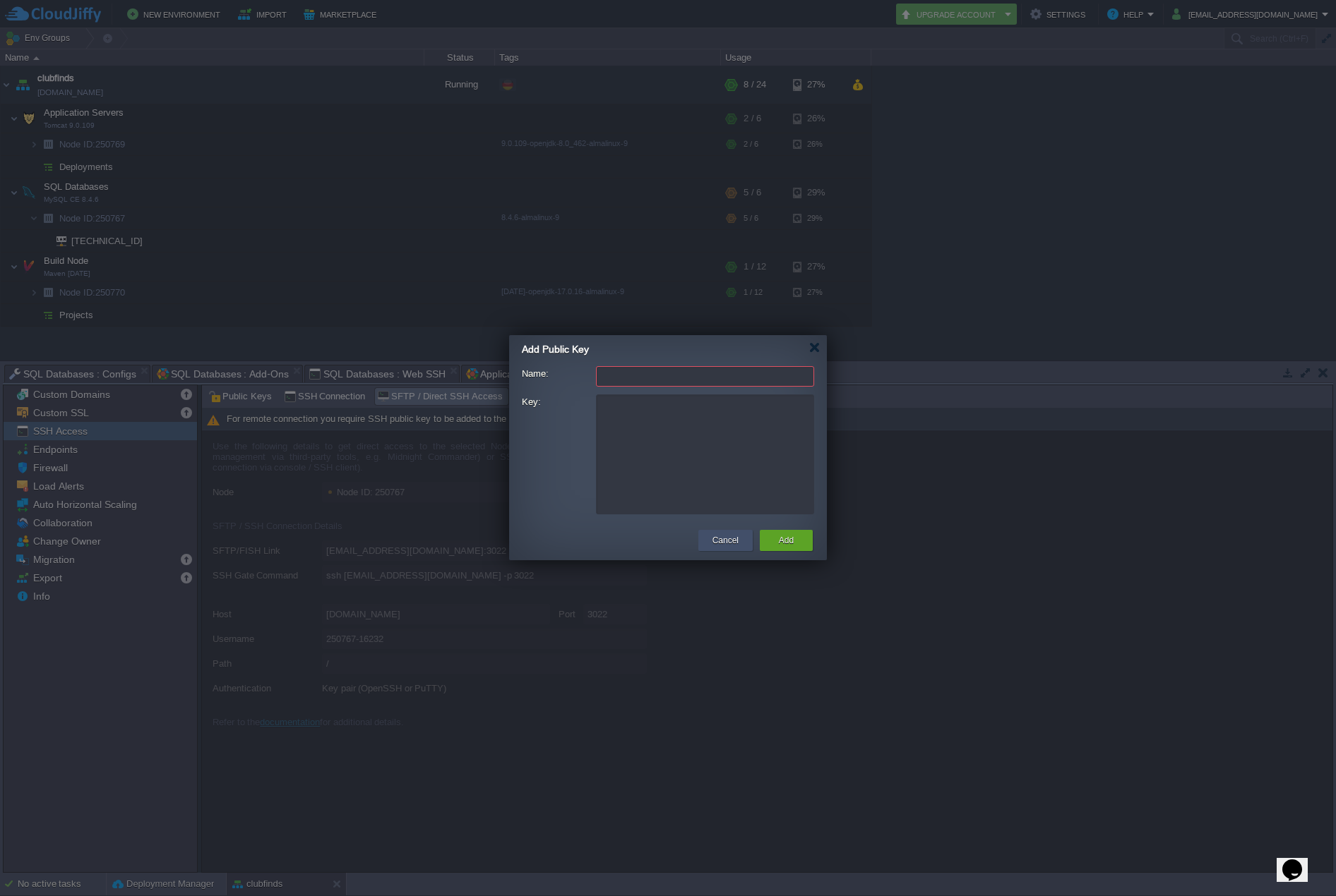
click at [713, 539] on button "Cancel" at bounding box center [726, 540] width 26 height 14
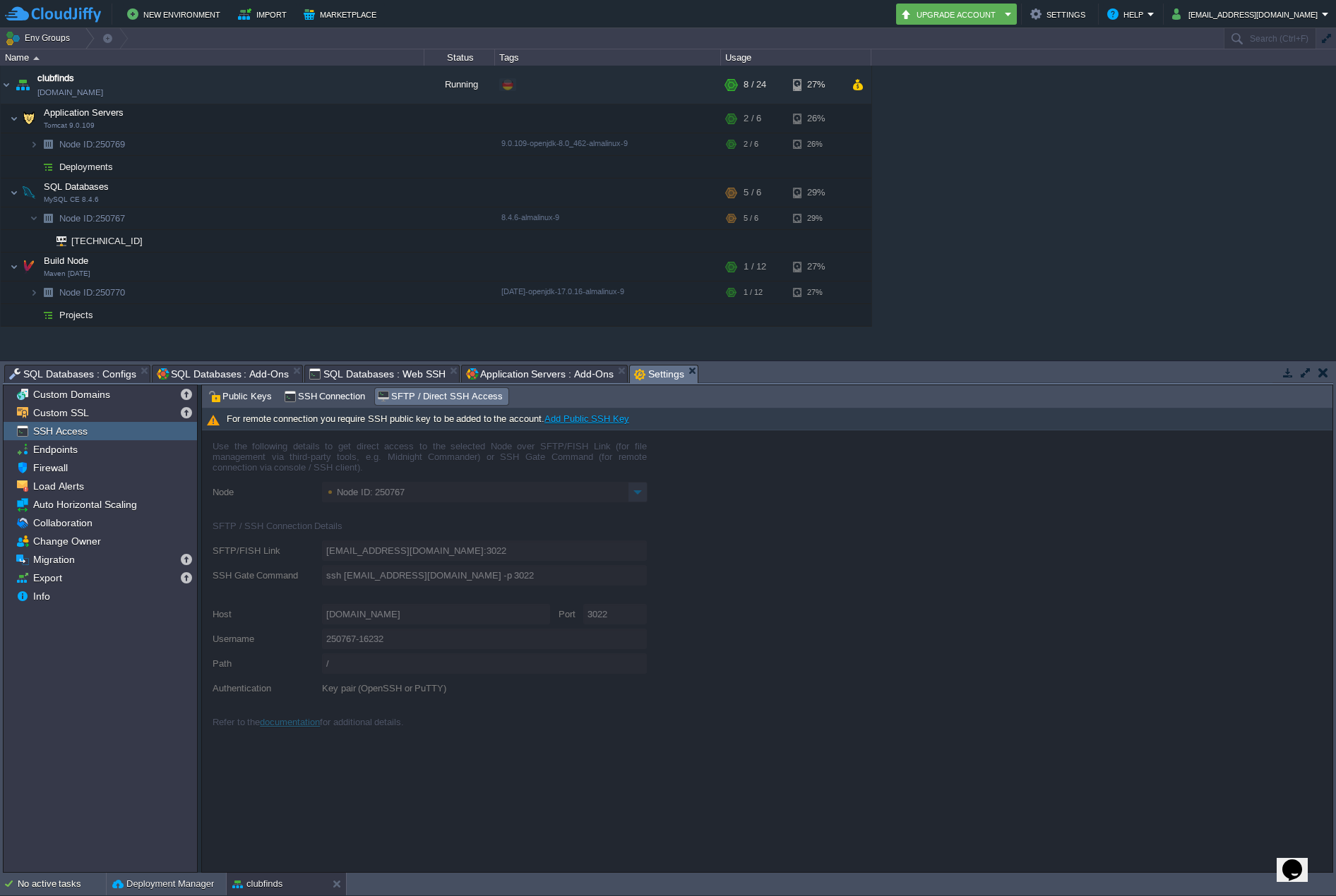
click at [590, 418] on link "Add Public SSH Key" at bounding box center [587, 419] width 85 height 10
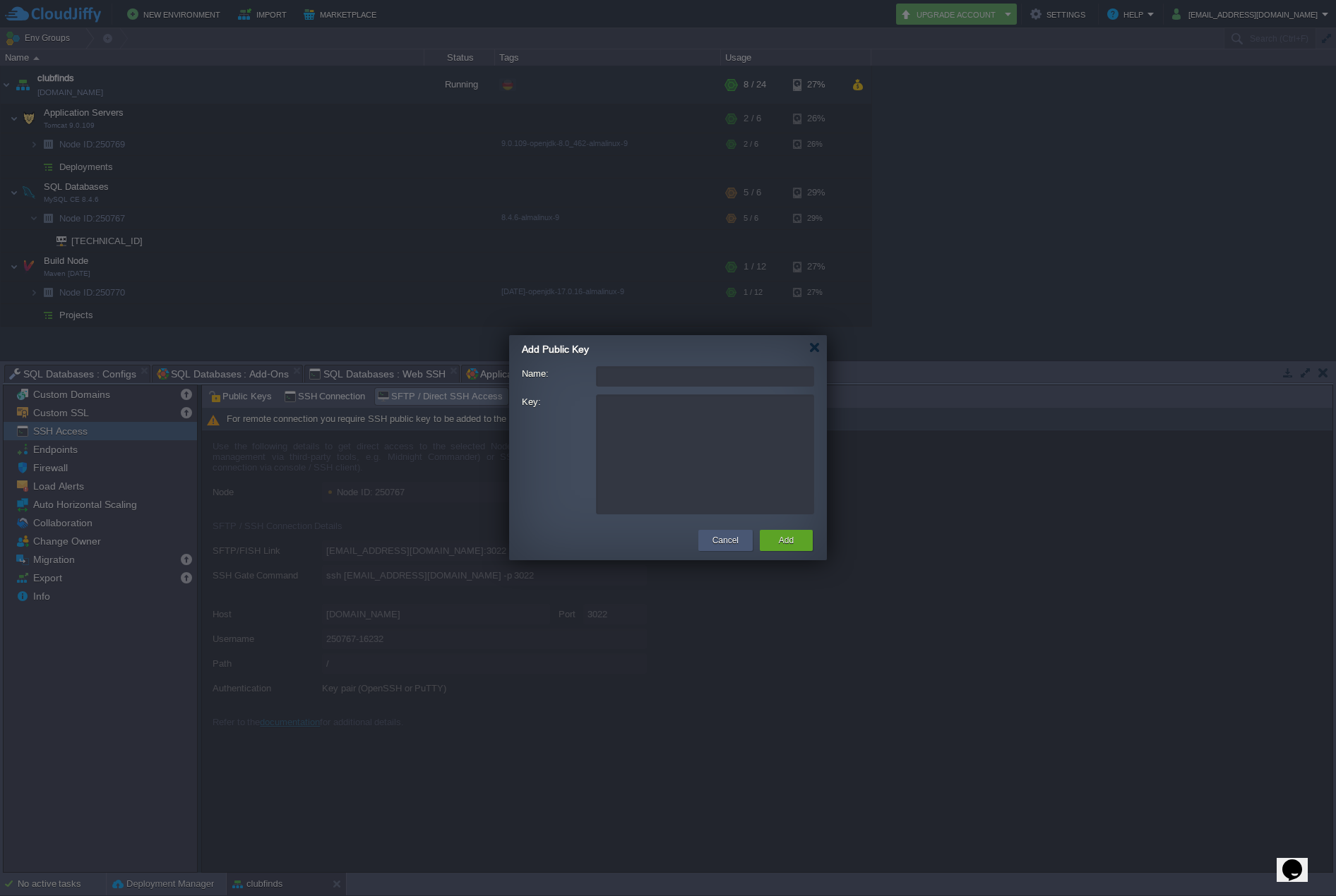
click at [717, 538] on button "Cancel" at bounding box center [726, 540] width 26 height 14
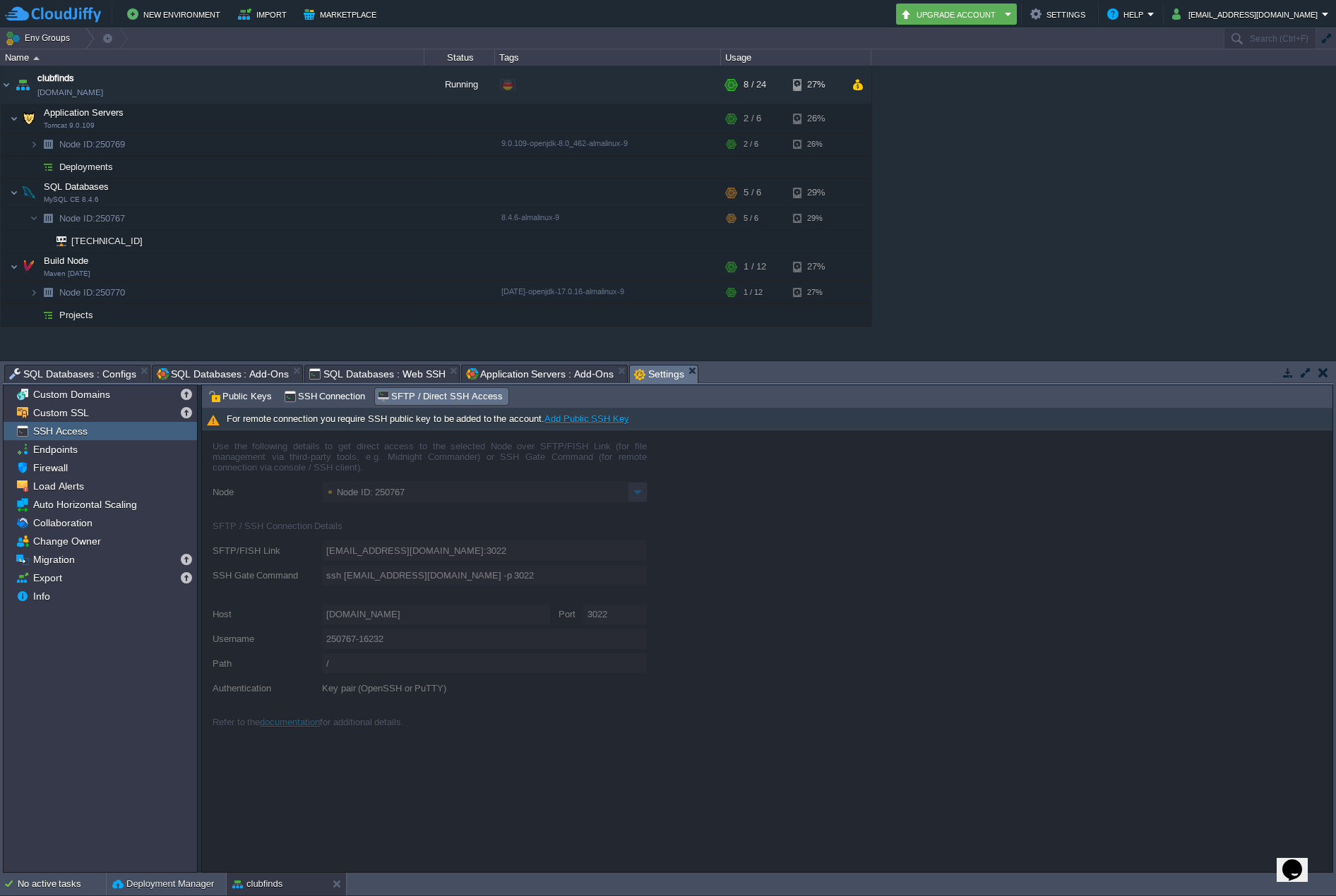
click at [602, 415] on link "Add Public SSH Key" at bounding box center [587, 419] width 85 height 10
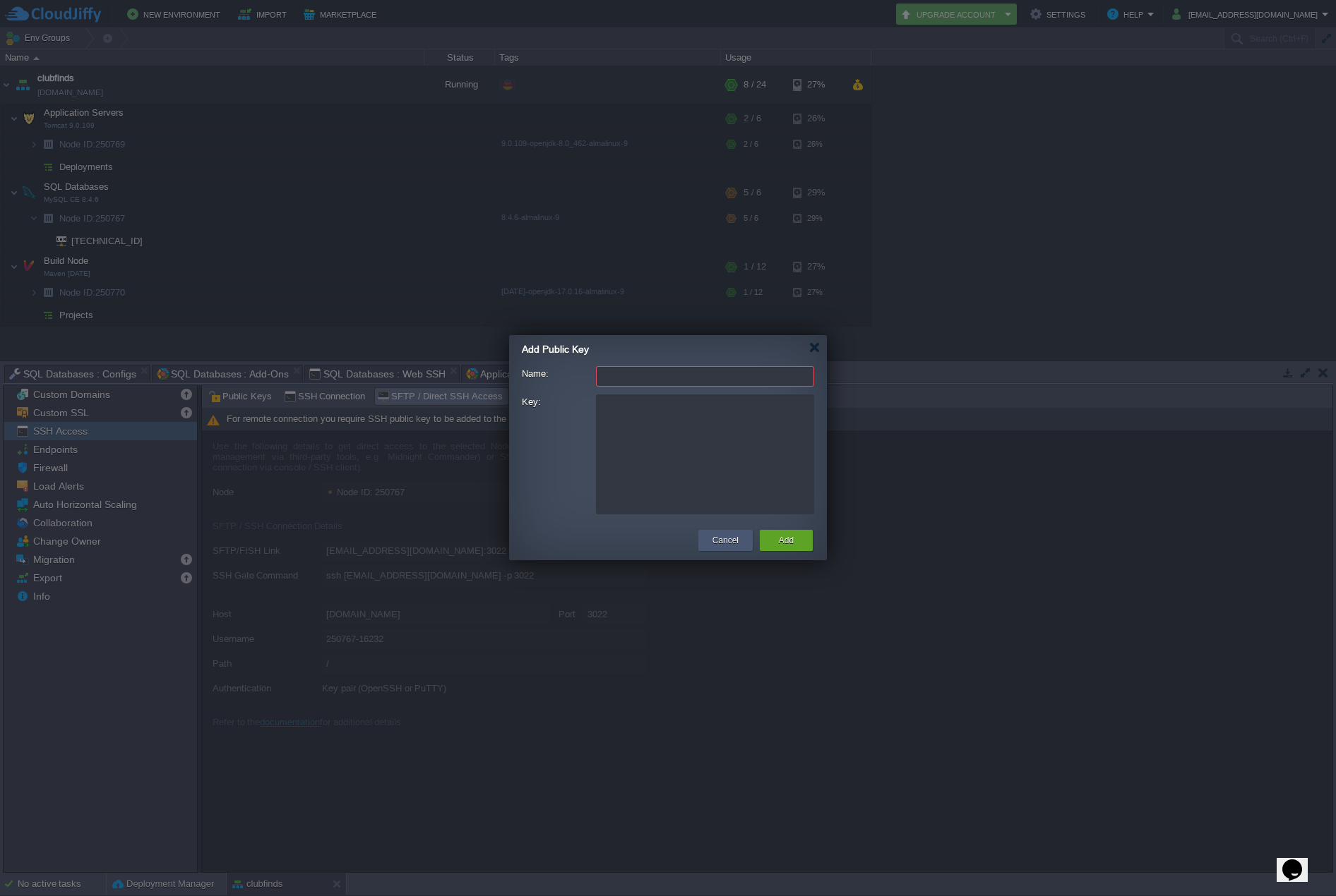
click at [717, 543] on button "Cancel" at bounding box center [726, 540] width 26 height 14
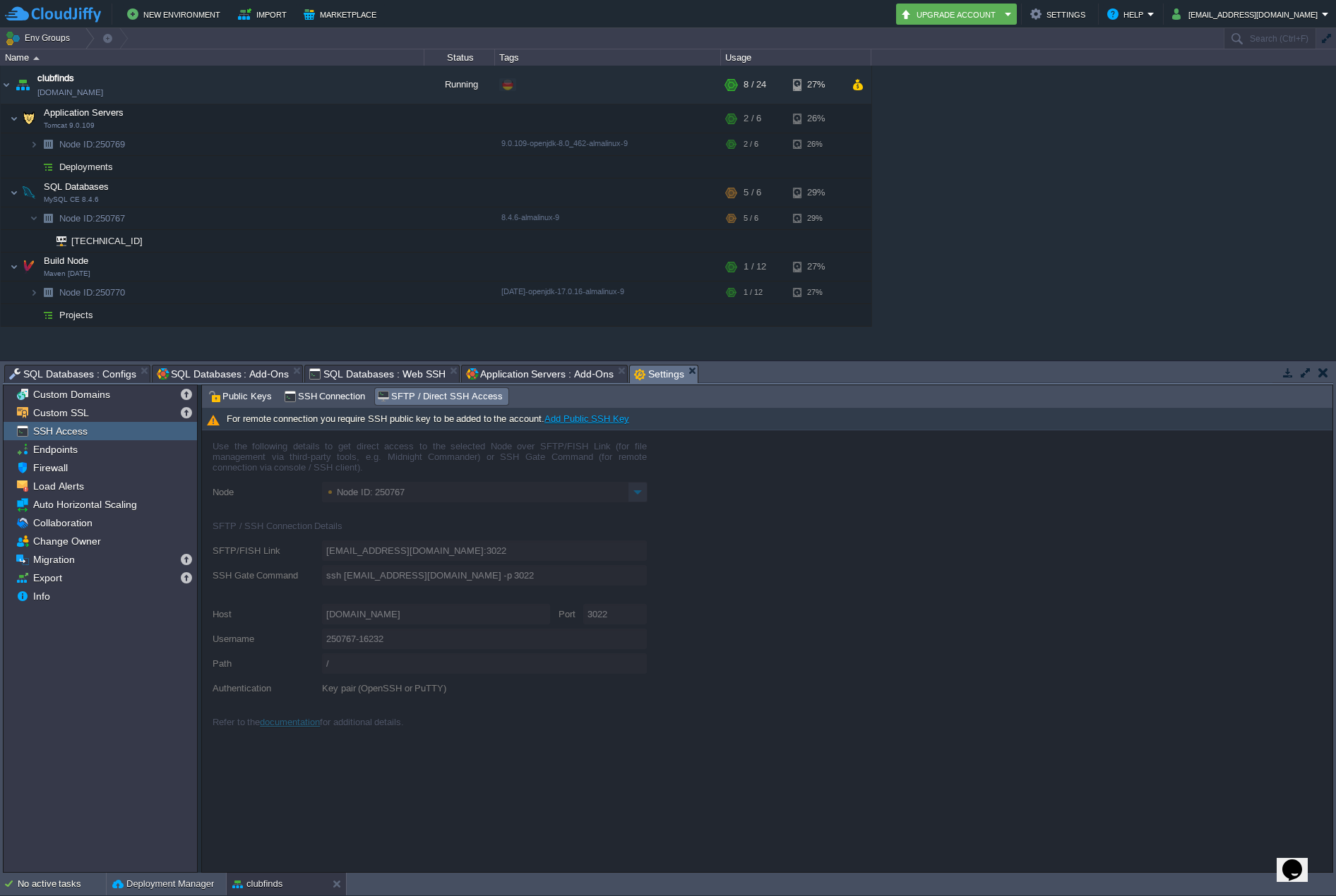
click at [588, 417] on link "Add Public SSH Key" at bounding box center [587, 419] width 85 height 10
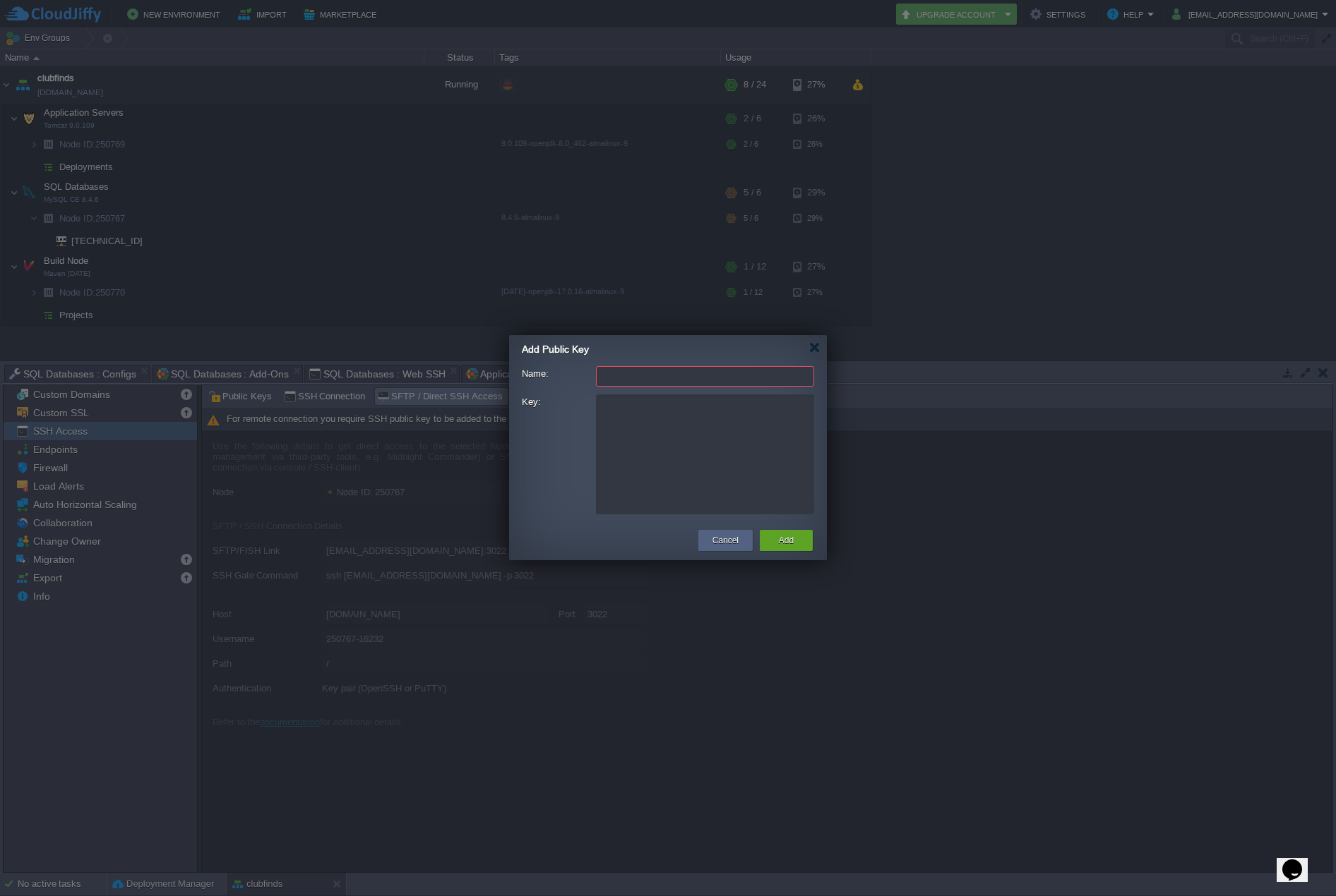
drag, startPoint x: 646, startPoint y: 369, endPoint x: 667, endPoint y: 375, distance: 21.8
click at [646, 371] on input "Name:" at bounding box center [705, 377] width 218 height 21
type input "Dani-work-cygwin"
click at [684, 430] on textarea "Key:" at bounding box center [705, 455] width 218 height 120
paste textarea "ssh-rsa AAAAB3NzaC1yc2EAAAADAQABAAABAQDLJHTvohXd+daf3q6+EknktUq2hY/ofw1uEVmK1ks…"
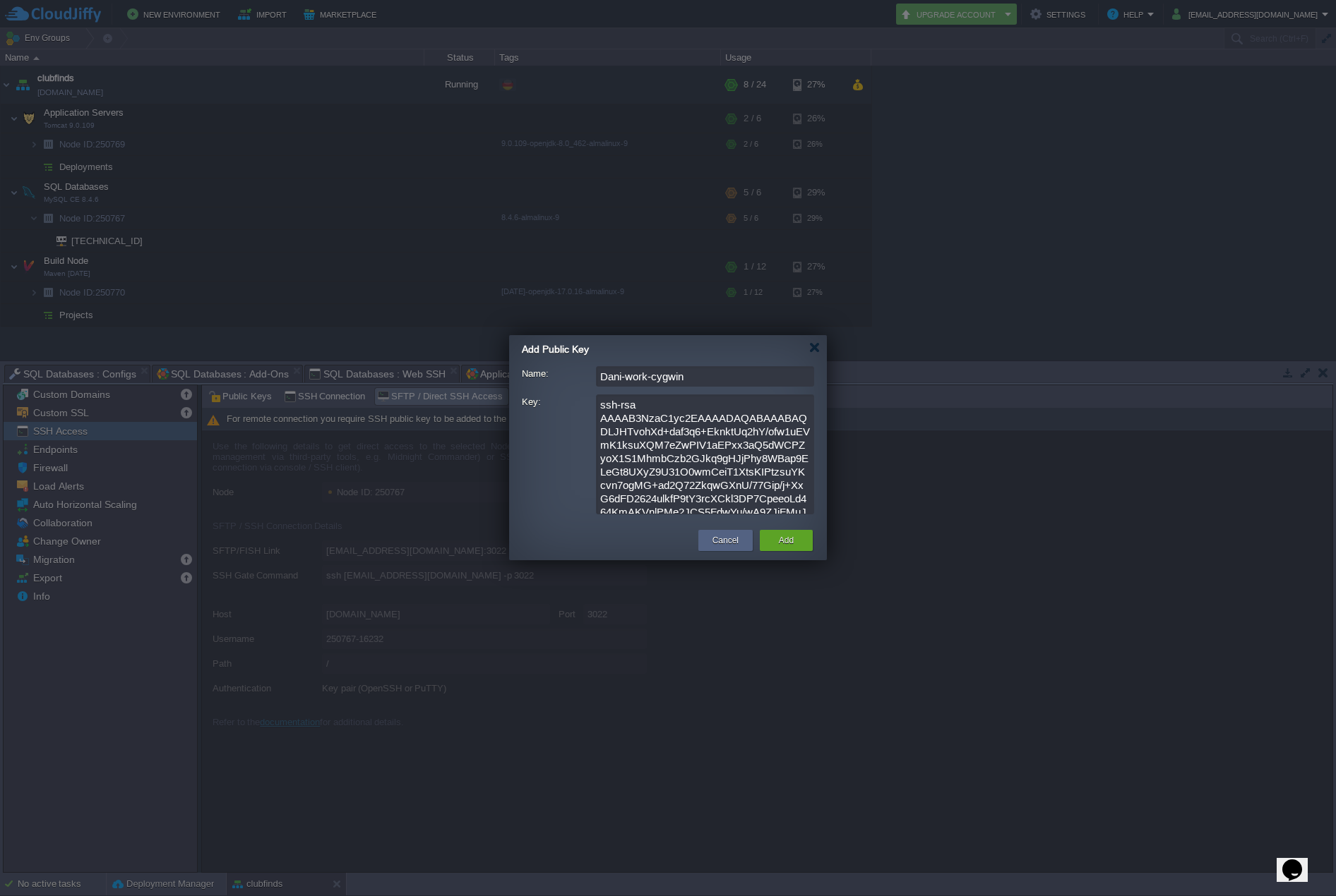
scroll to position [58, 0]
type textarea "ssh-rsa AAAAB3NzaC1yc2EAAAADAQABAAABAQDLJHTvohXd+daf3q6+EknktUq2hY/ofw1uEVmK1ks…"
click at [797, 538] on div "Add" at bounding box center [786, 540] width 32 height 21
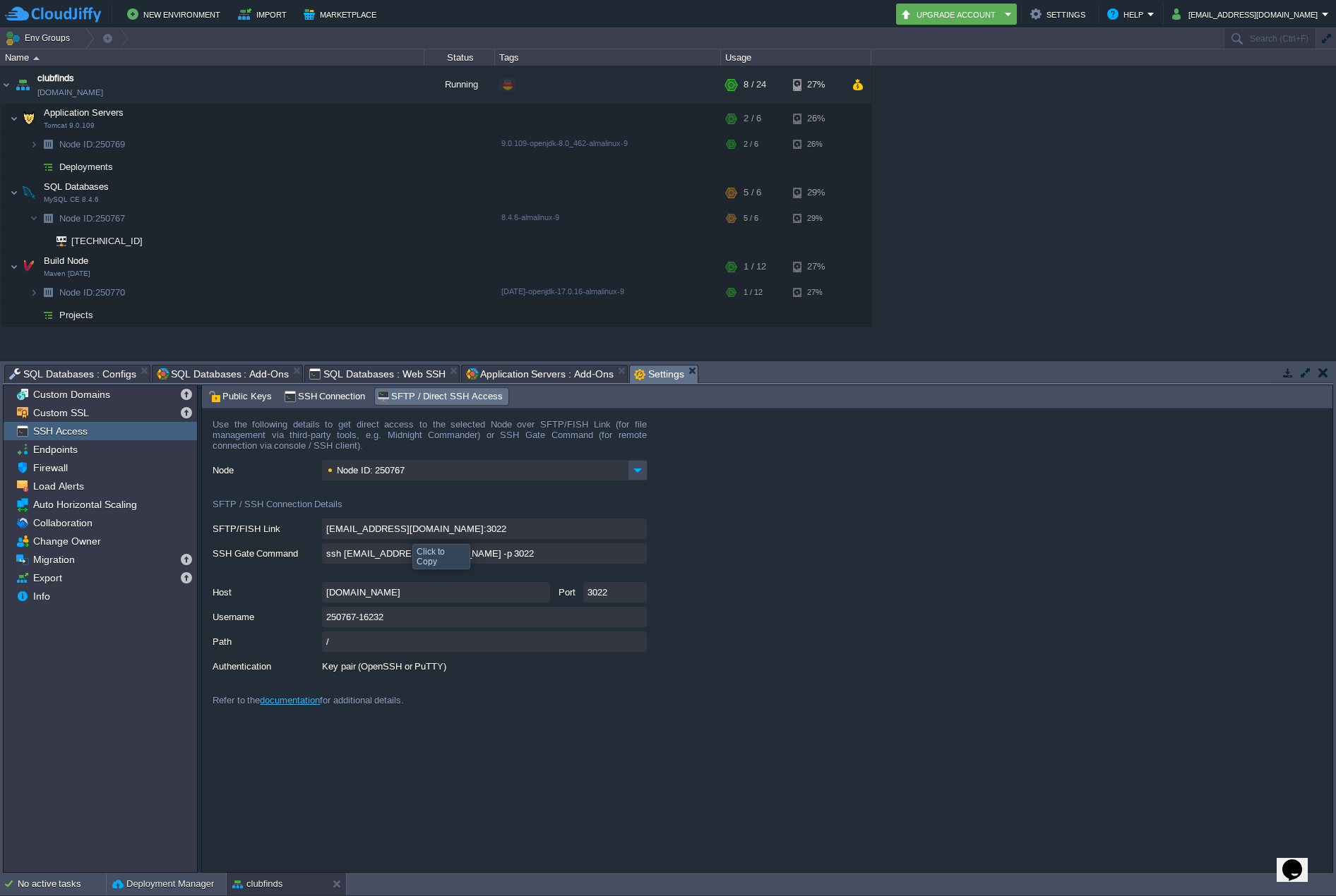
click at [640, 530] on input "[EMAIL_ADDRESS][DOMAIN_NAME]:3022" at bounding box center [484, 529] width 325 height 21
click at [540, 590] on input "[DOMAIN_NAME]" at bounding box center [435, 593] width 228 height 21
click at [635, 592] on input "3022" at bounding box center [615, 593] width 64 height 21
click at [637, 620] on input "250767-16232" at bounding box center [484, 617] width 325 height 21
click at [313, 704] on link "documentation" at bounding box center [290, 700] width 60 height 10
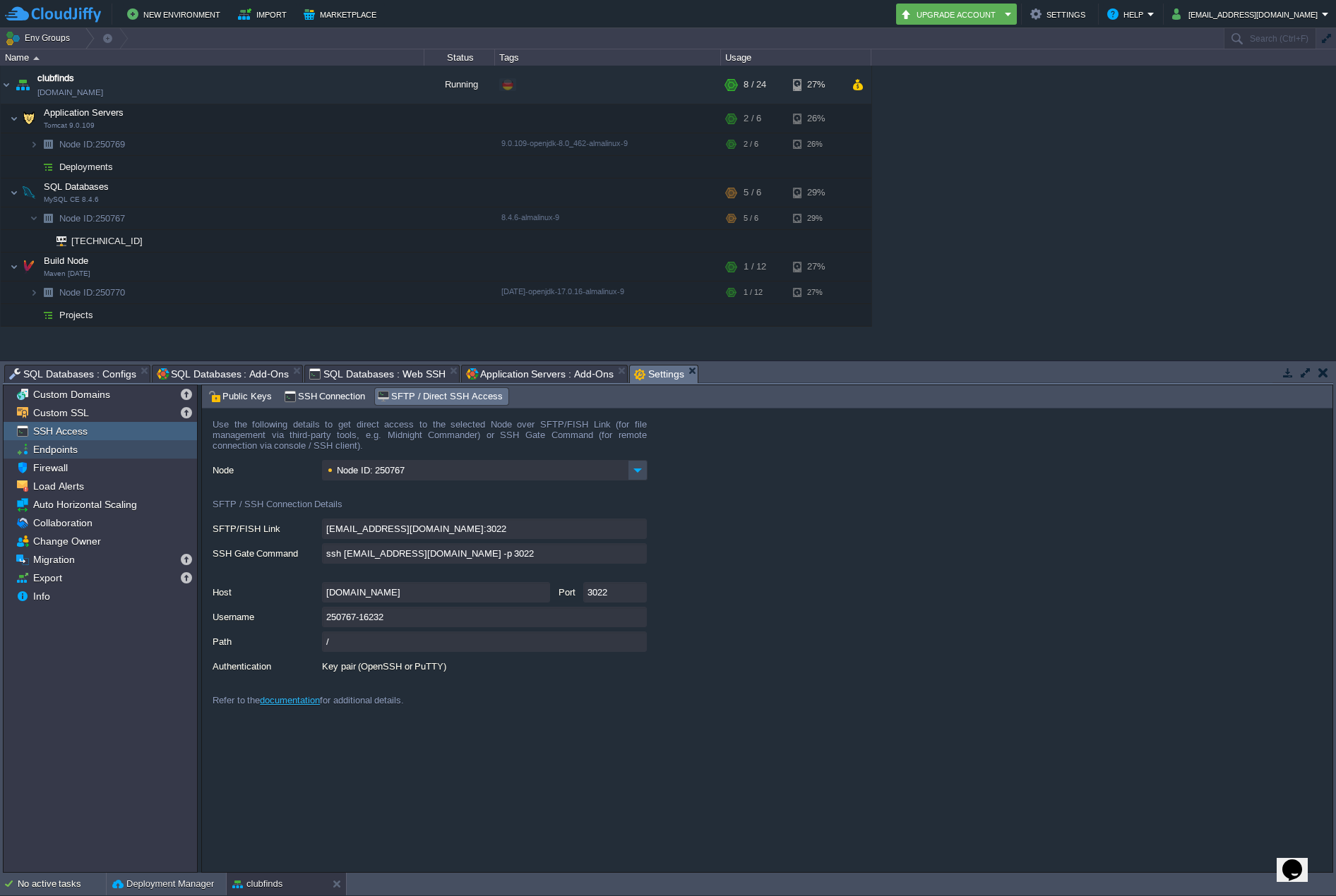
click at [51, 455] on span "Endpoints" at bounding box center [54, 449] width 49 height 12
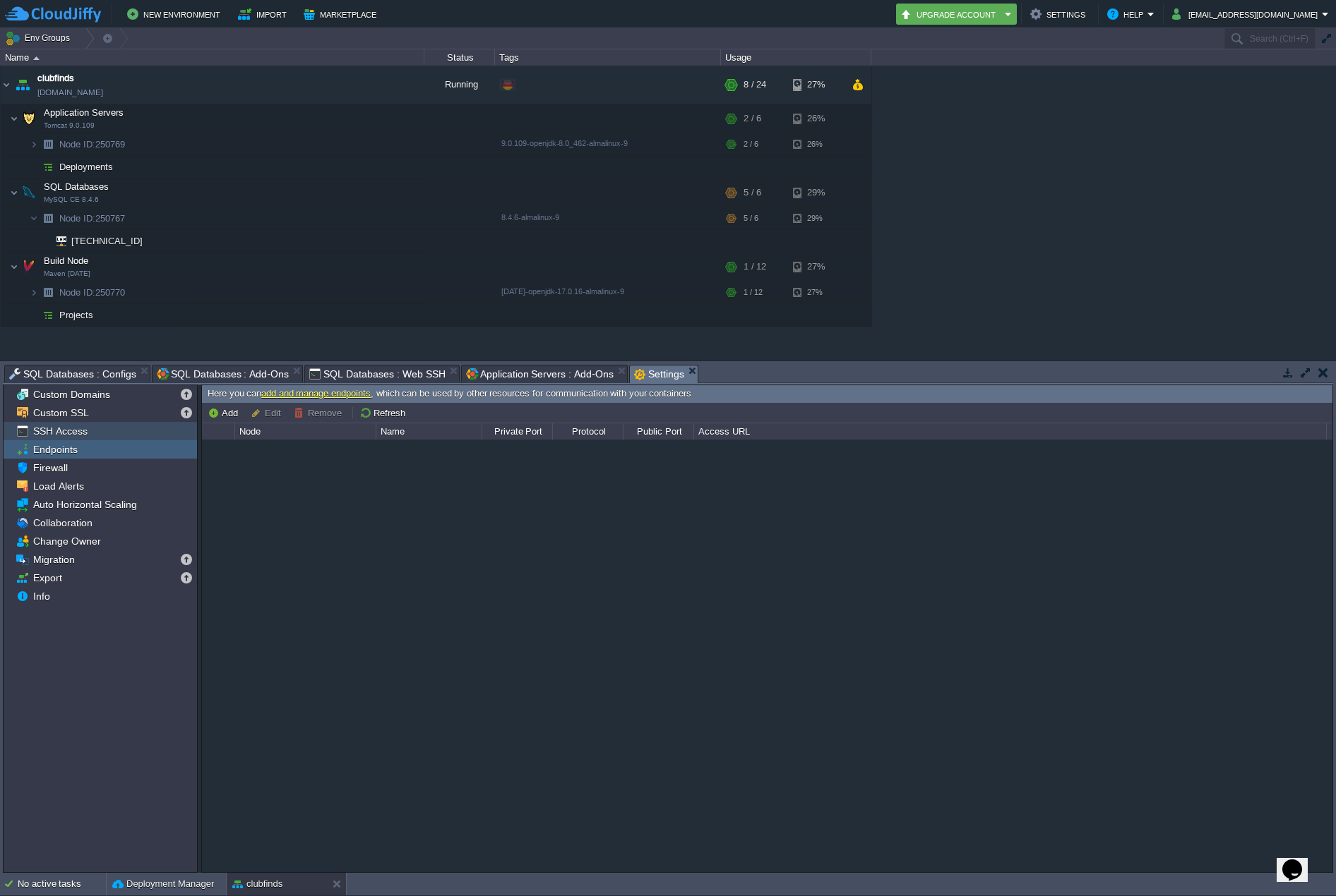
click at [65, 434] on span "SSH Access" at bounding box center [59, 431] width 59 height 12
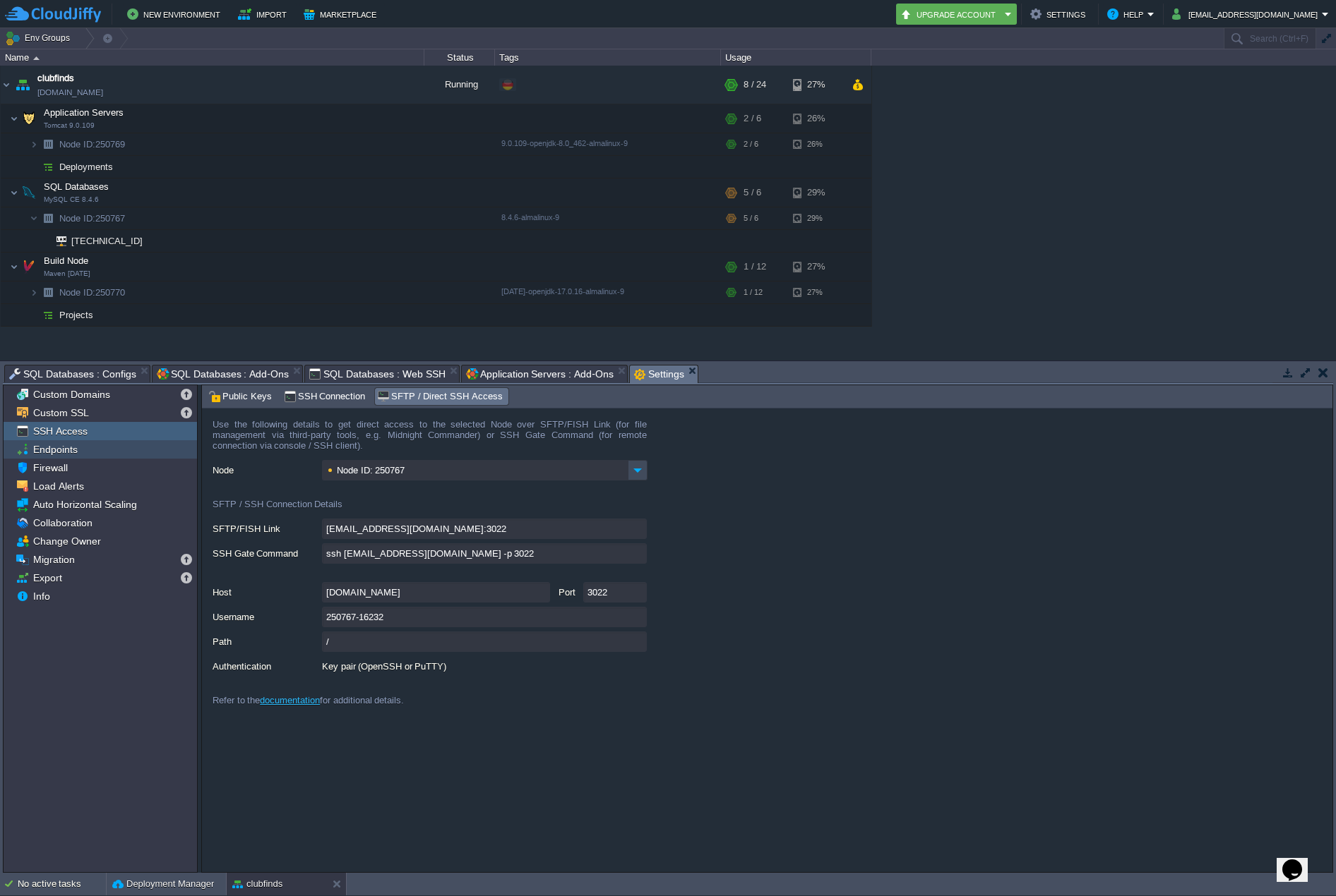
click at [90, 445] on div "Endpoints" at bounding box center [100, 449] width 193 height 18
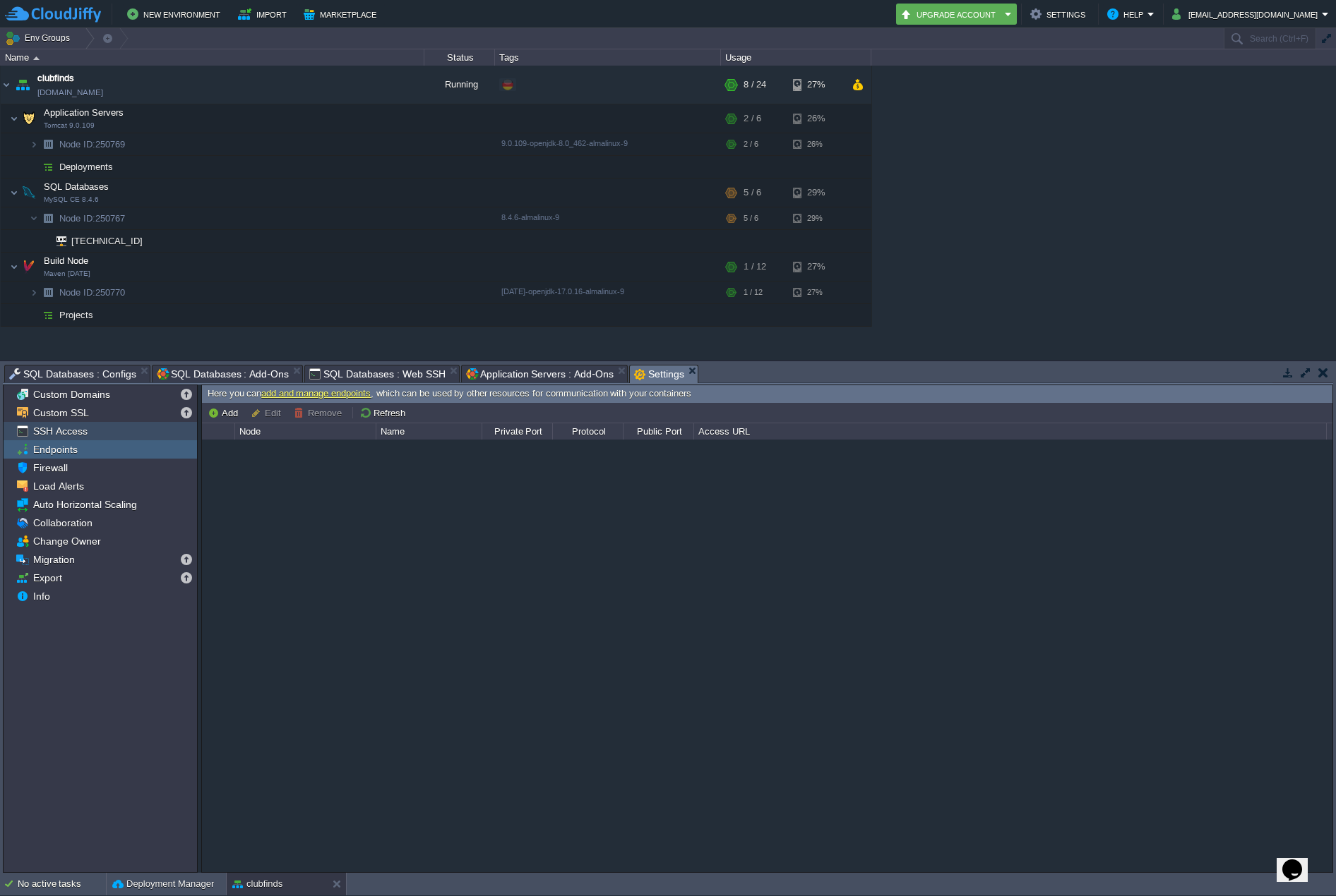
click at [78, 429] on span "SSH Access" at bounding box center [59, 431] width 59 height 12
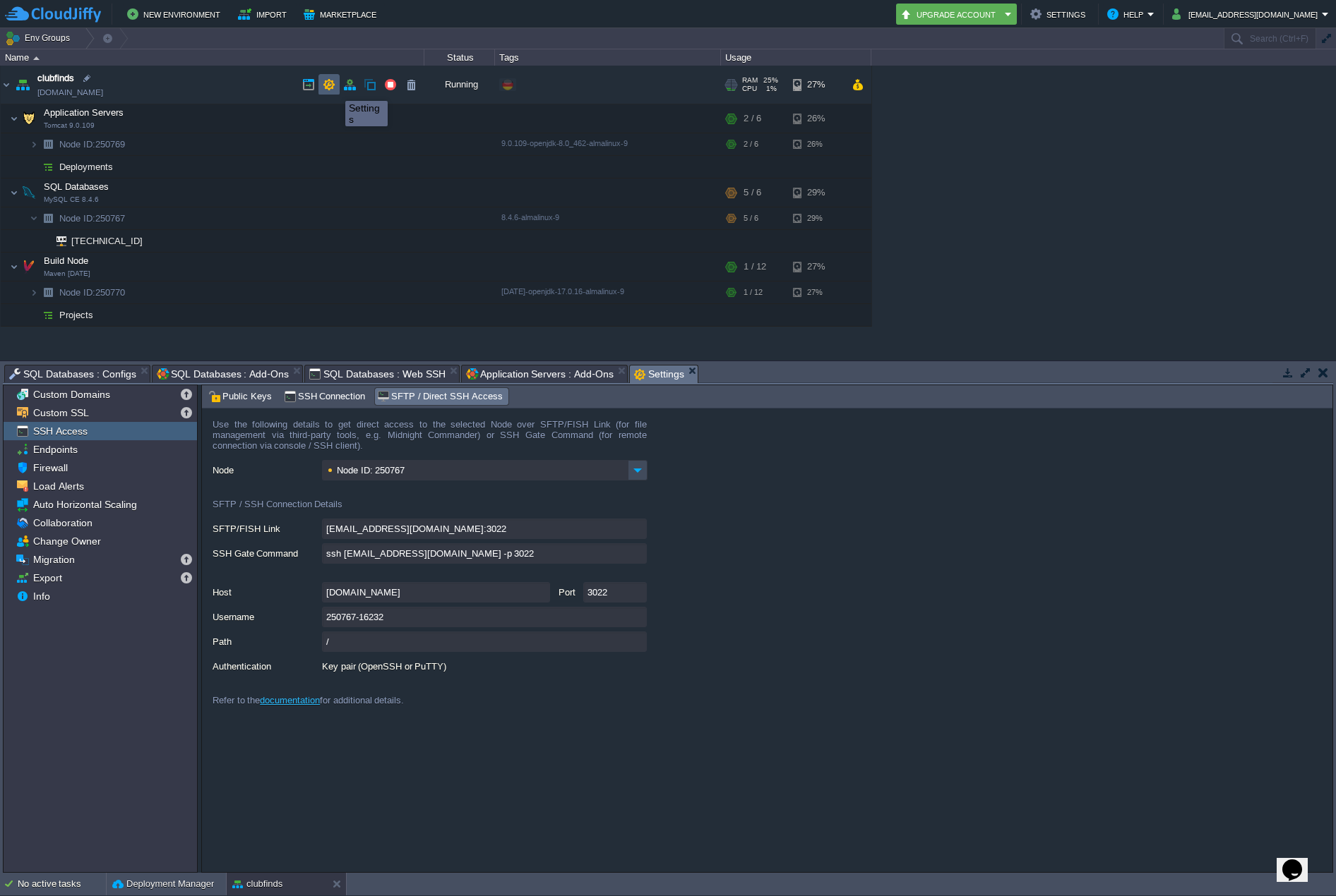
click at [334, 87] on button "button" at bounding box center [328, 84] width 12 height 12
click at [328, 88] on button "button" at bounding box center [328, 84] width 12 height 12
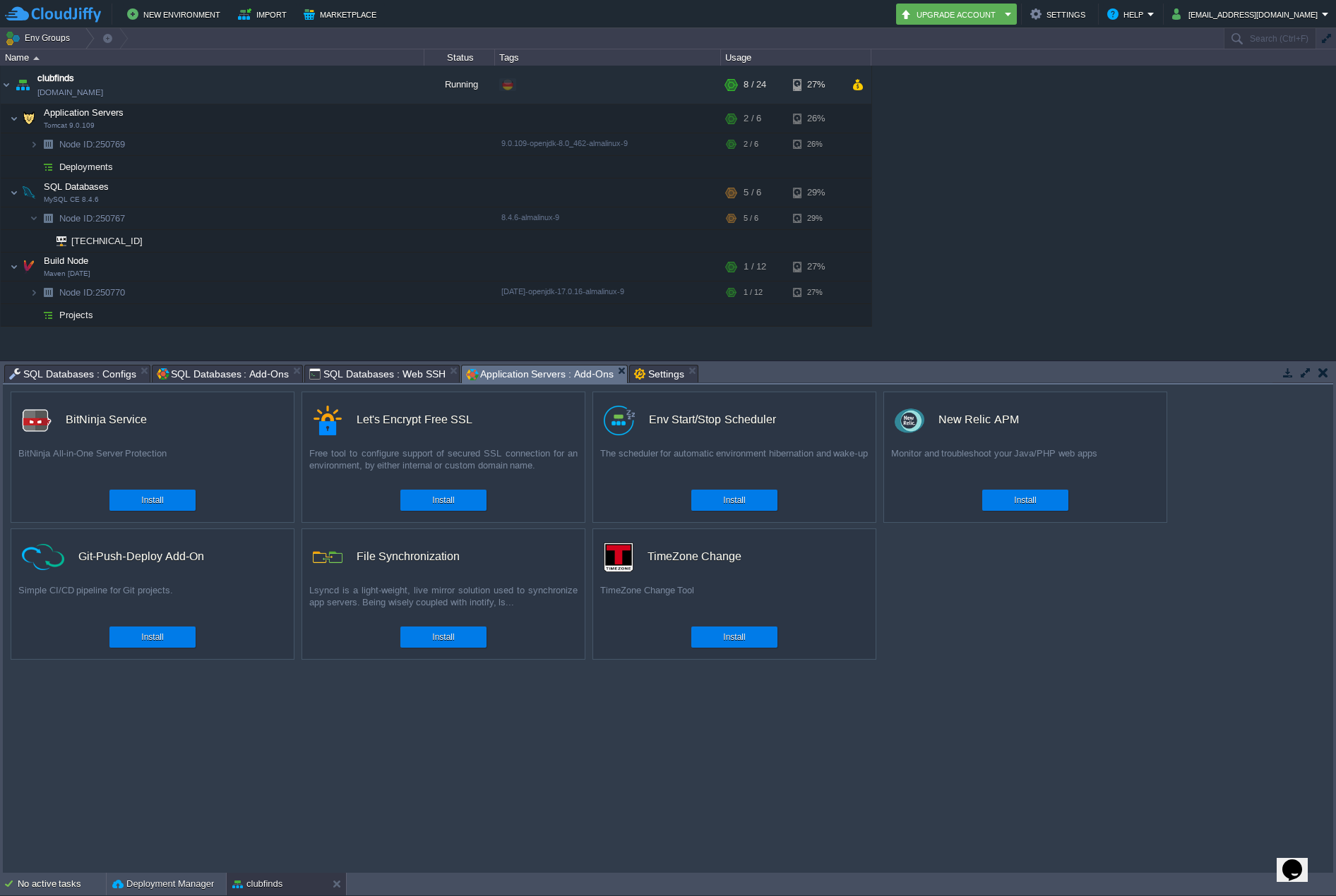
click at [522, 379] on span "Application Servers : Add-Ons" at bounding box center [539, 374] width 147 height 18
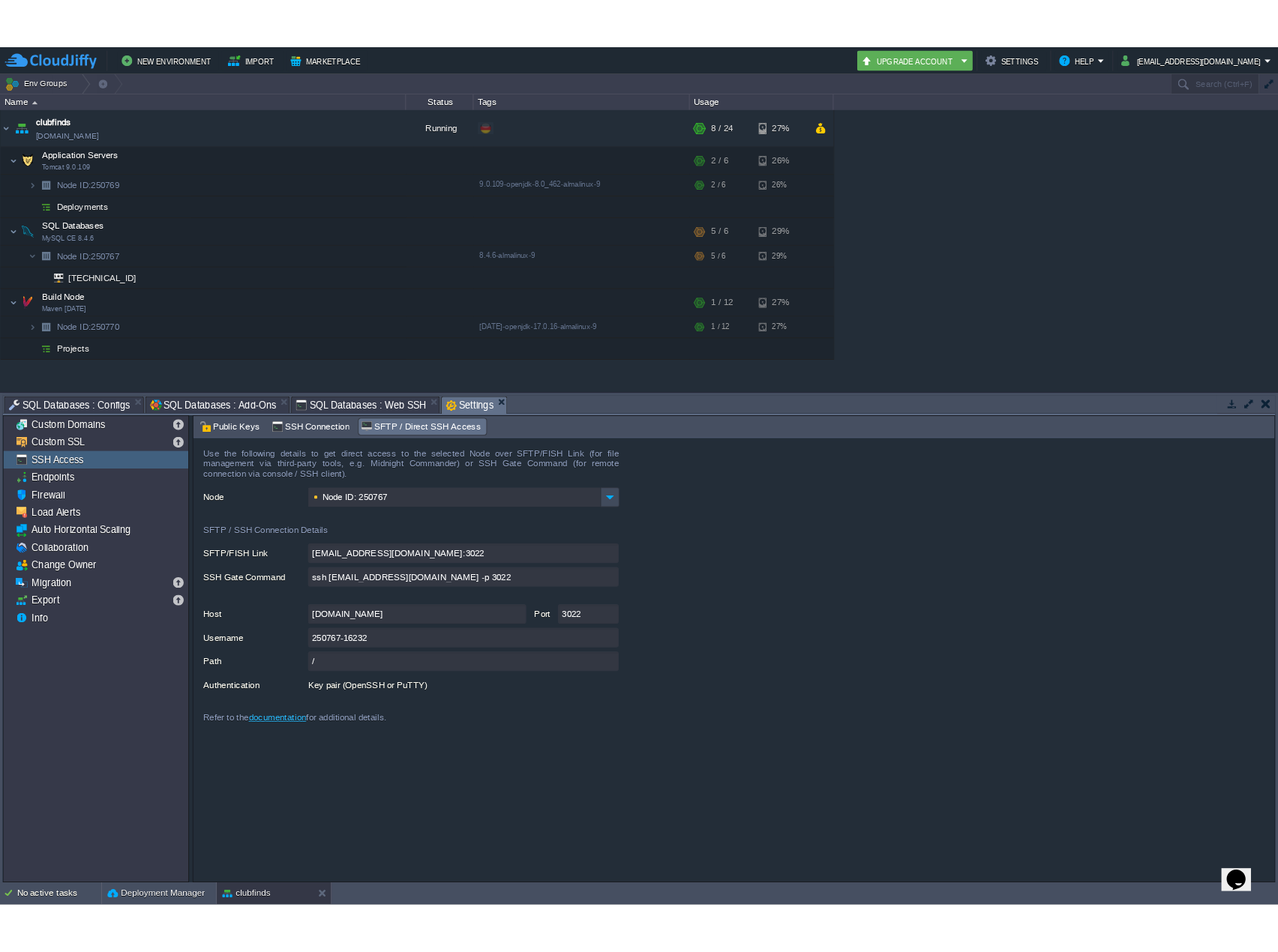
scroll to position [0, 0]
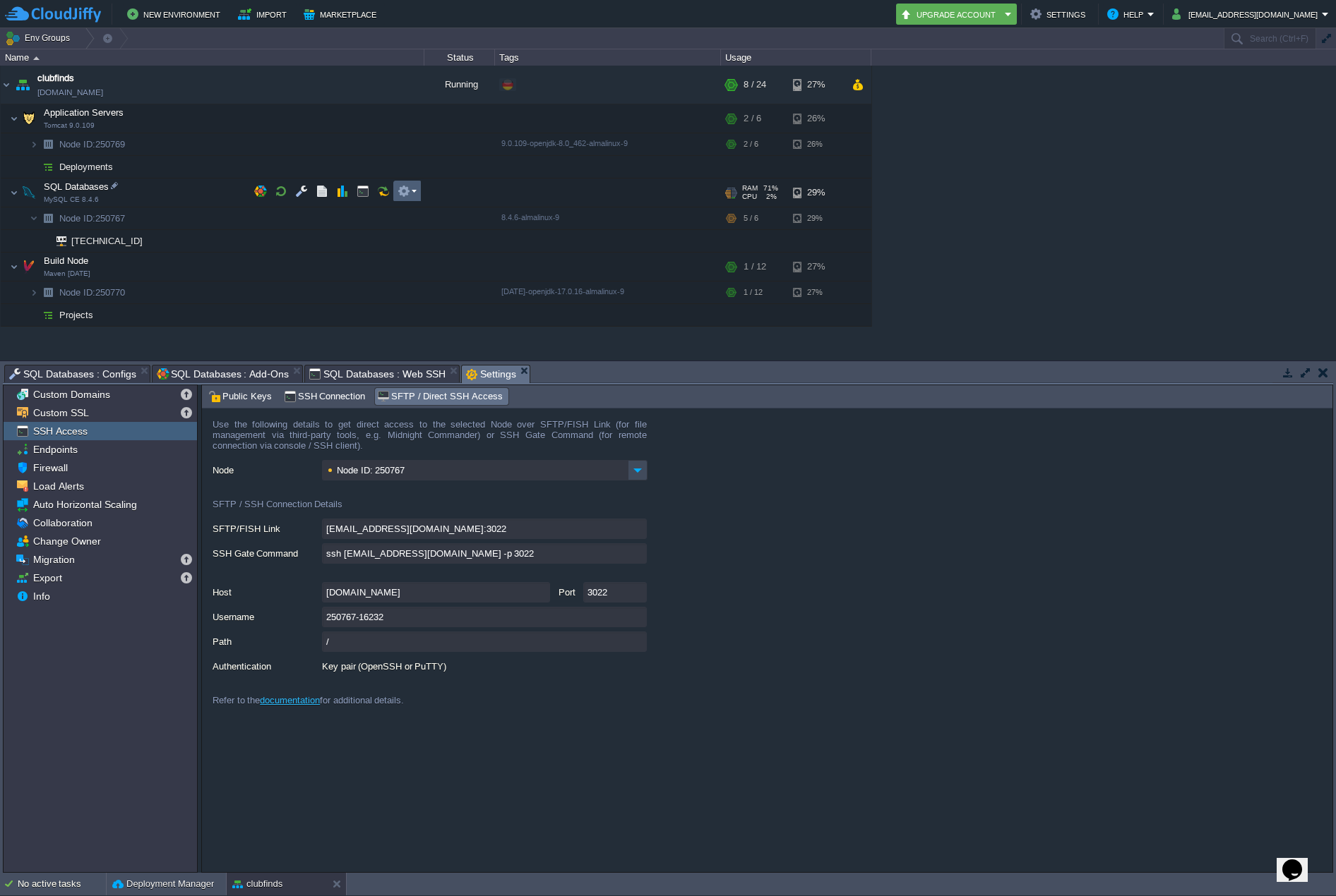
click at [416, 190] on td at bounding box center [407, 191] width 29 height 21
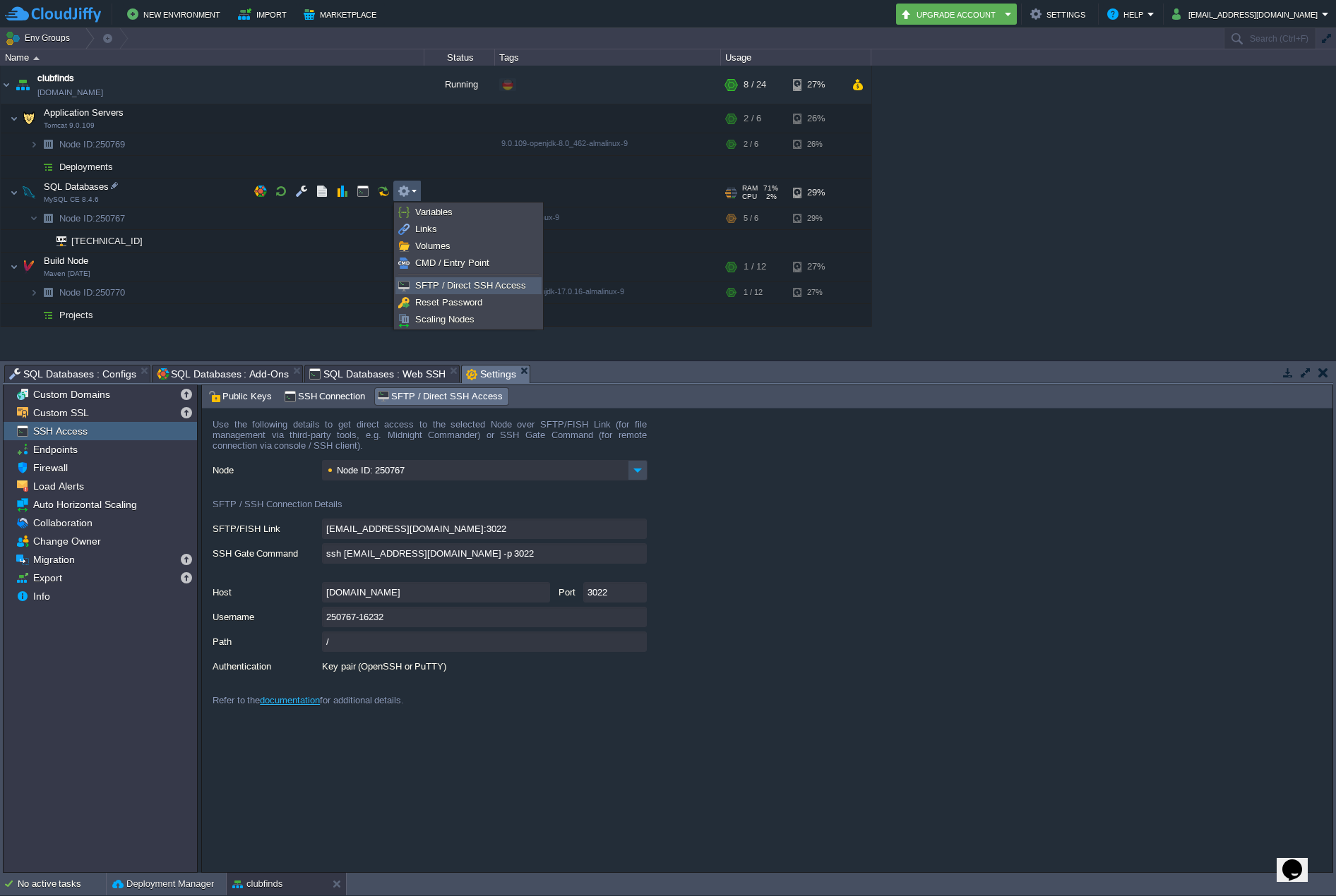
click at [464, 286] on span "SFTP / Direct SSH Access" at bounding box center [470, 285] width 111 height 10
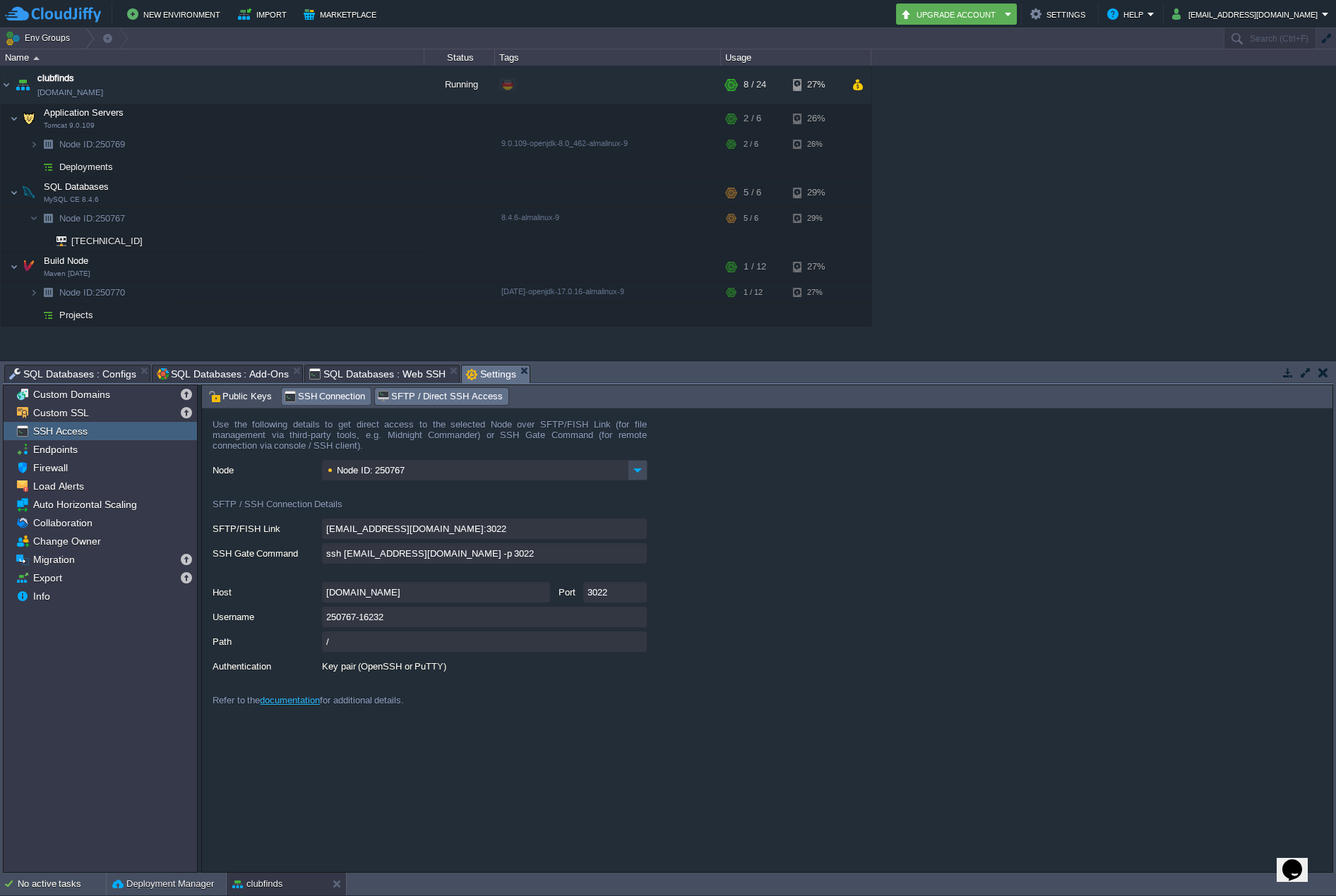
click at [332, 396] on span "SSH Connection" at bounding box center [325, 396] width 82 height 15
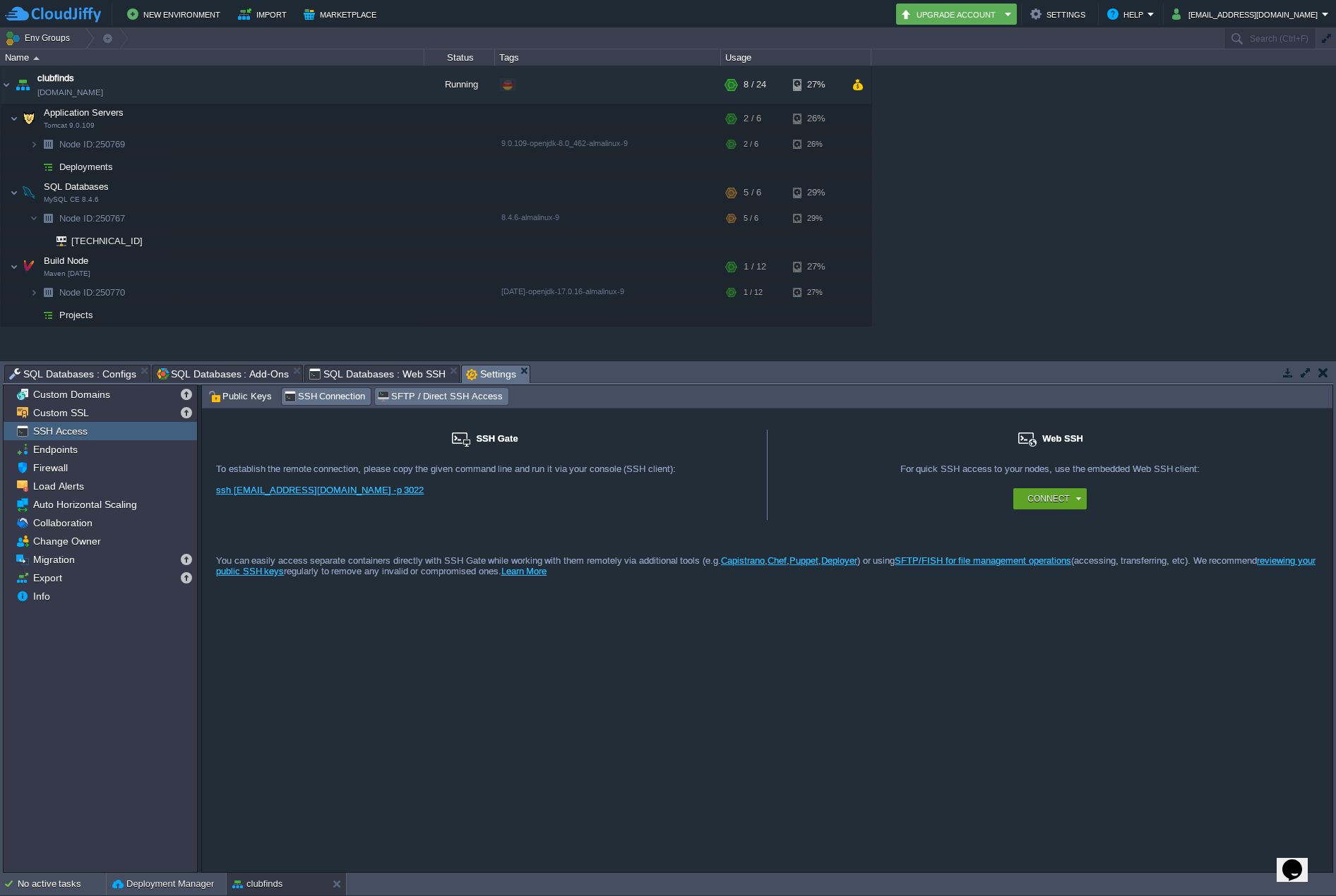
click at [396, 396] on span "SFTP / Direct SSH Access" at bounding box center [439, 396] width 125 height 15
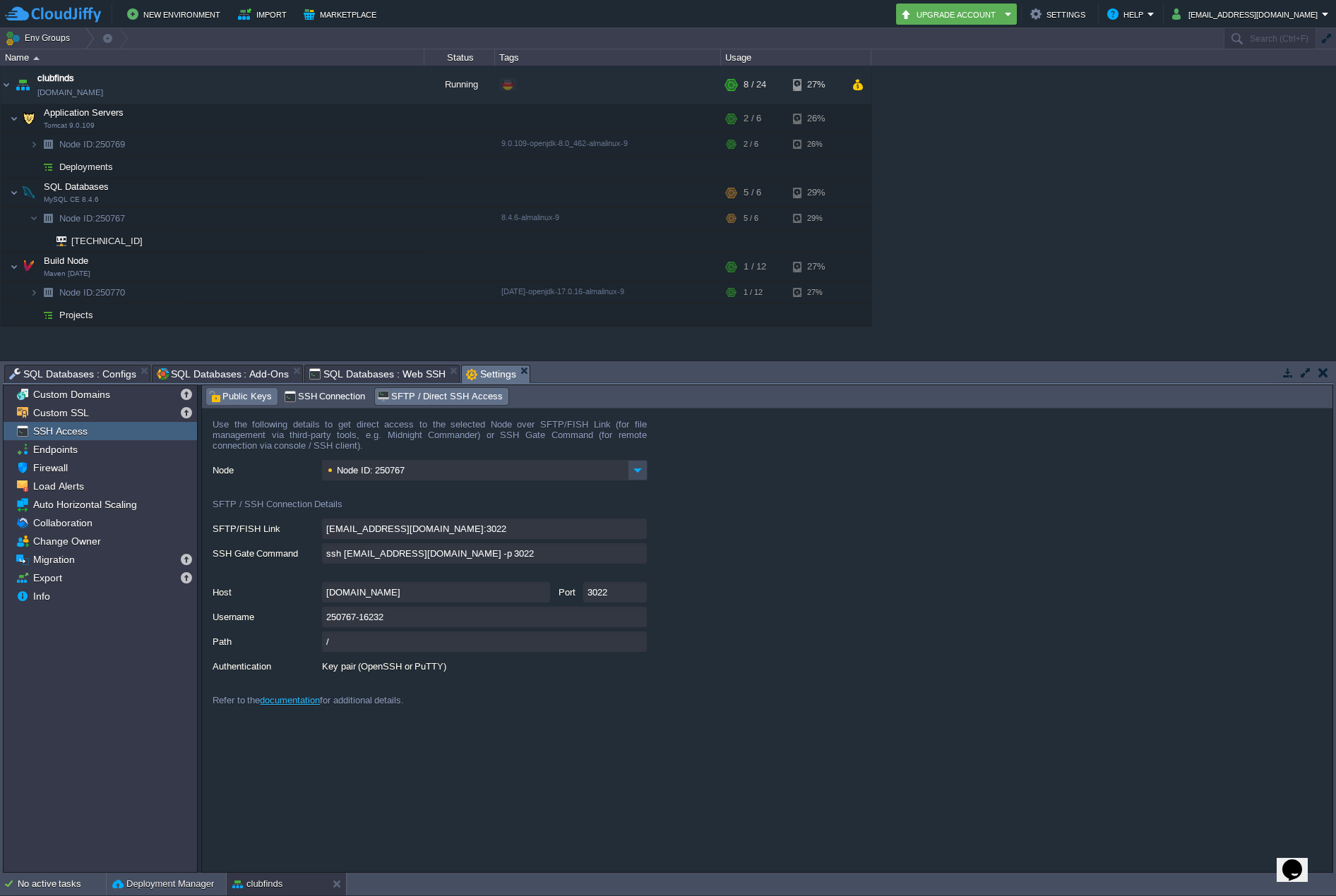
click at [235, 404] on div "Public Keys" at bounding box center [241, 396] width 71 height 17
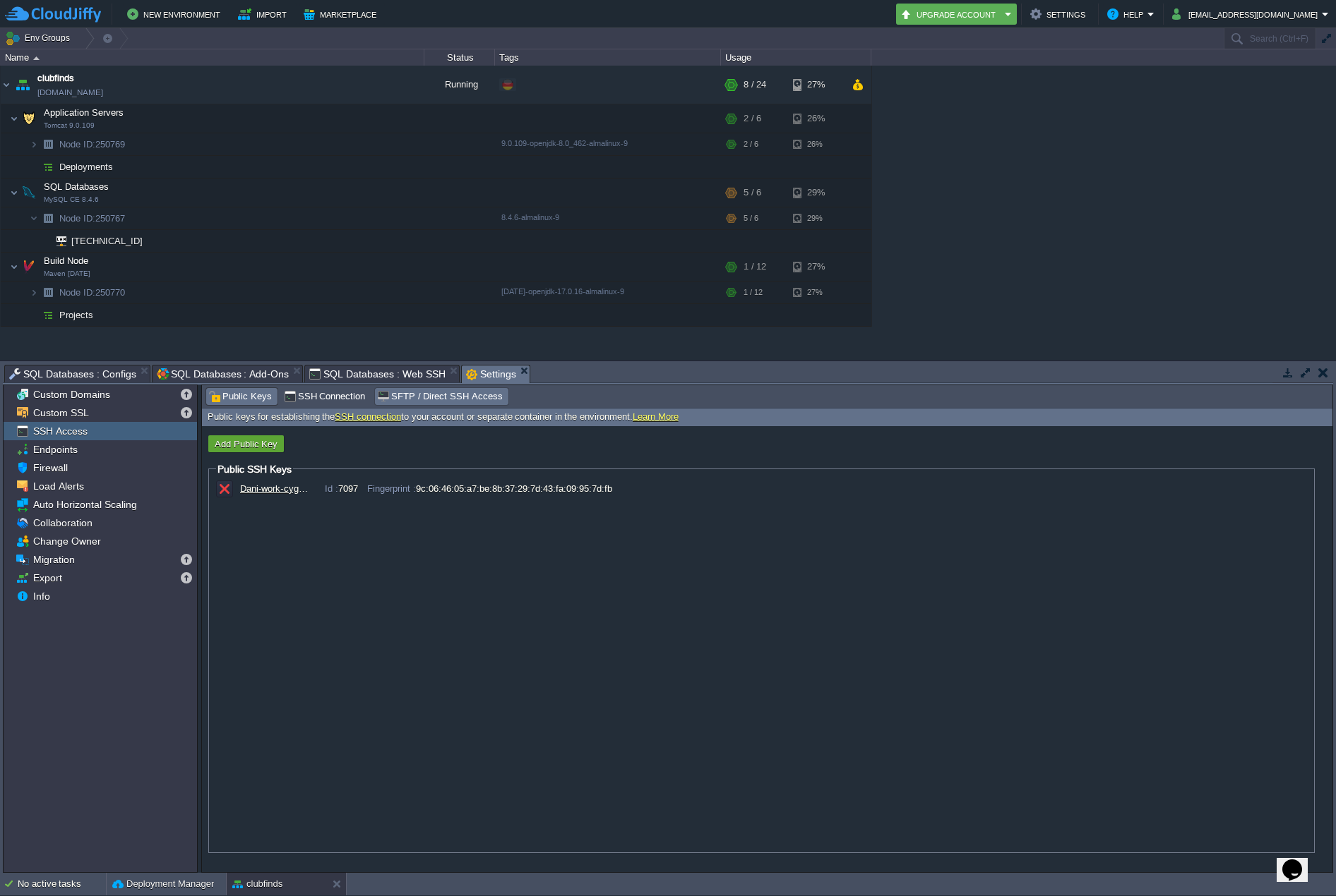
click at [462, 395] on span "SFTP / Direct SSH Access" at bounding box center [439, 396] width 125 height 15
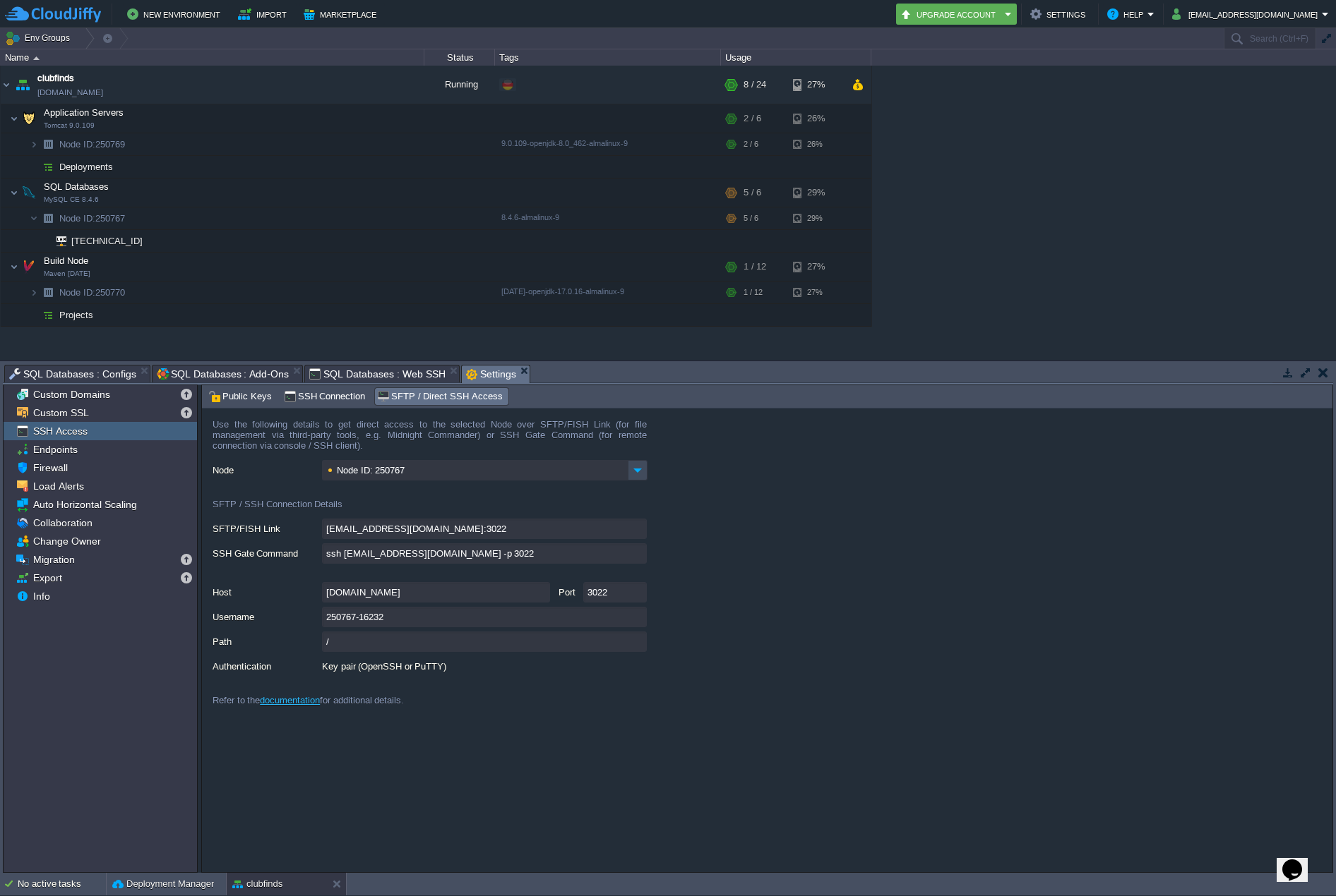
click at [346, 379] on span "SQL Databases : Web SSH" at bounding box center [377, 374] width 136 height 17
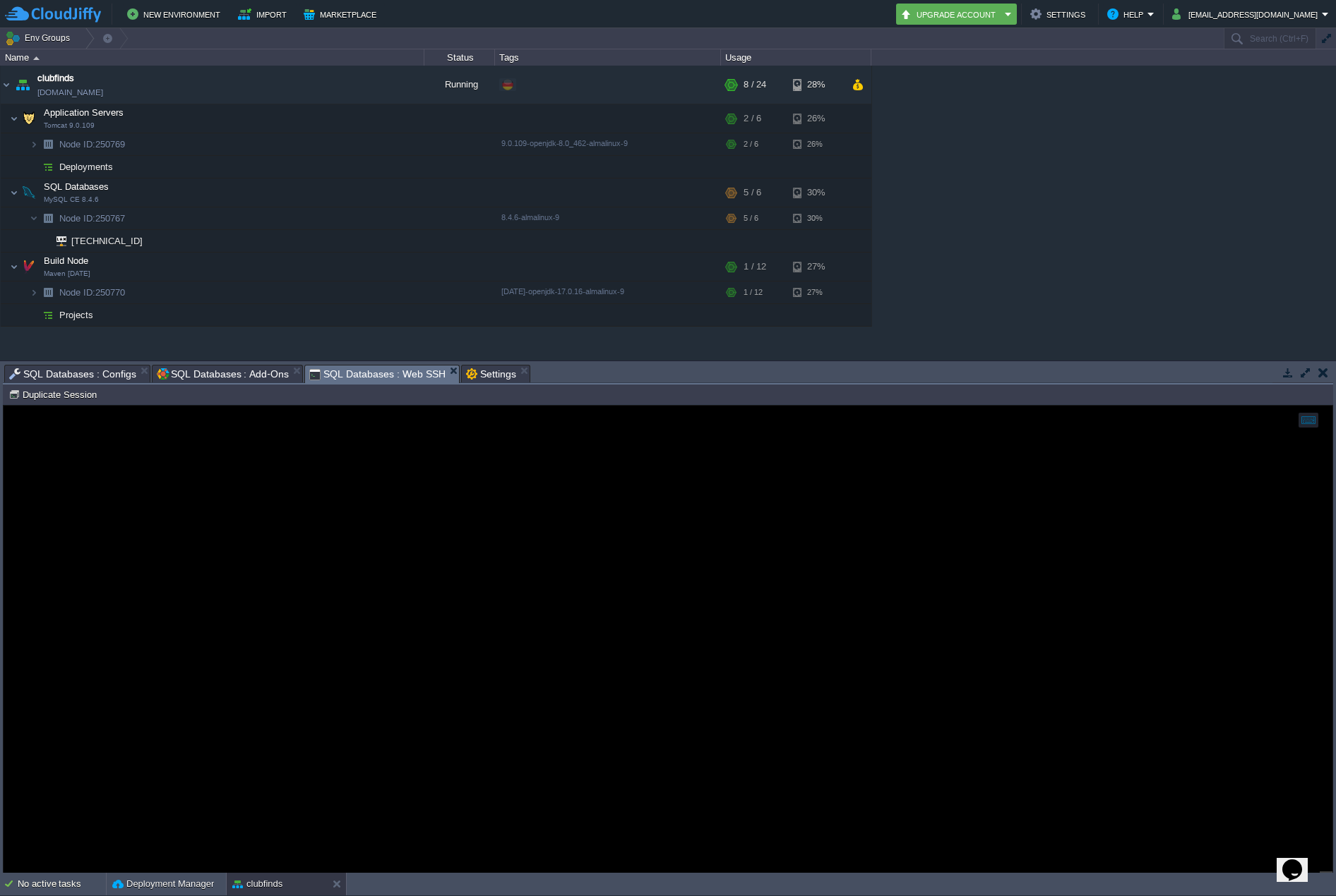
click at [468, 375] on span "Settings" at bounding box center [491, 374] width 50 height 17
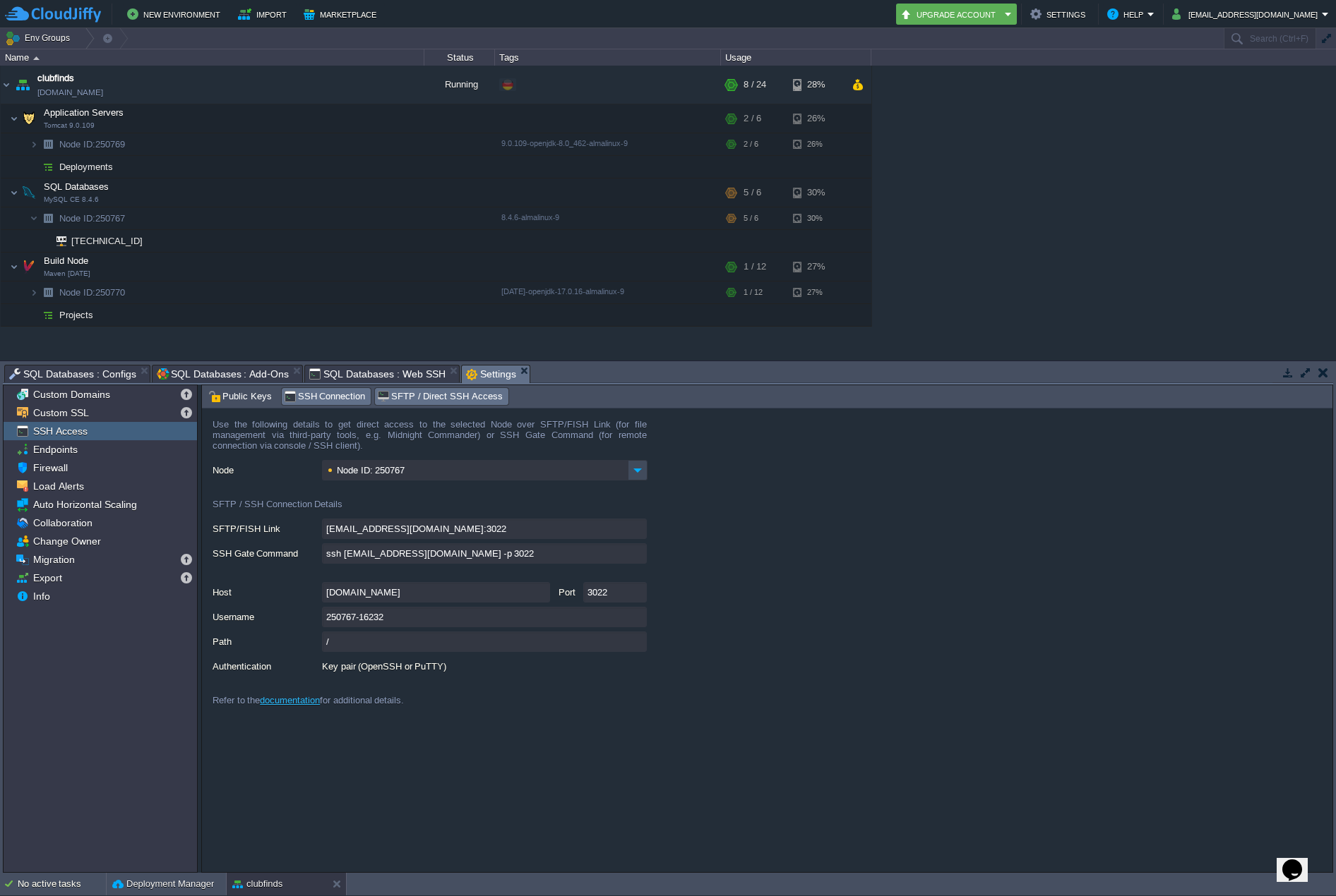
click at [320, 393] on span "SSH Connection" at bounding box center [325, 396] width 82 height 15
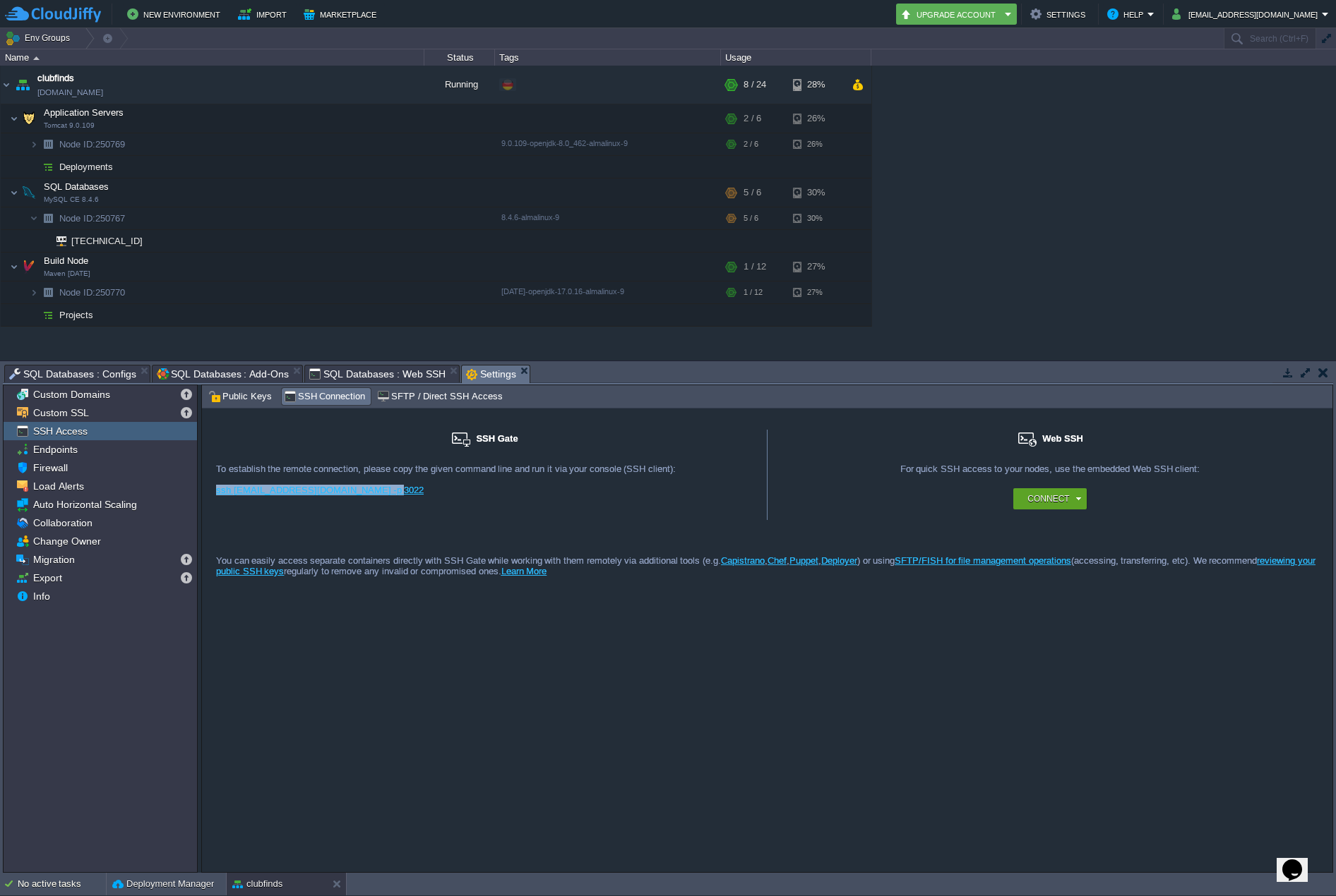
drag, startPoint x: 397, startPoint y: 491, endPoint x: 210, endPoint y: 494, distance: 187.0
click at [210, 494] on div "SSH Gate For remote connection you require SSH public key to be added to the ac…" at bounding box center [485, 475] width 566 height 90
copy link "ssh [EMAIL_ADDRESS][DOMAIN_NAME] -p 3022"
click at [440, 393] on span "SFTP / Direct SSH Access" at bounding box center [439, 396] width 125 height 15
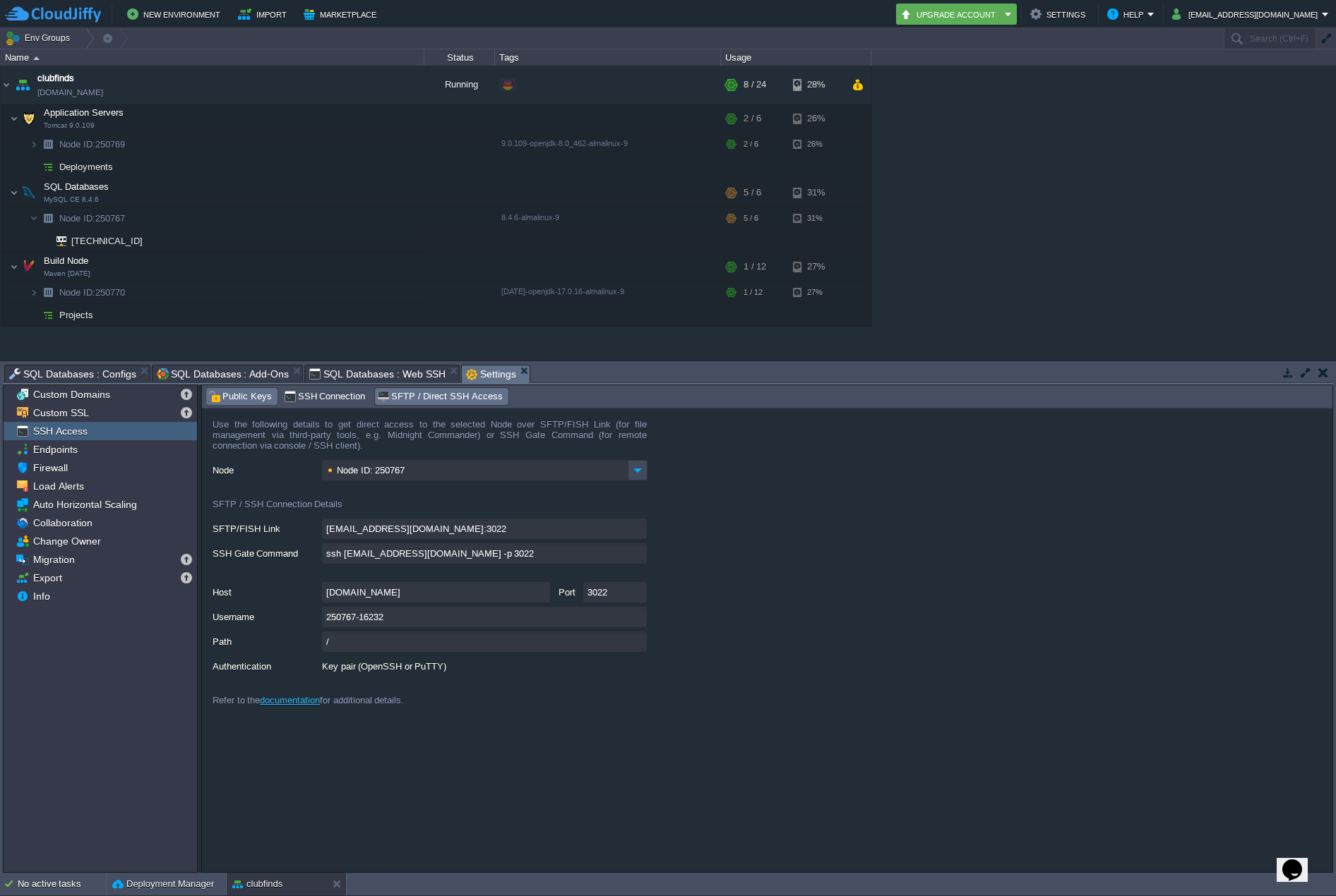
click at [237, 395] on span "Public Keys" at bounding box center [240, 396] width 64 height 15
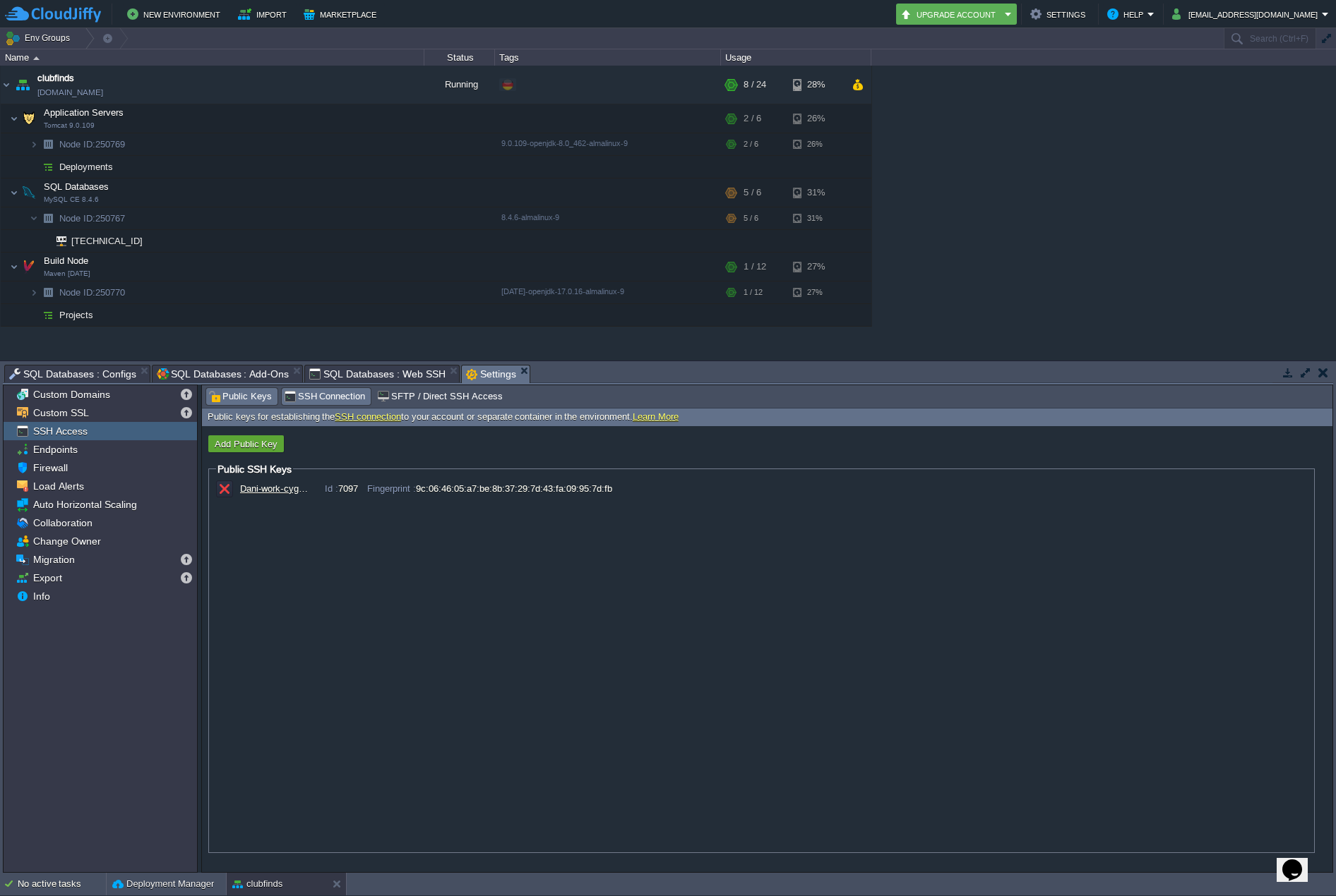
click at [304, 396] on span "SSH Connection" at bounding box center [325, 396] width 82 height 15
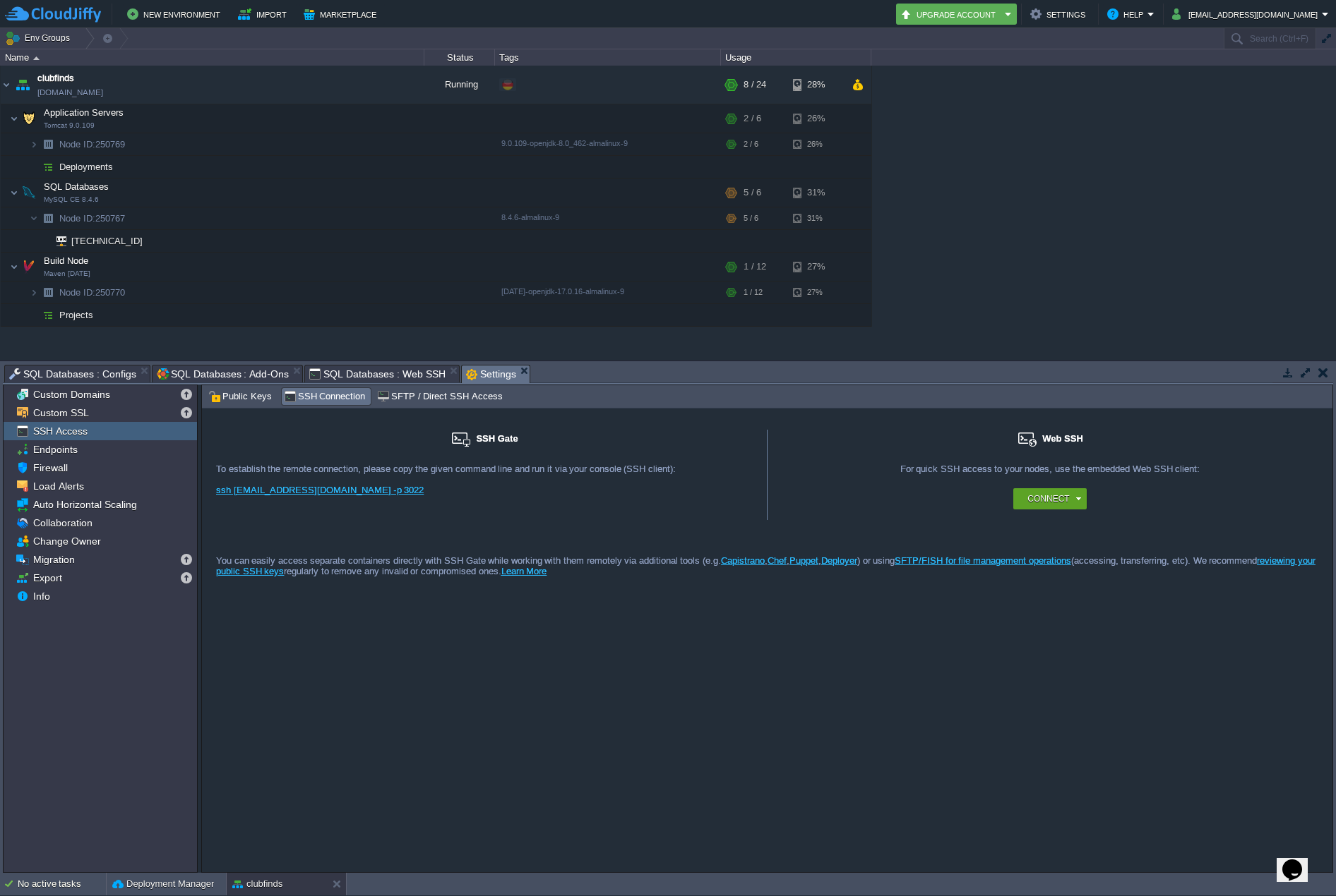
click at [566, 665] on div "SSH Gate For remote connection you require SSH public key to be added to the ac…" at bounding box center [767, 641] width 1130 height 464
click at [432, 396] on span "SFTP / Direct SSH Access" at bounding box center [439, 396] width 125 height 15
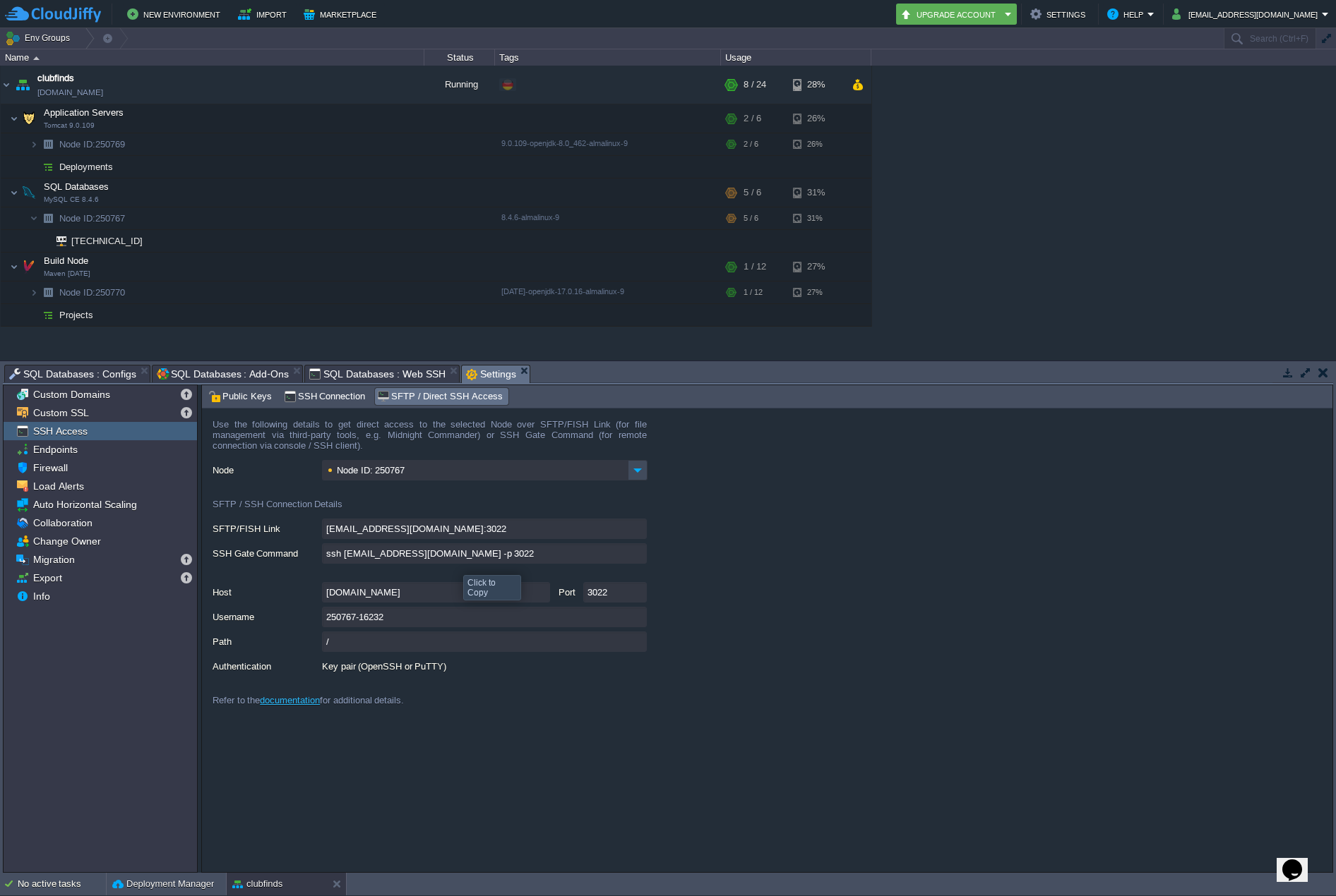
click at [640, 552] on input "ssh [EMAIL_ADDRESS][DOMAIN_NAME] -p 3022" at bounding box center [484, 554] width 325 height 21
type textarea "ssh [EMAIL_ADDRESS][DOMAIN_NAME] -p 3022"
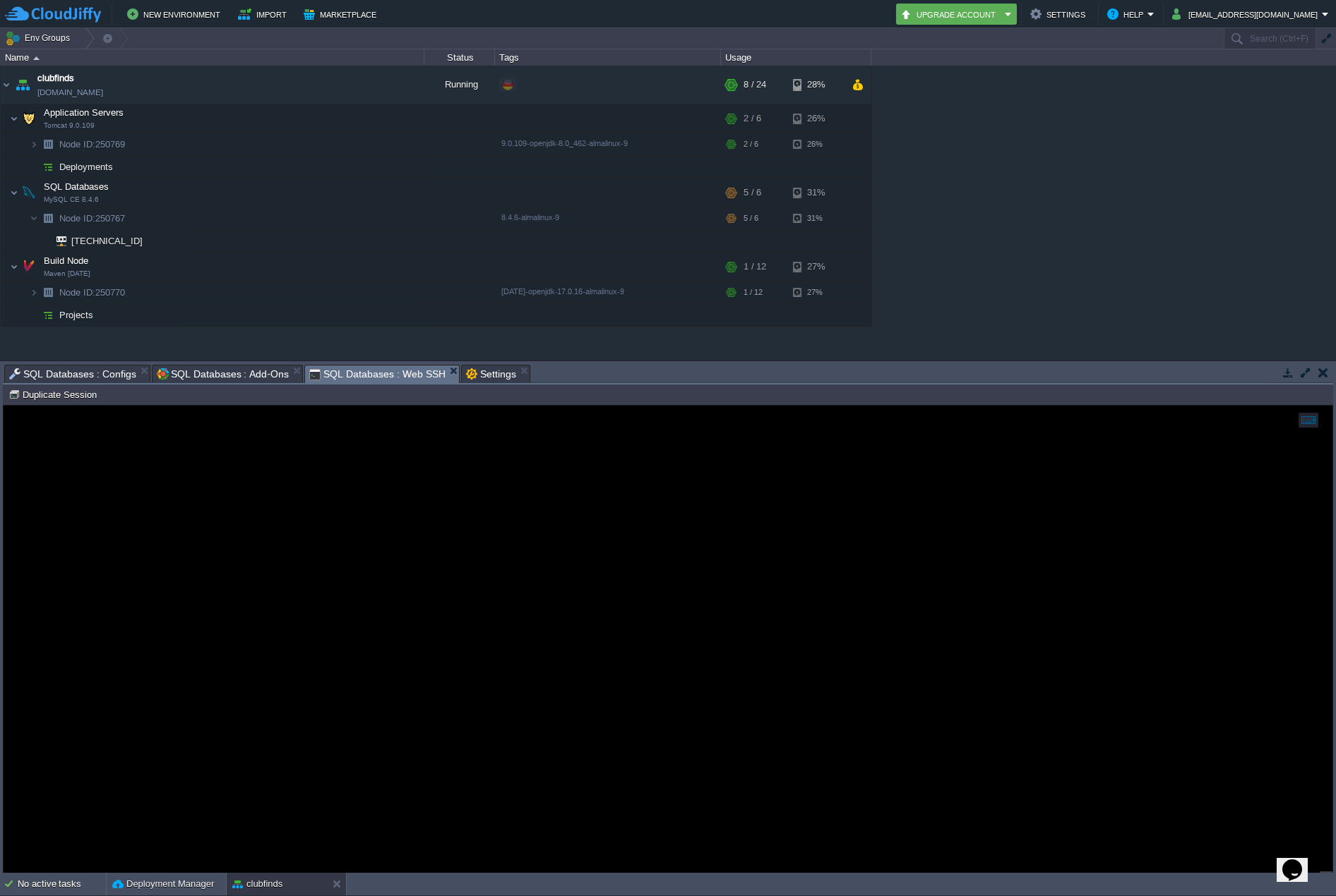
click at [355, 370] on span "SQL Databases : Web SSH" at bounding box center [377, 374] width 136 height 18
drag, startPoint x: 479, startPoint y: 374, endPoint x: 462, endPoint y: 374, distance: 17.0
click at [478, 374] on span "Settings" at bounding box center [491, 374] width 50 height 17
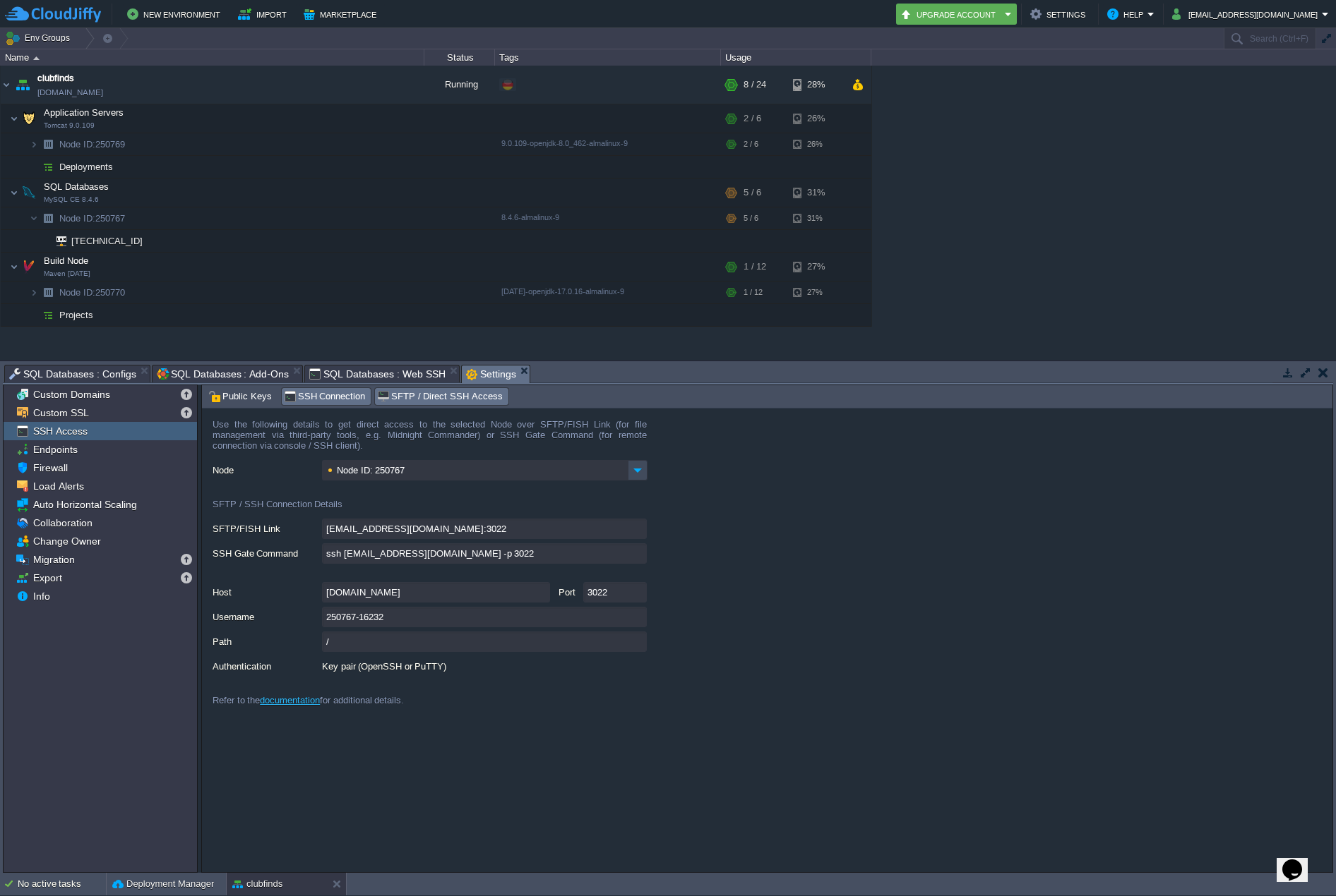
click at [324, 396] on span "SSH Connection" at bounding box center [325, 396] width 82 height 15
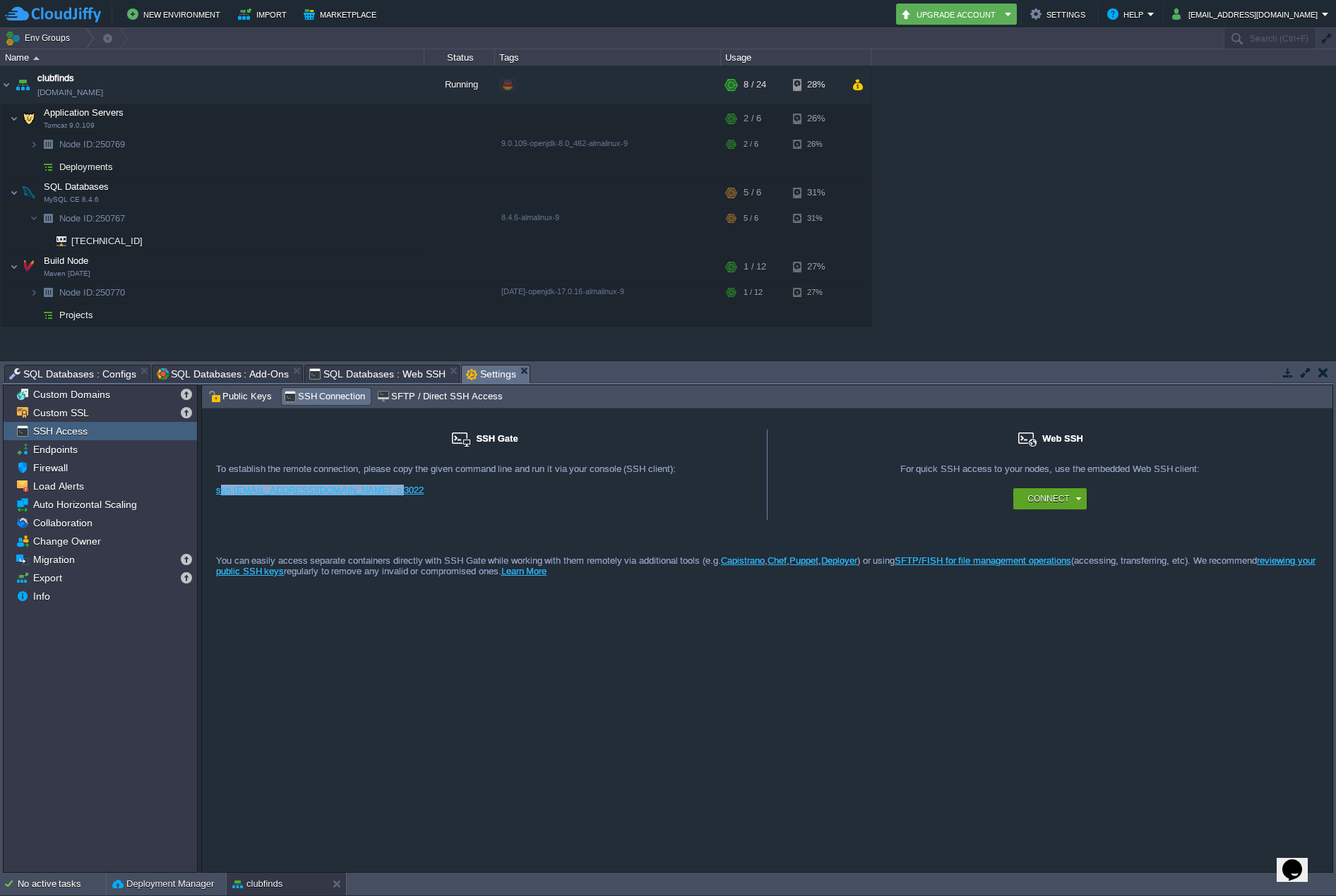
drag, startPoint x: 383, startPoint y: 487, endPoint x: 221, endPoint y: 492, distance: 162.1
click at [221, 492] on div "ssh [EMAIL_ADDRESS][DOMAIN_NAME] -p 3022" at bounding box center [484, 495] width 536 height 21
click at [388, 497] on div "ssh [EMAIL_ADDRESS][DOMAIN_NAME] -p 3022" at bounding box center [484, 495] width 536 height 21
click at [323, 533] on div "You can easily access separate containers directly with SSH Gate while working …" at bounding box center [767, 552] width 1130 height 58
drag, startPoint x: 379, startPoint y: 488, endPoint x: 233, endPoint y: 491, distance: 146.0
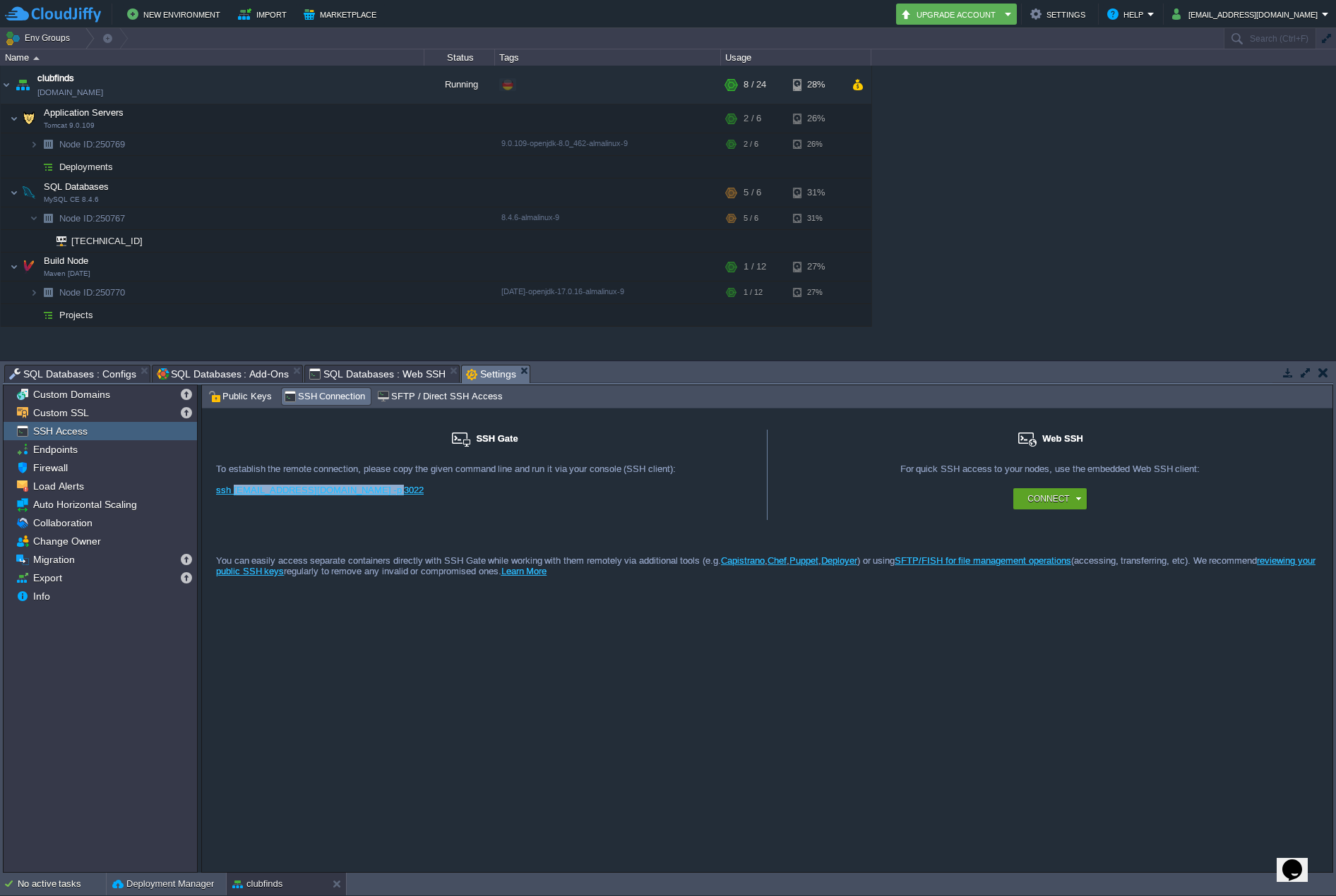
click at [233, 491] on div "ssh [EMAIL_ADDRESS][DOMAIN_NAME] -p 3022" at bounding box center [484, 495] width 536 height 21
copy link "[EMAIL_ADDRESS][DOMAIN_NAME] -p 3022"
click at [1067, 502] on button "Connect" at bounding box center [1048, 498] width 42 height 14
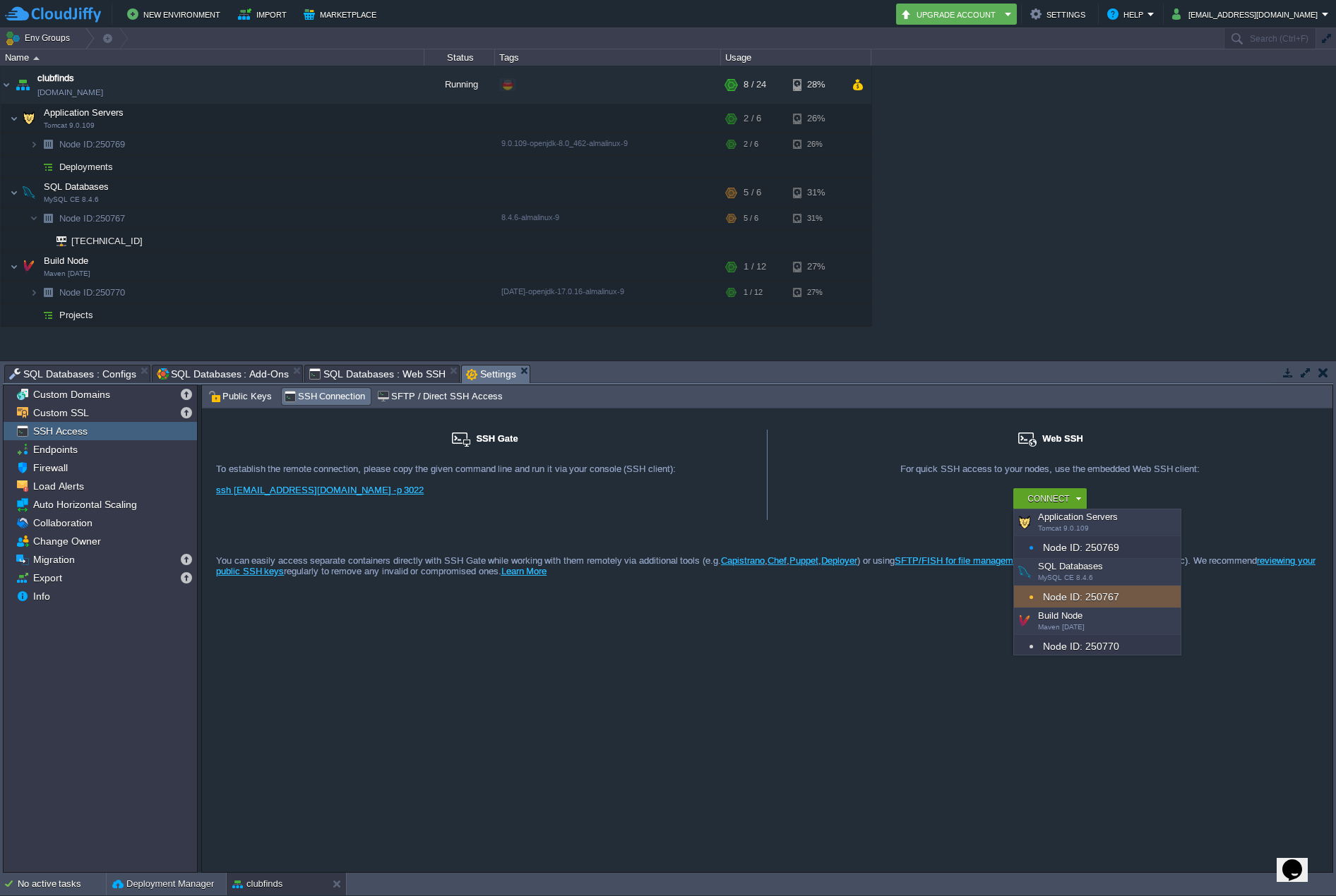
click at [1088, 591] on div "Node ID: 250767" at bounding box center [1096, 597] width 166 height 23
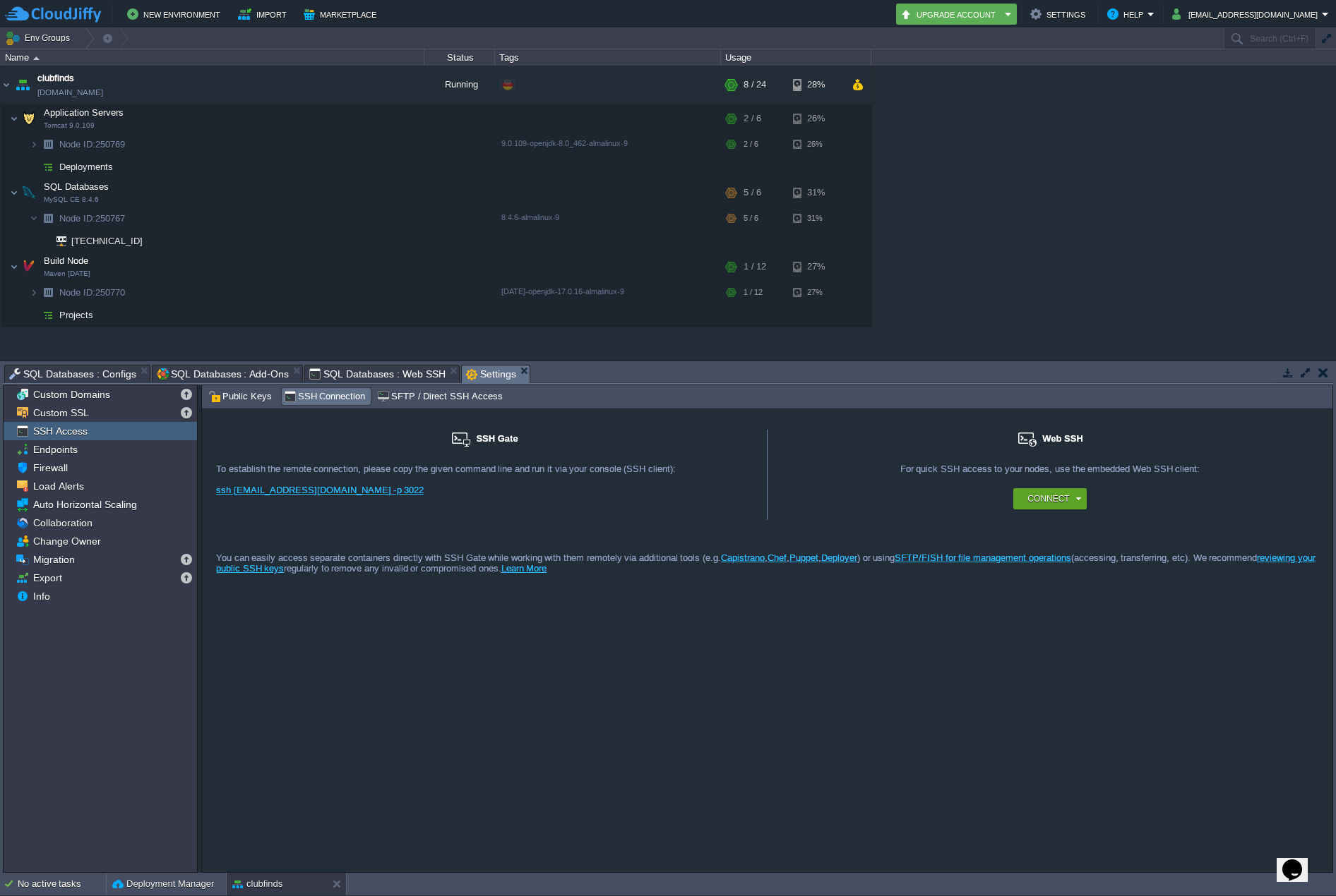
click at [473, 372] on span "Settings" at bounding box center [491, 374] width 50 height 18
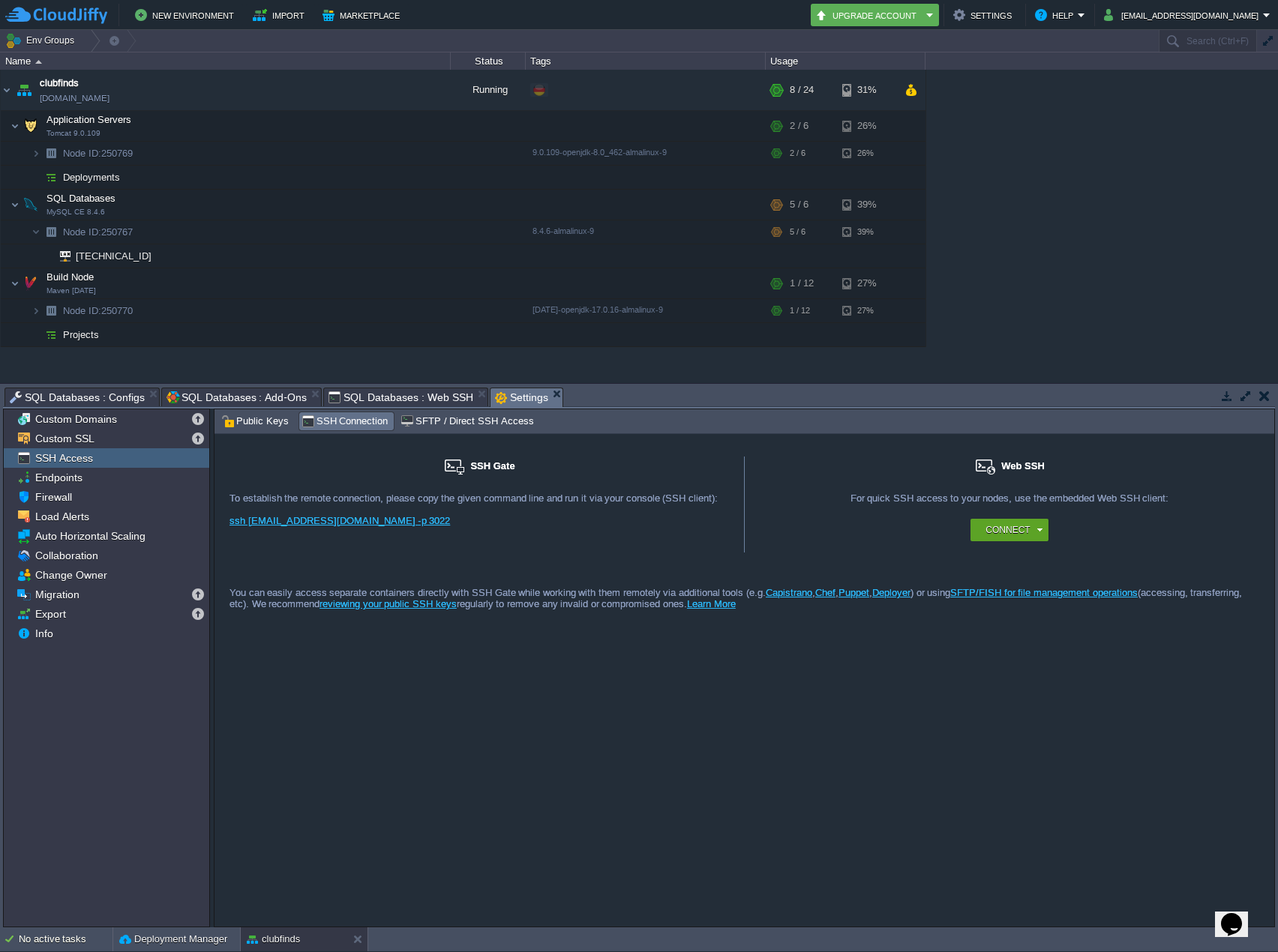
click at [418, 392] on span "SQL Databases : Web SSH" at bounding box center [401, 397] width 145 height 18
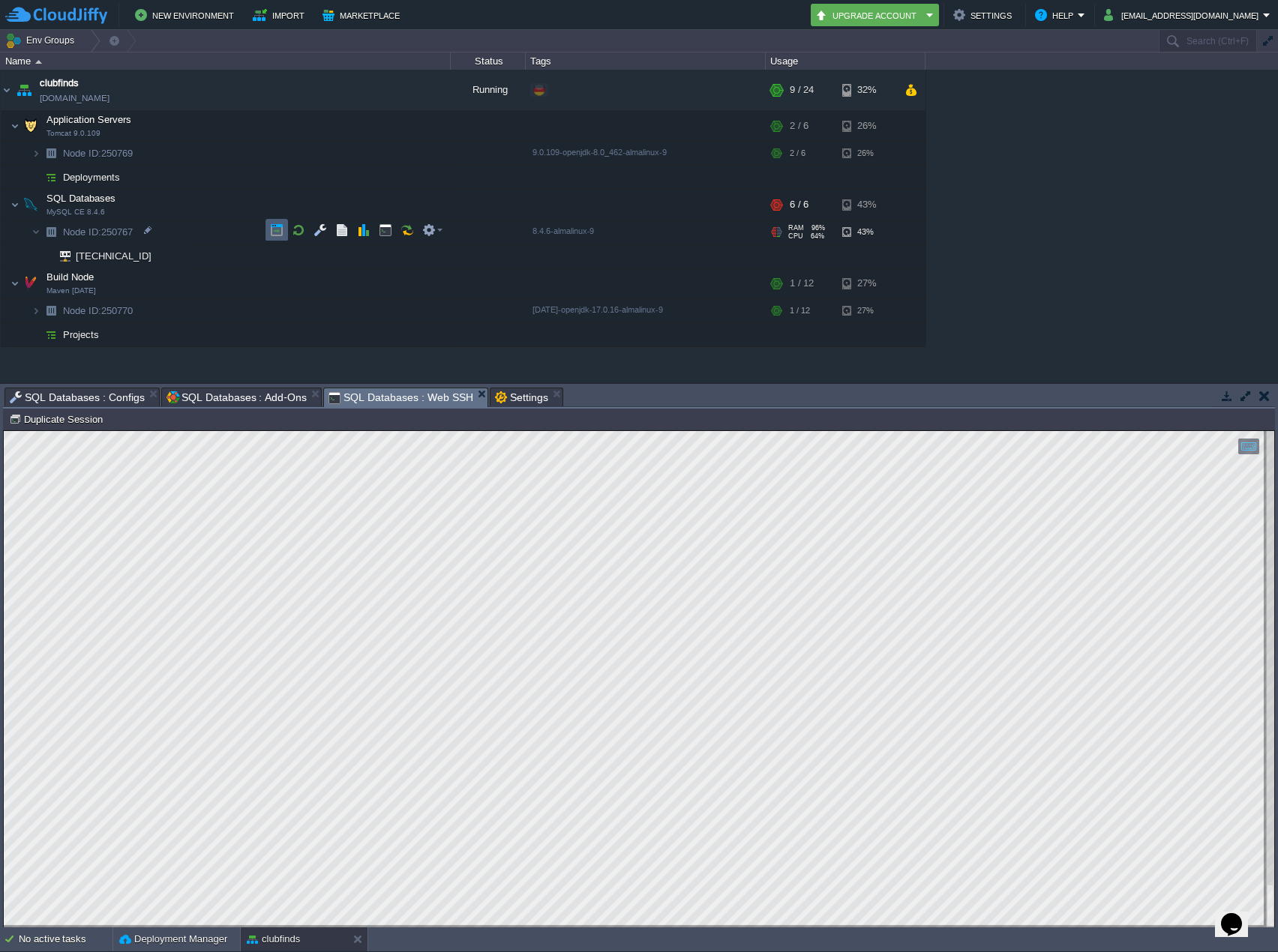
click at [277, 236] on button "button" at bounding box center [276, 230] width 13 height 13
